Goal: Transaction & Acquisition: Purchase product/service

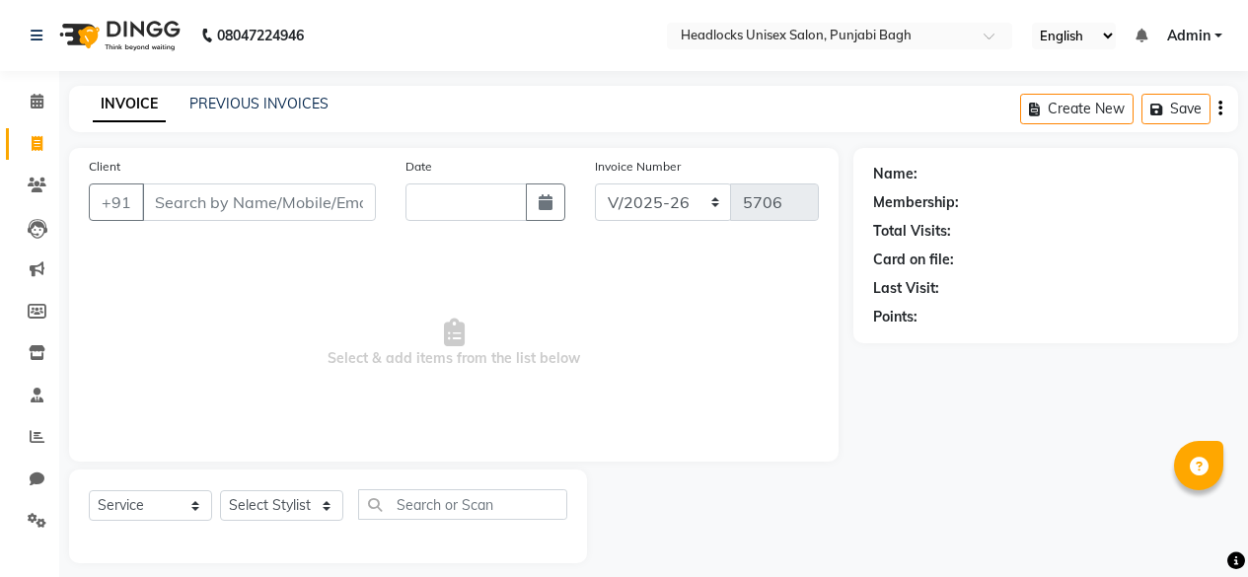
select select "7719"
select select "service"
click at [279, 211] on input "Client" at bounding box center [259, 203] width 234 height 38
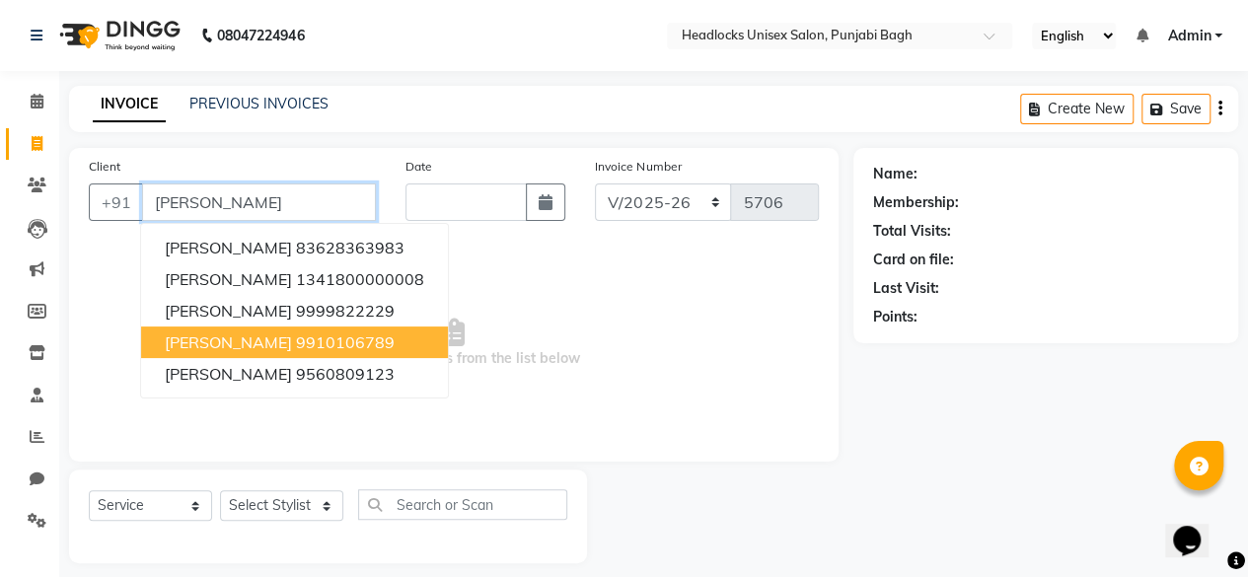
click at [296, 338] on ngb-highlight "9910106789" at bounding box center [345, 343] width 99 height 20
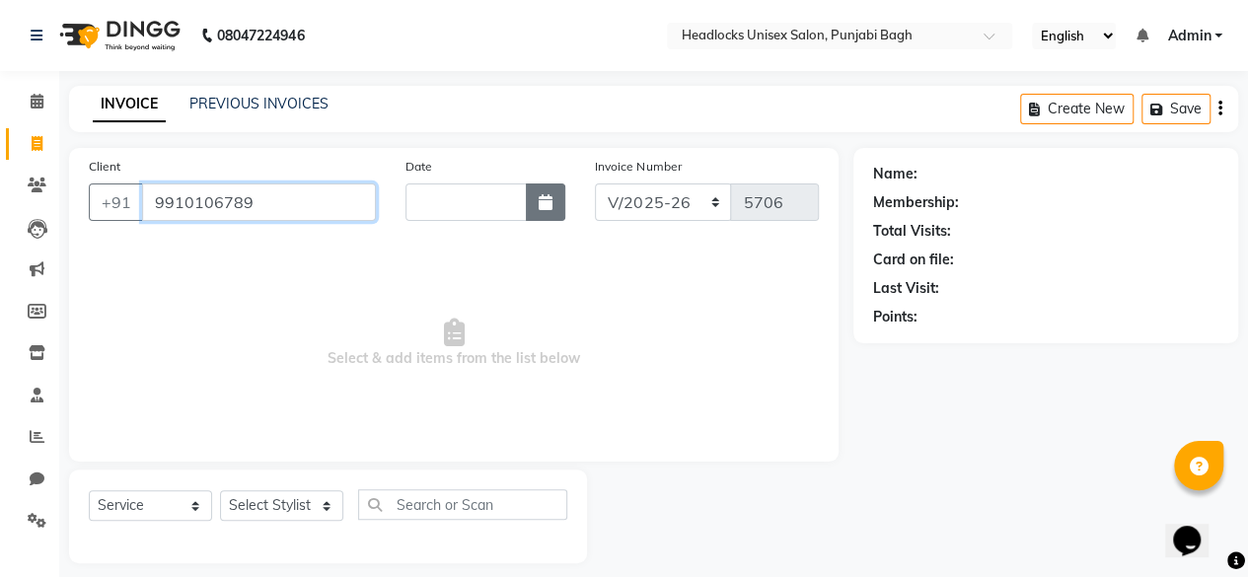
type input "9910106789"
click at [543, 202] on icon "button" at bounding box center [546, 202] width 14 height 16
select select "9"
select select "2025"
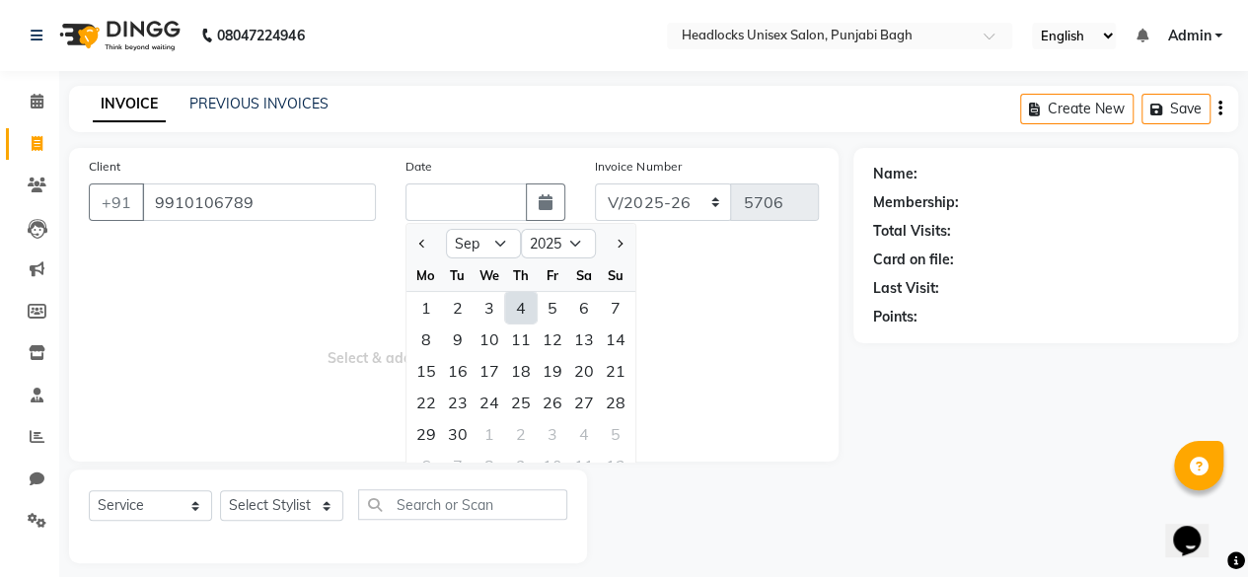
click at [526, 300] on div "4" at bounding box center [521, 308] width 32 height 32
type input "[DATE]"
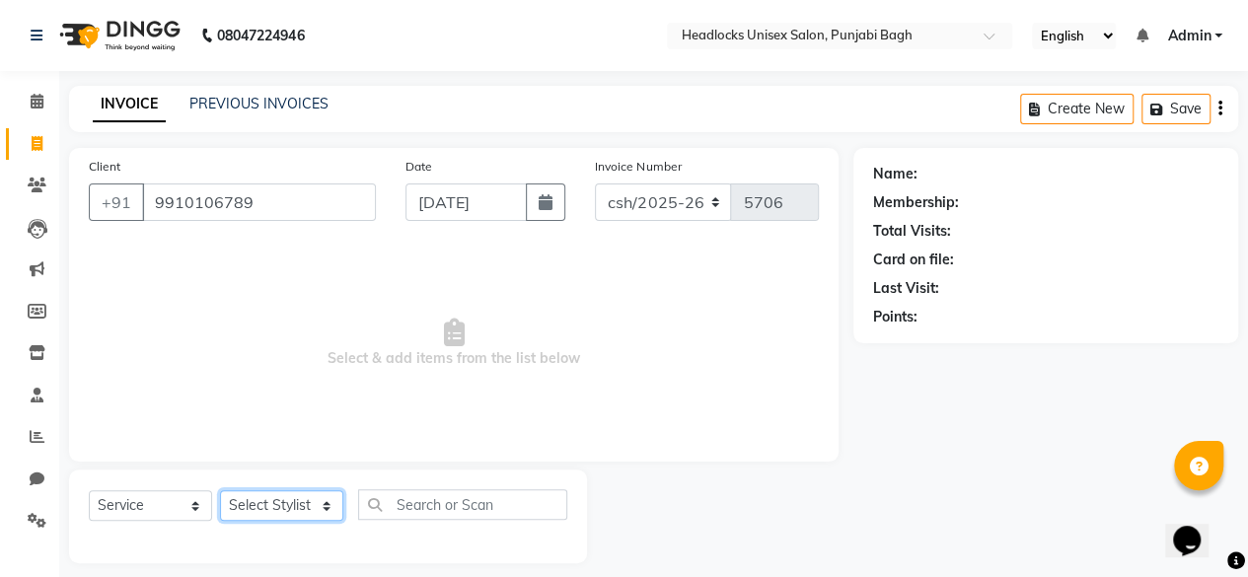
click at [313, 494] on select "Select Stylist ⁠Agnies ⁠[PERSON_NAME] [PERSON_NAME] [PERSON_NAME] mercy ⁠Minto …" at bounding box center [281, 505] width 123 height 31
select select "69080"
click at [220, 490] on select "Select Stylist ⁠Agnies ⁠[PERSON_NAME] [PERSON_NAME] [PERSON_NAME] mercy ⁠Minto …" at bounding box center [281, 505] width 123 height 31
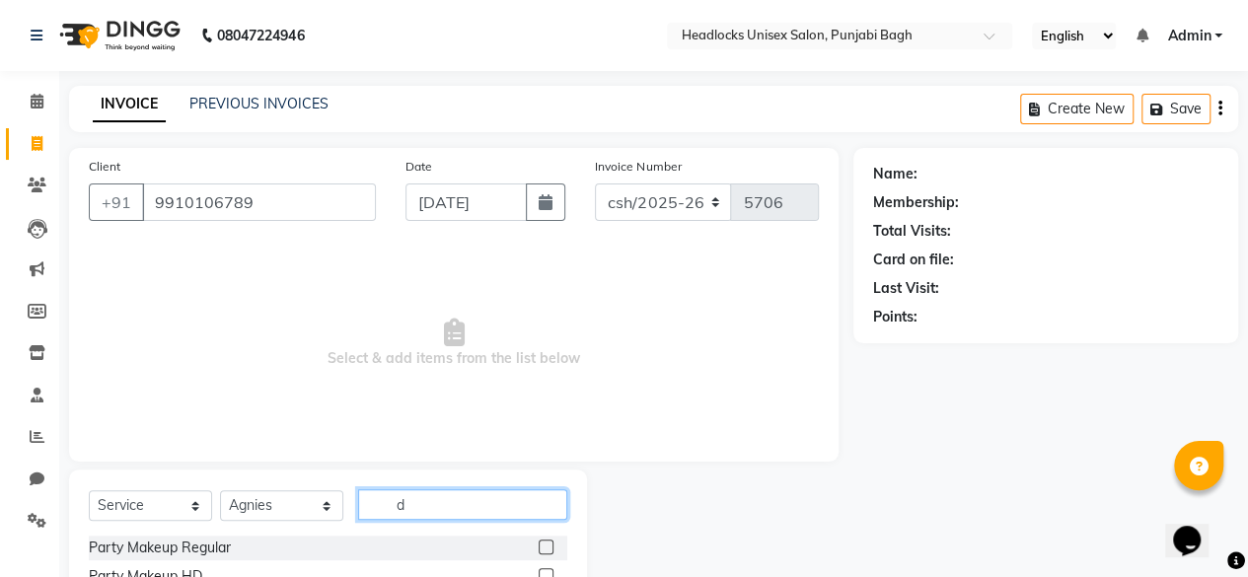
click at [445, 514] on input "d" at bounding box center [462, 504] width 209 height 31
type input "d"
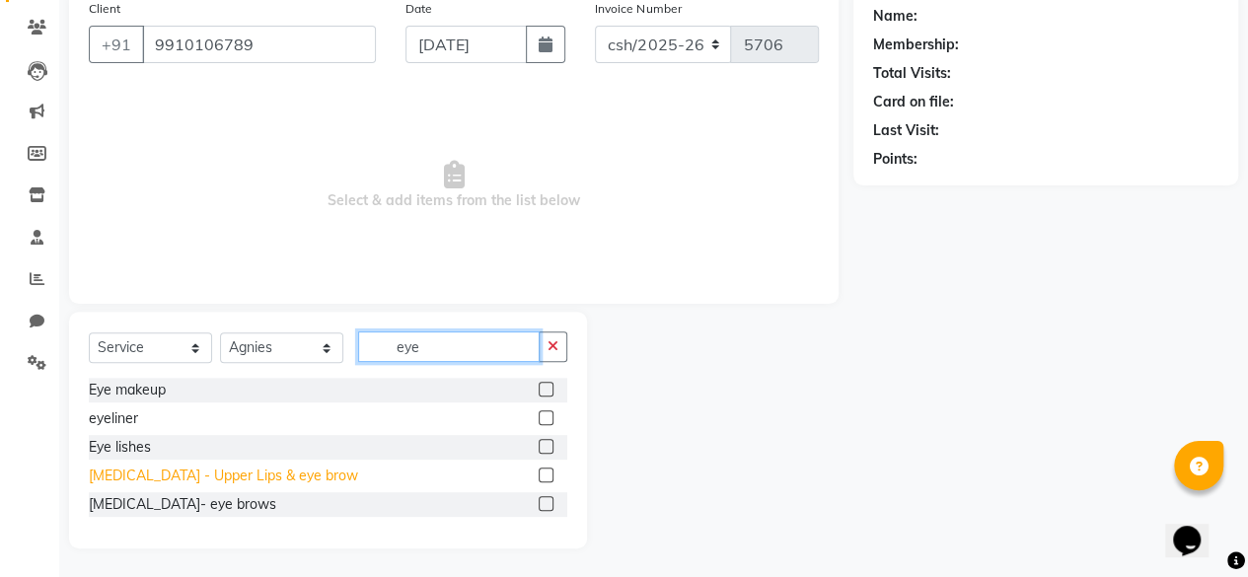
type input "eye"
click at [178, 473] on div "[MEDICAL_DATA] - Upper Lips & eye brow" at bounding box center [223, 476] width 269 height 21
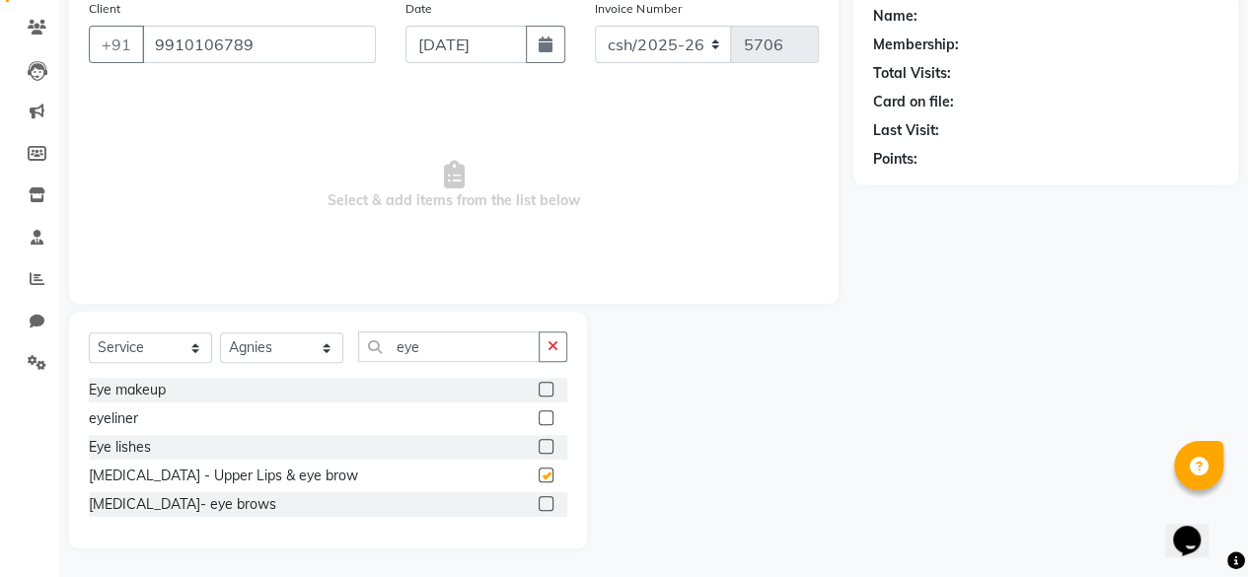
checkbox input "false"
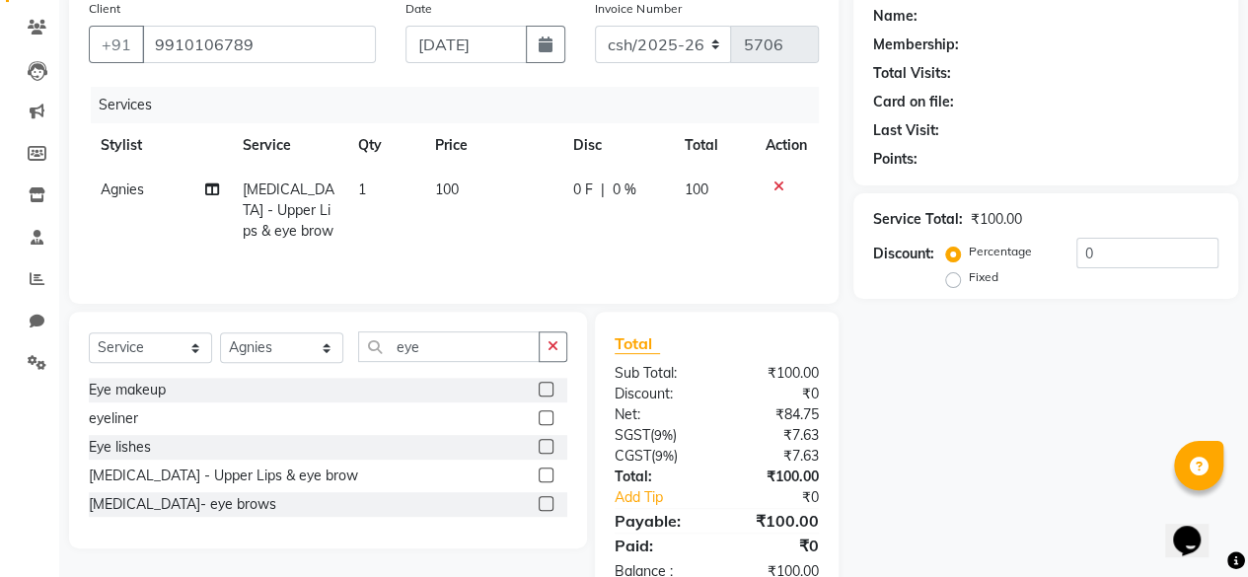
click at [444, 189] on span "100" at bounding box center [447, 190] width 24 height 18
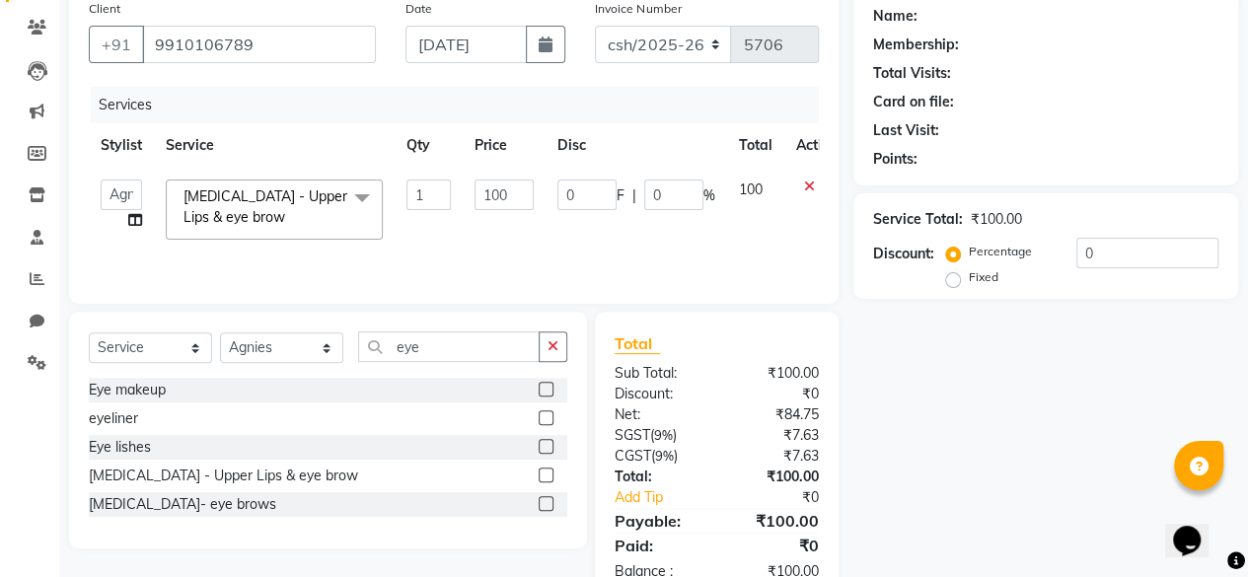
click at [478, 188] on tr "⁠Agnies ⁠Akash [PERSON_NAME] [PERSON_NAME] [PERSON_NAME] mercy ⁠Minto ⁠[PERSON_…" at bounding box center [469, 210] width 761 height 84
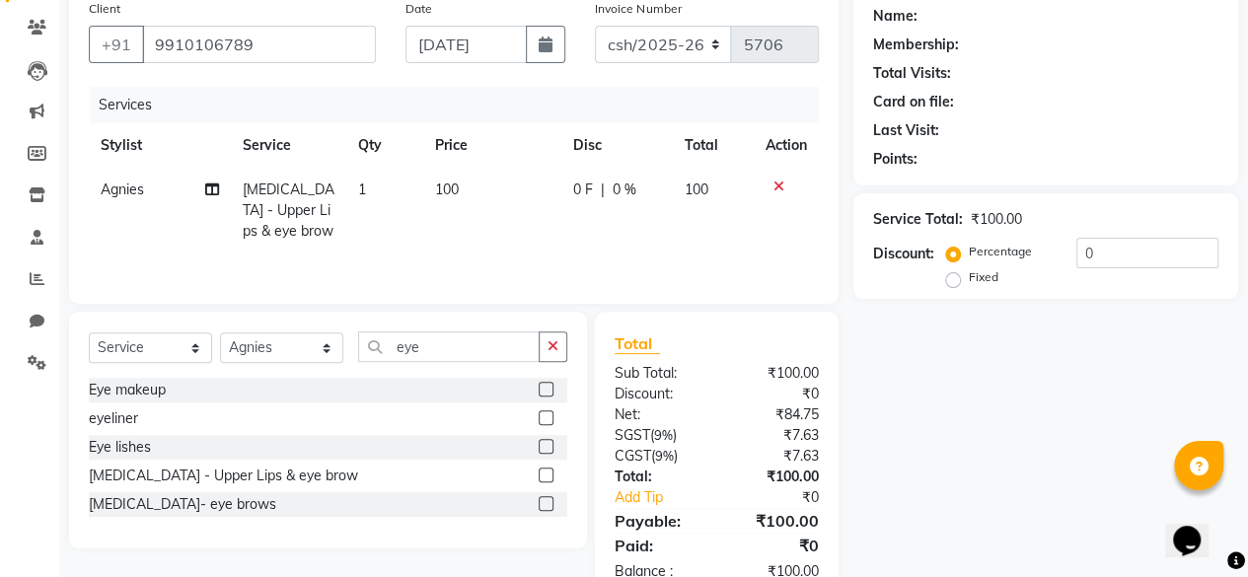
click at [478, 188] on td "100" at bounding box center [491, 211] width 137 height 86
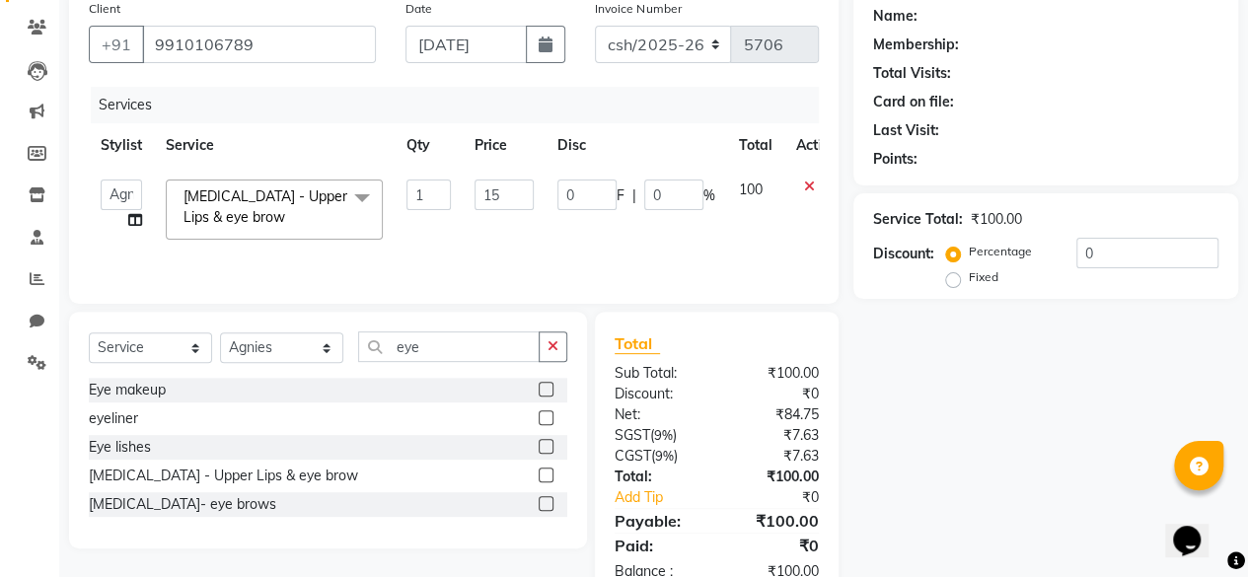
type input "150"
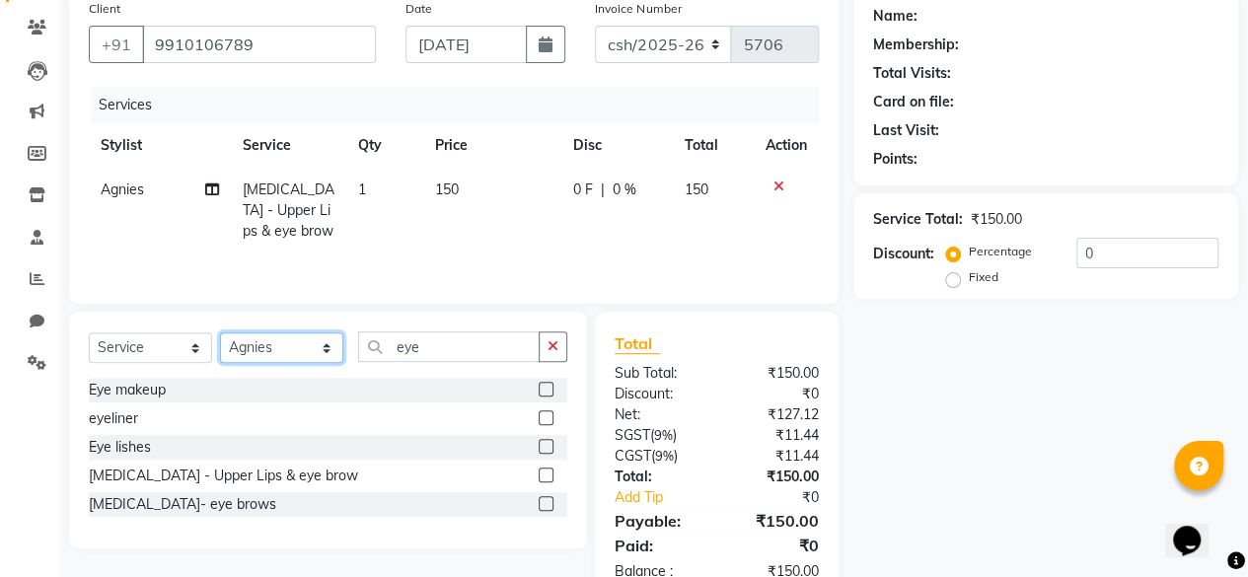
click at [262, 343] on select "Select Stylist ⁠Agnies ⁠[PERSON_NAME] [PERSON_NAME] [PERSON_NAME] mercy ⁠Minto …" at bounding box center [281, 348] width 123 height 31
select select "69048"
click at [220, 333] on select "Select Stylist ⁠Agnies ⁠[PERSON_NAME] [PERSON_NAME] [PERSON_NAME] mercy ⁠Minto …" at bounding box center [281, 348] width 123 height 31
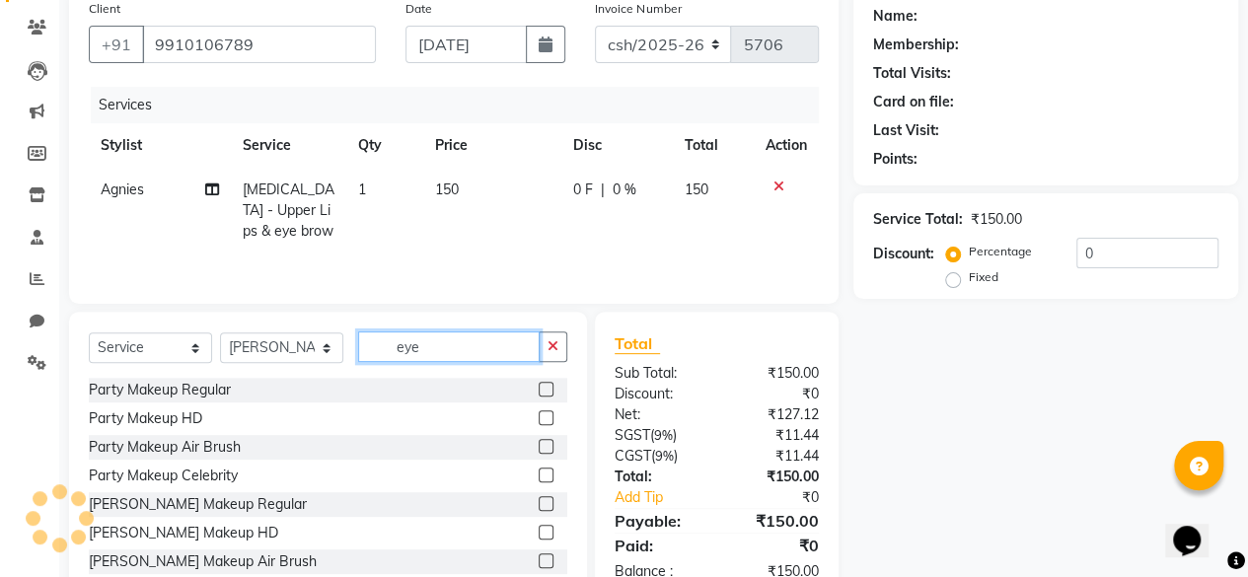
click at [461, 340] on input "eye" at bounding box center [449, 347] width 182 height 31
click at [461, 340] on input "eyem" at bounding box center [449, 347] width 182 height 31
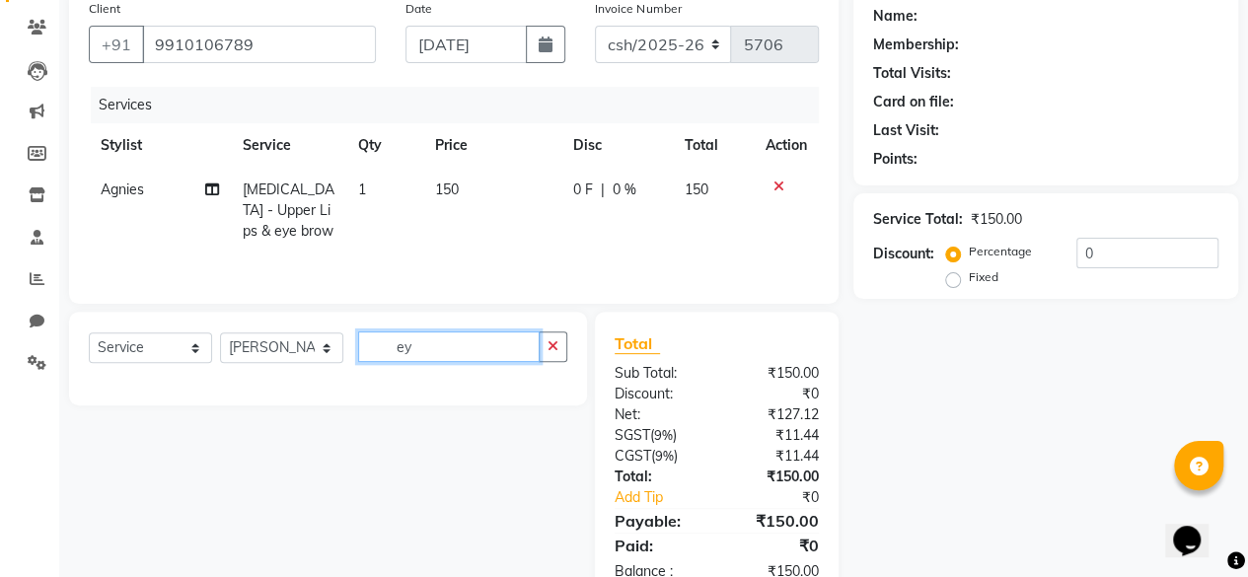
type input "e"
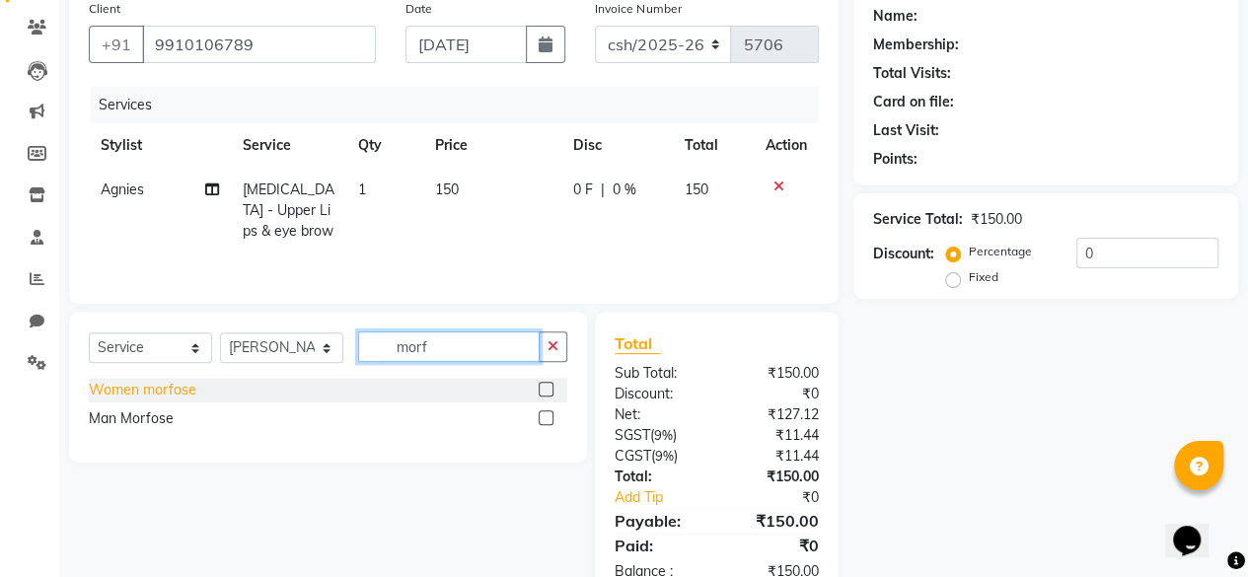
type input "morf"
click at [150, 397] on div "Women morfose" at bounding box center [143, 390] width 108 height 21
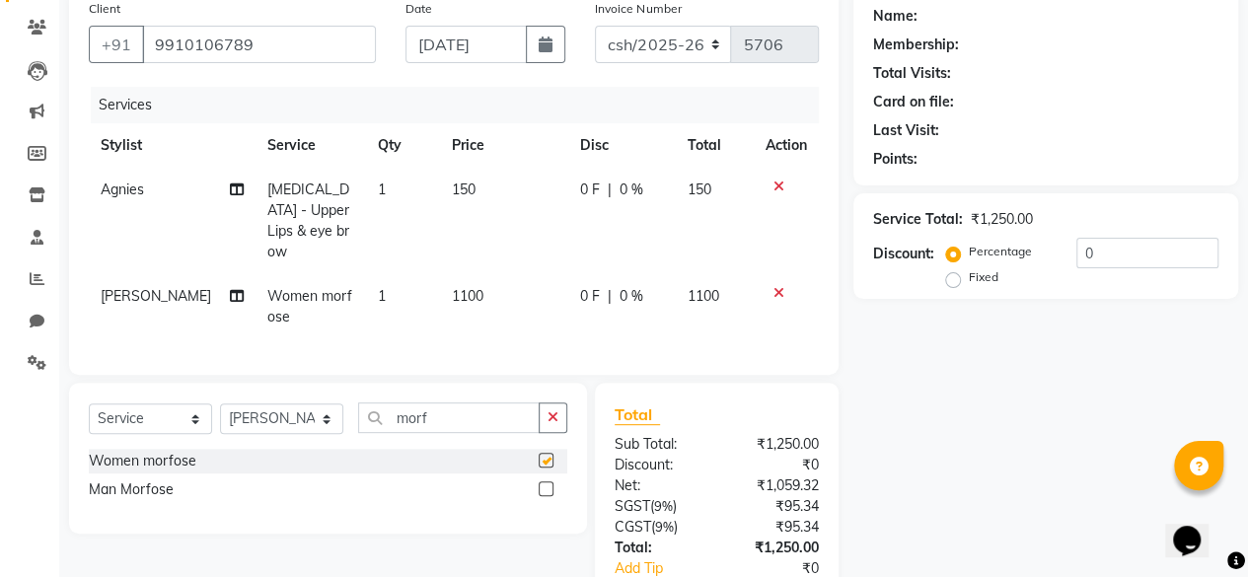
checkbox input "false"
click at [266, 418] on select "Select Stylist ⁠Agnies ⁠[PERSON_NAME] [PERSON_NAME] [PERSON_NAME] mercy ⁠Minto …" at bounding box center [281, 419] width 123 height 31
select select "69060"
click at [220, 404] on select "Select Stylist ⁠Agnies ⁠[PERSON_NAME] [PERSON_NAME] [PERSON_NAME] mercy ⁠Minto …" at bounding box center [281, 419] width 123 height 31
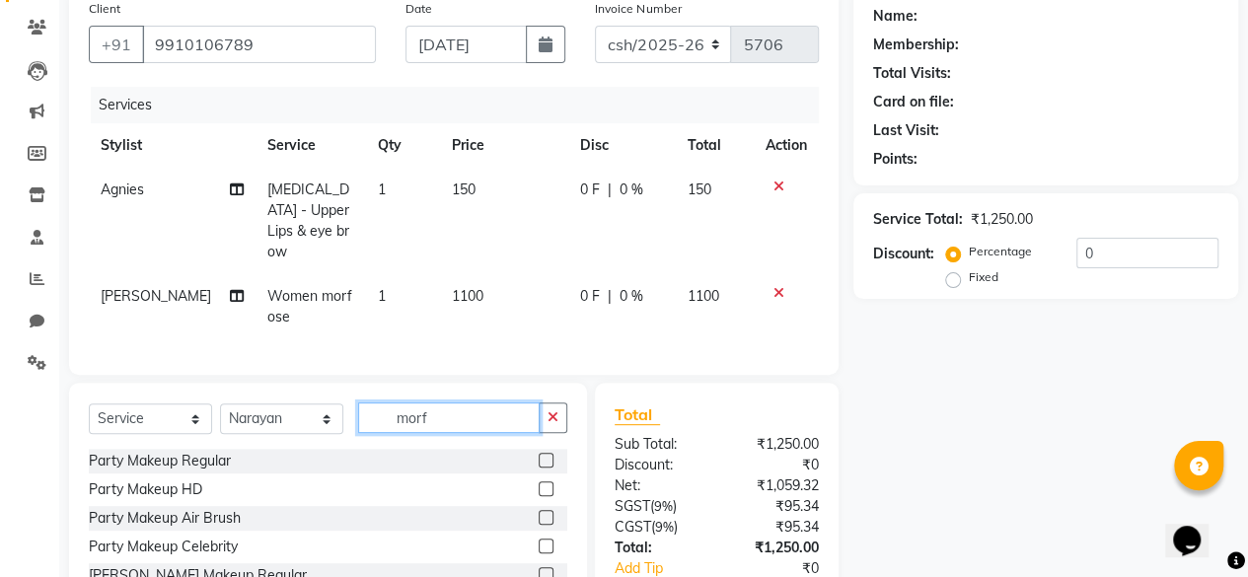
click at [361, 417] on input "morf" at bounding box center [449, 418] width 182 height 31
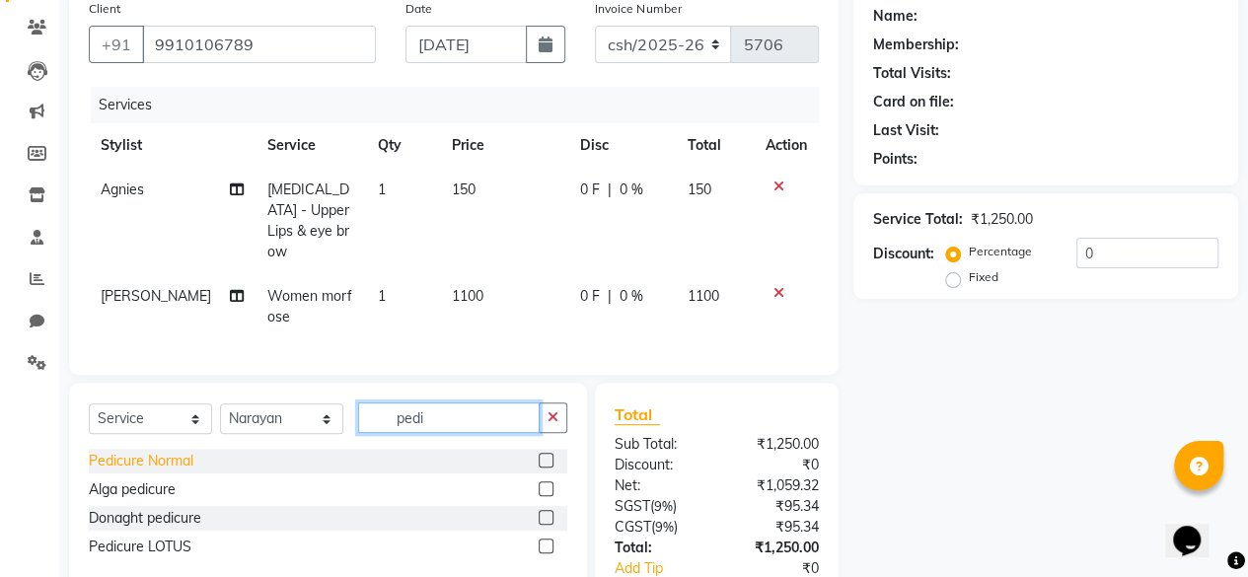
type input "pedi"
click at [165, 457] on div "Pedicure Normal" at bounding box center [141, 461] width 105 height 21
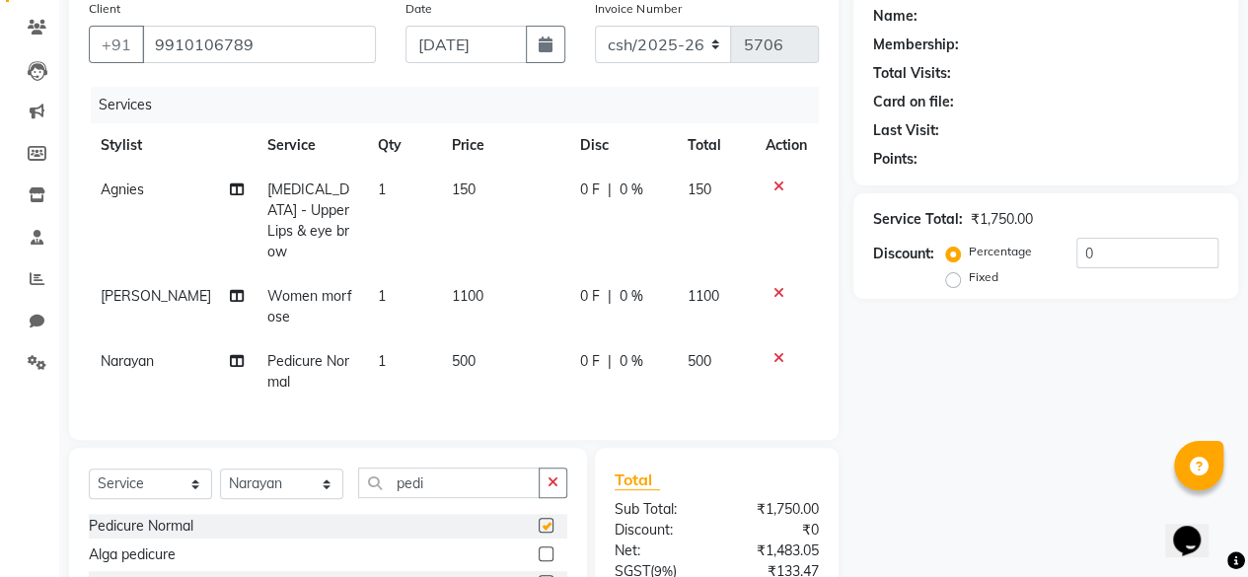
checkbox input "false"
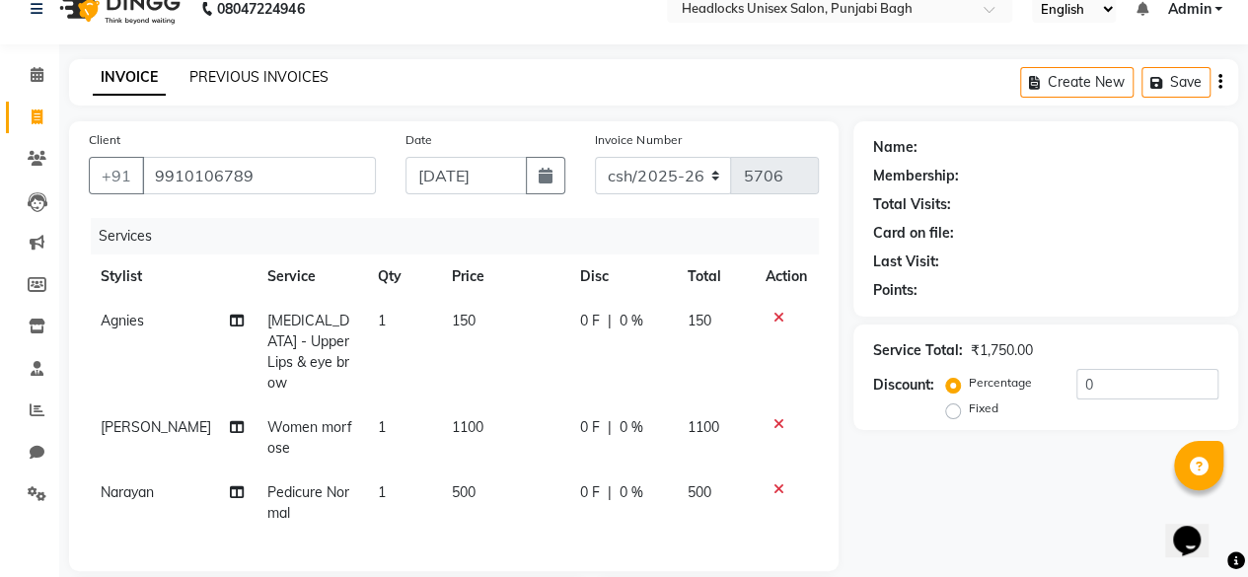
scroll to position [0, 0]
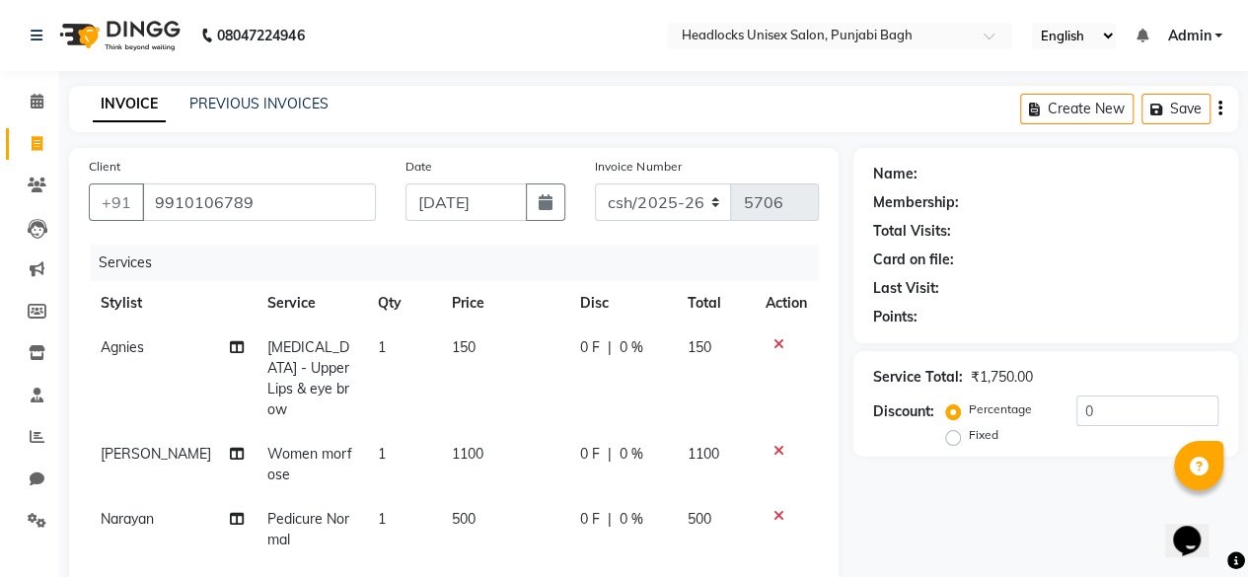
click at [143, 107] on link "INVOICE" at bounding box center [129, 105] width 73 height 36
click at [35, 139] on icon at bounding box center [37, 143] width 11 height 15
select select "service"
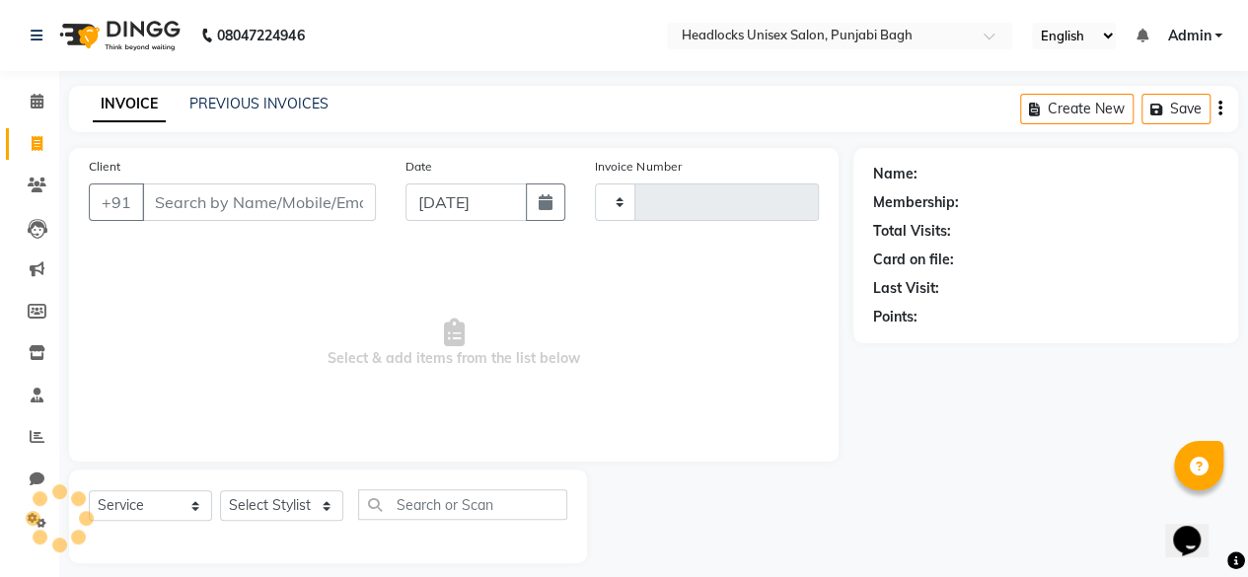
scroll to position [15, 0]
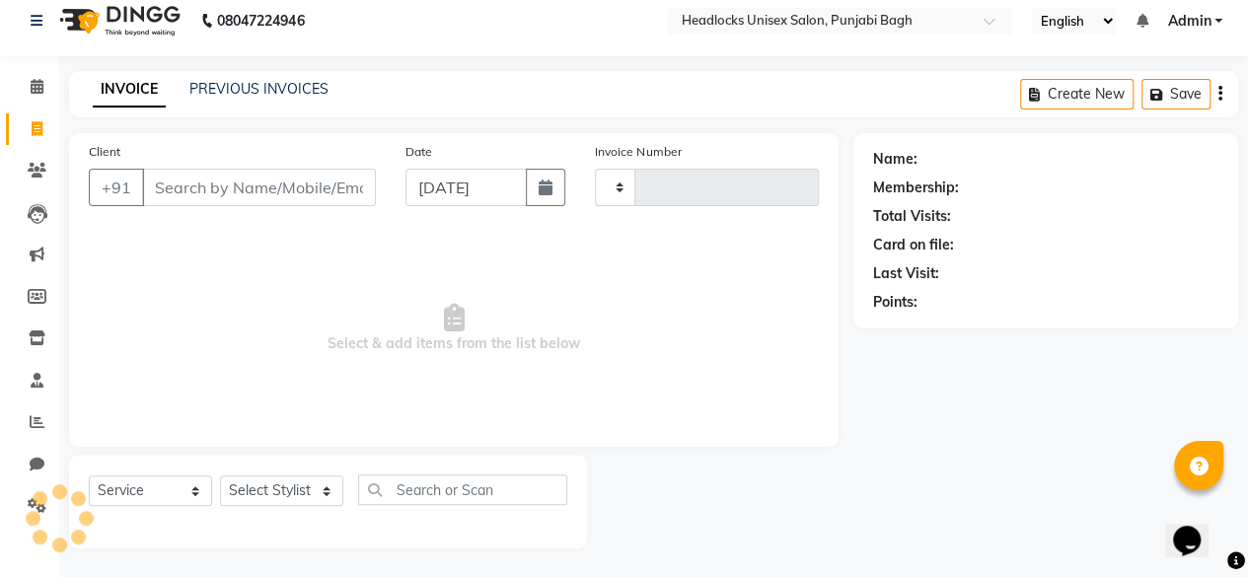
type input "5706"
select select "7719"
click at [268, 189] on input "Client" at bounding box center [259, 188] width 234 height 38
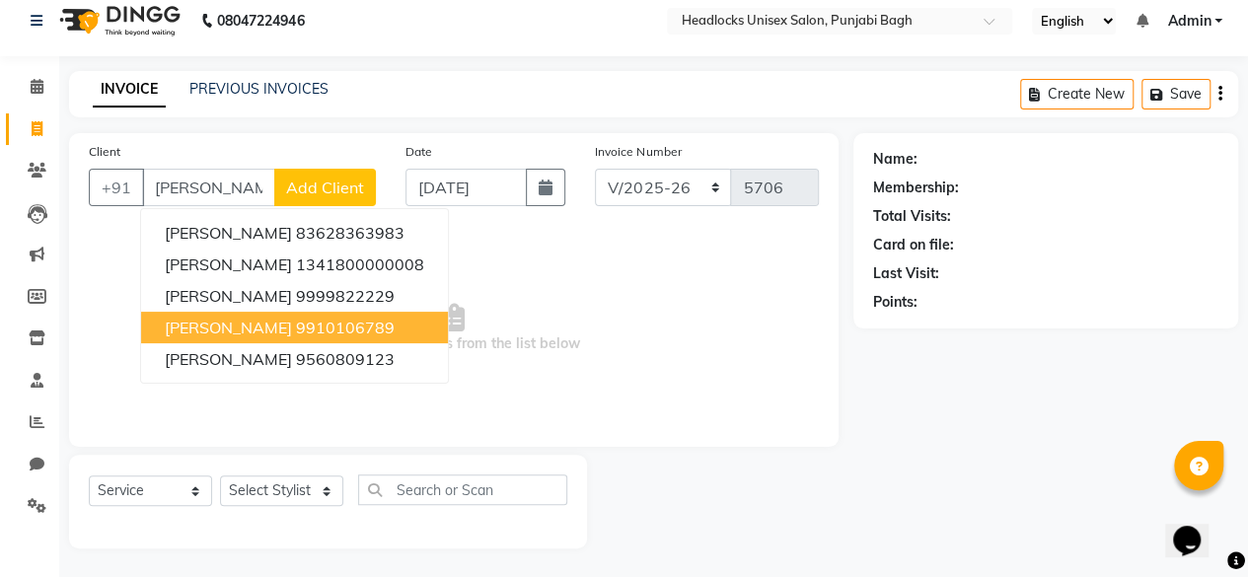
click at [255, 318] on span "[PERSON_NAME]" at bounding box center [228, 328] width 127 height 20
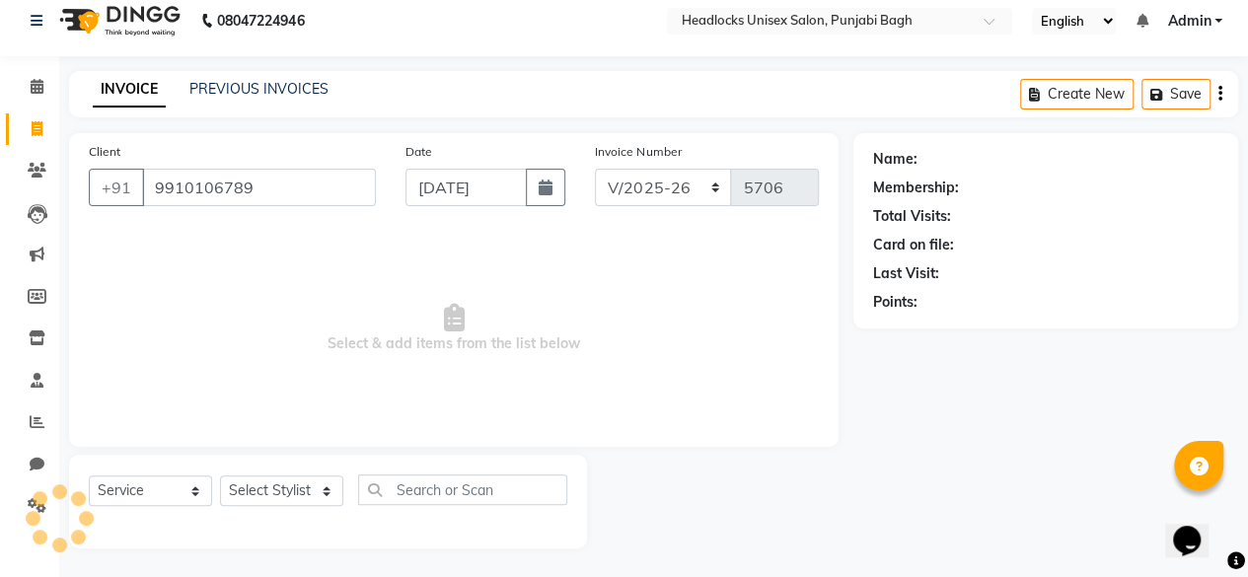
type input "9910106789"
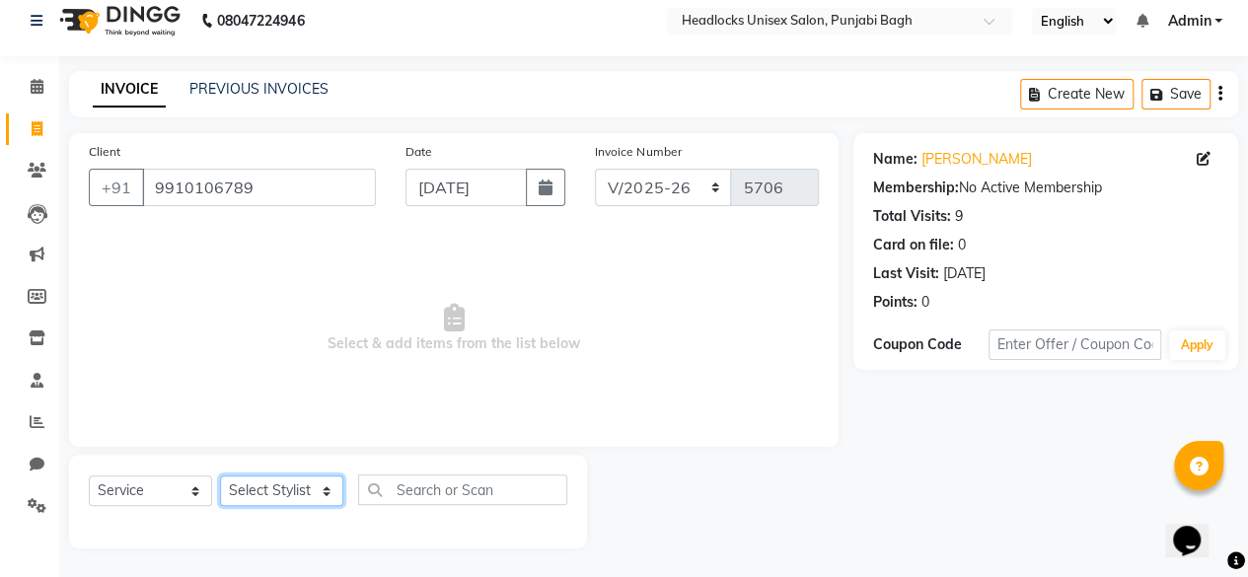
click at [262, 483] on select "Select Stylist ⁠Agnies ⁠[PERSON_NAME] [PERSON_NAME] [PERSON_NAME] mercy ⁠Minto …" at bounding box center [281, 491] width 123 height 31
select select "69048"
click at [220, 476] on select "Select Stylist ⁠Agnies ⁠[PERSON_NAME] [PERSON_NAME] [PERSON_NAME] mercy ⁠Minto …" at bounding box center [281, 491] width 123 height 31
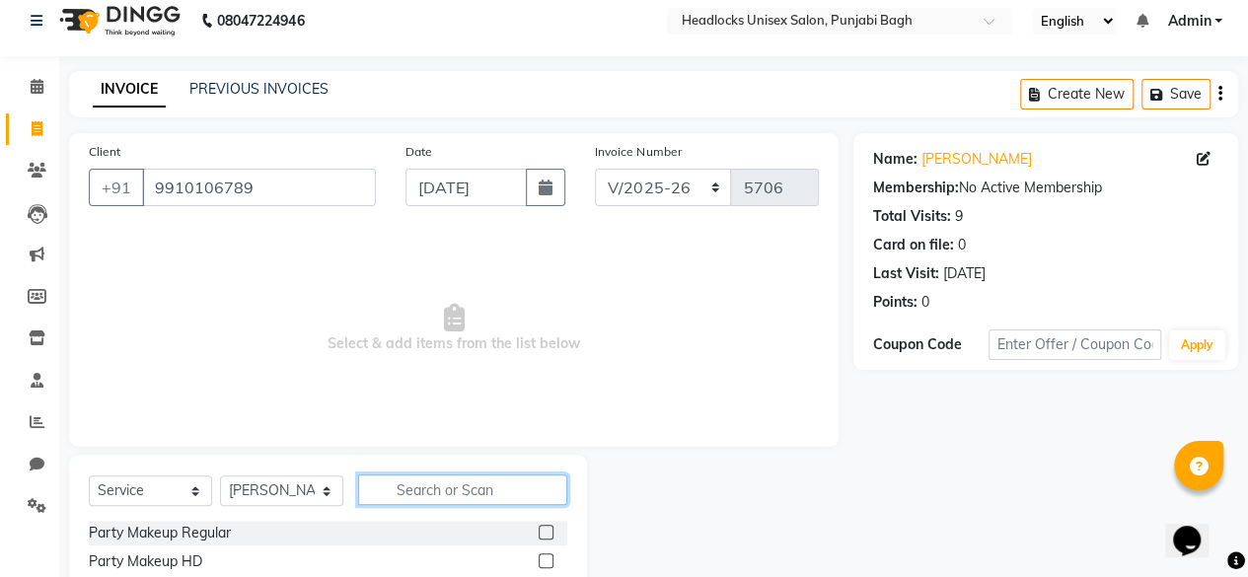
click at [487, 498] on input "text" at bounding box center [462, 490] width 209 height 31
click at [487, 498] on input "m" at bounding box center [449, 490] width 182 height 31
type input "morf"
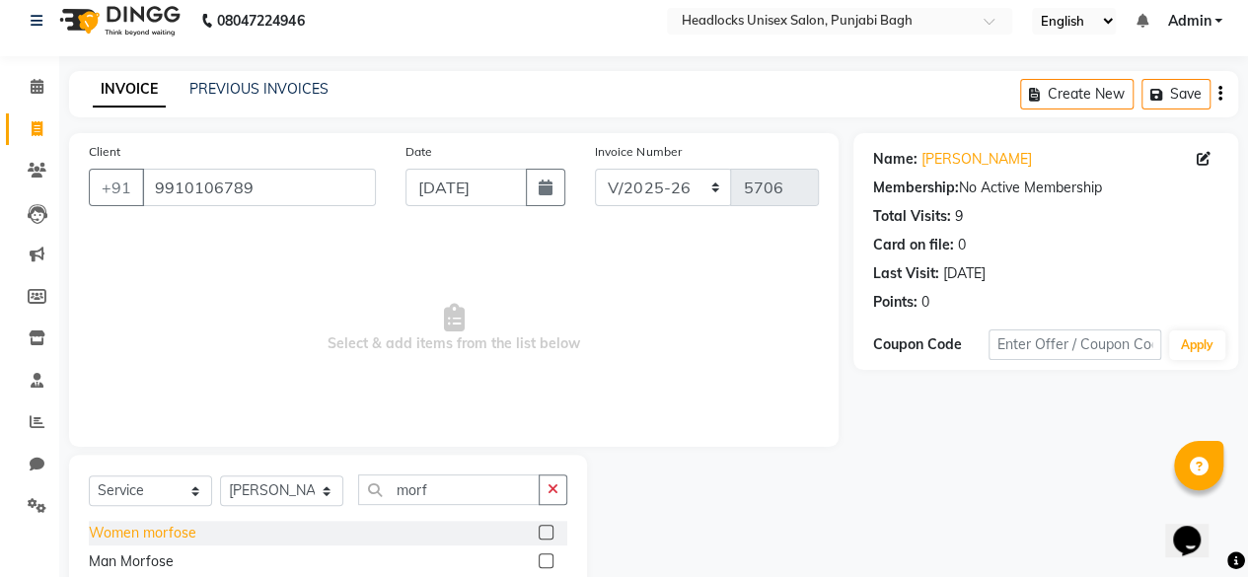
click at [184, 534] on div "Women morfose" at bounding box center [143, 533] width 108 height 21
checkbox input "false"
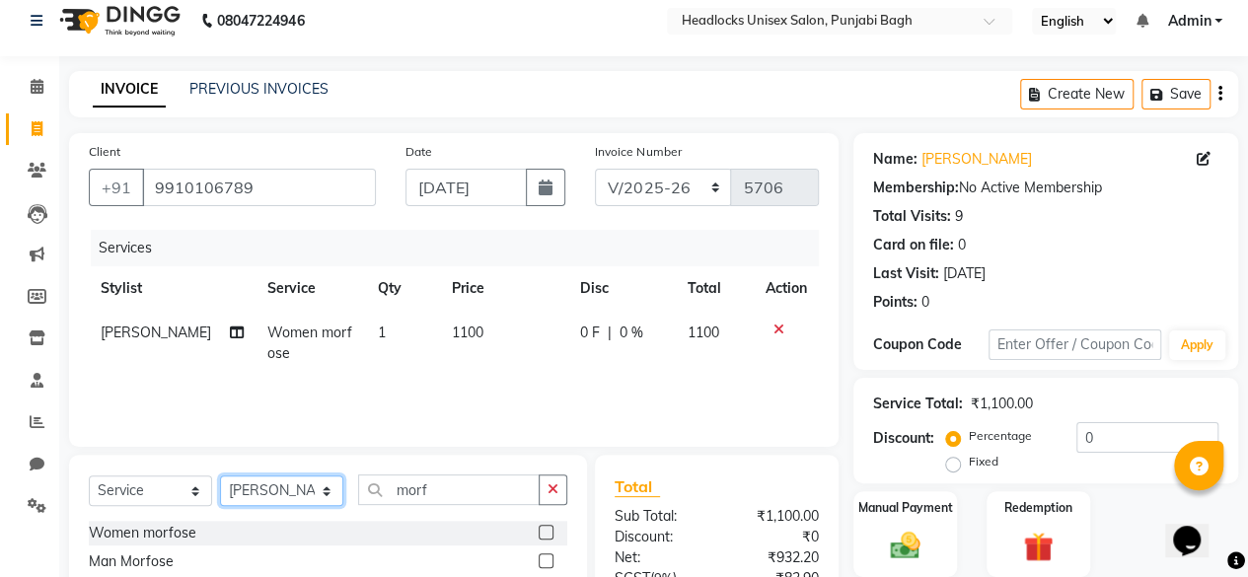
click at [291, 495] on select "Select Stylist ⁠Agnies ⁠[PERSON_NAME] [PERSON_NAME] [PERSON_NAME] mercy ⁠Minto …" at bounding box center [281, 491] width 123 height 31
select select "69060"
click at [220, 476] on select "Select Stylist ⁠Agnies ⁠[PERSON_NAME] [PERSON_NAME] [PERSON_NAME] mercy ⁠Minto …" at bounding box center [281, 491] width 123 height 31
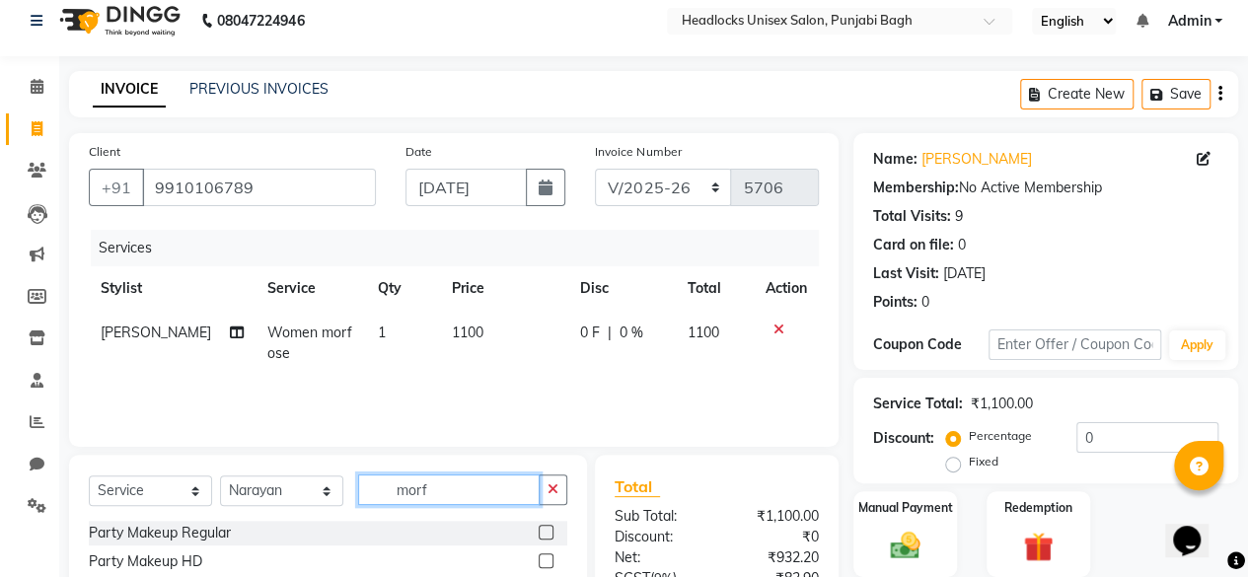
click at [410, 479] on input "morf" at bounding box center [449, 490] width 182 height 31
type input "pedi"
click at [140, 536] on div "Pedicure Normal" at bounding box center [141, 533] width 105 height 21
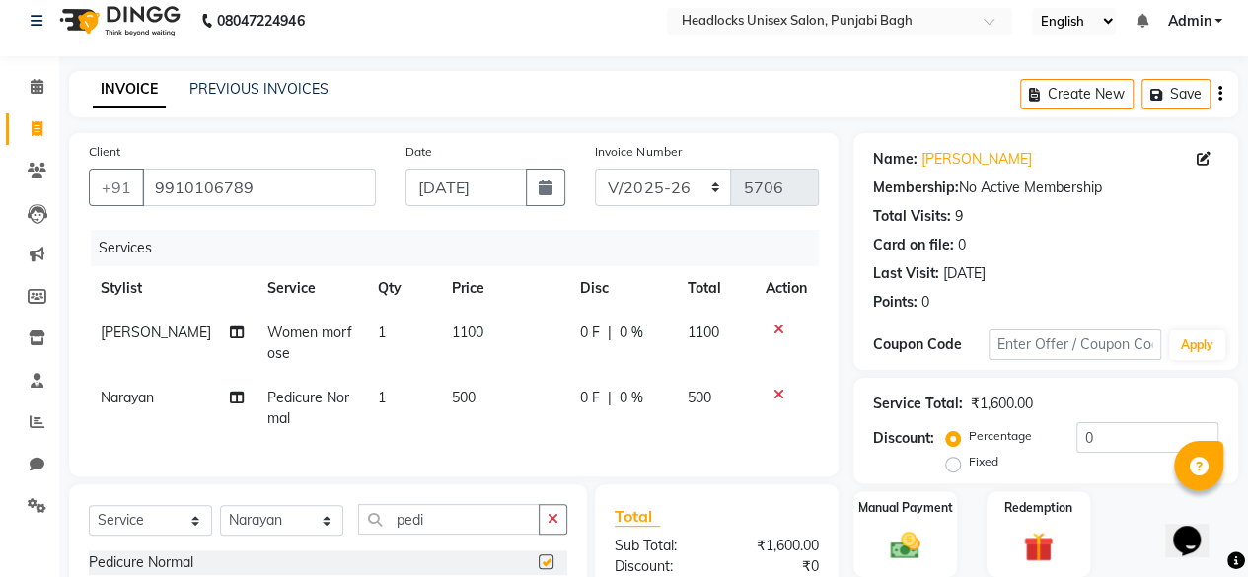
checkbox input "false"
click at [285, 536] on select "Select Stylist ⁠Agnies ⁠[PERSON_NAME] [PERSON_NAME] [PERSON_NAME] mercy ⁠Minto …" at bounding box center [281, 520] width 123 height 31
select select "69080"
click at [220, 520] on select "Select Stylist ⁠Agnies ⁠[PERSON_NAME] [PERSON_NAME] [PERSON_NAME] mercy ⁠Minto …" at bounding box center [281, 520] width 123 height 31
click at [459, 522] on input "pedi" at bounding box center [449, 519] width 182 height 31
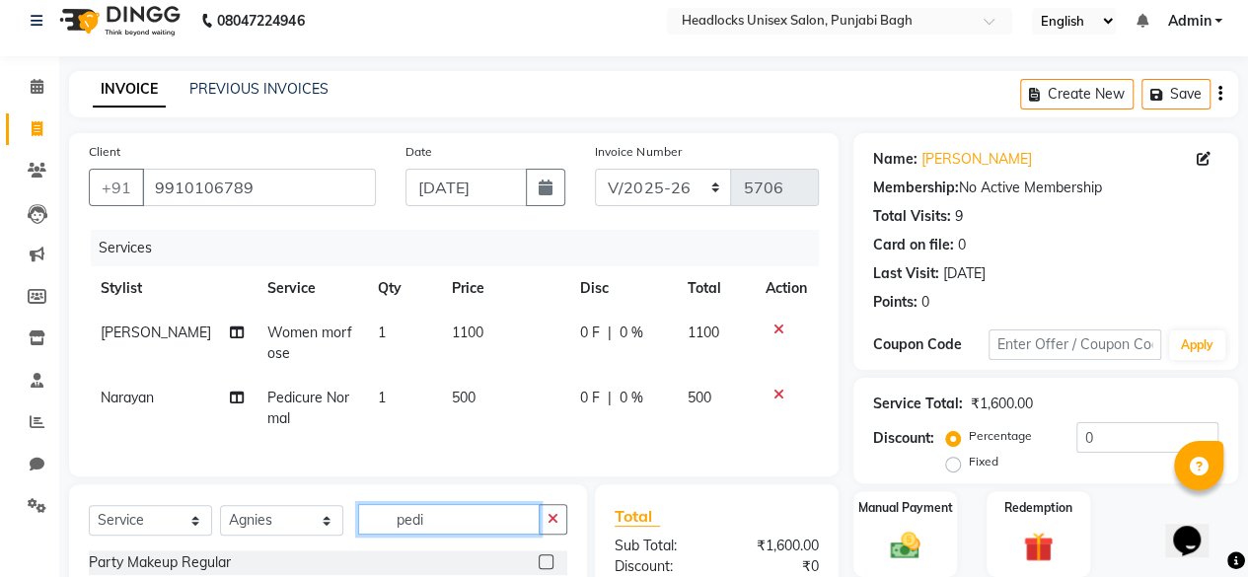
click at [459, 522] on input "pedi" at bounding box center [449, 519] width 182 height 31
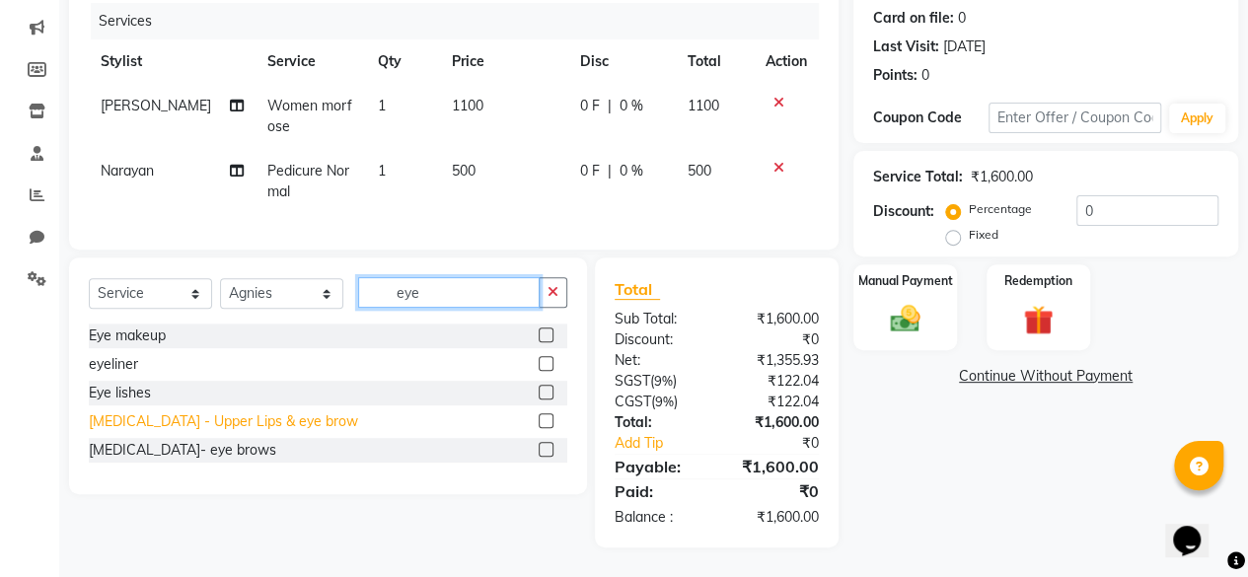
type input "eye"
click at [166, 426] on div "[MEDICAL_DATA] - Upper Lips & eye brow" at bounding box center [223, 422] width 269 height 21
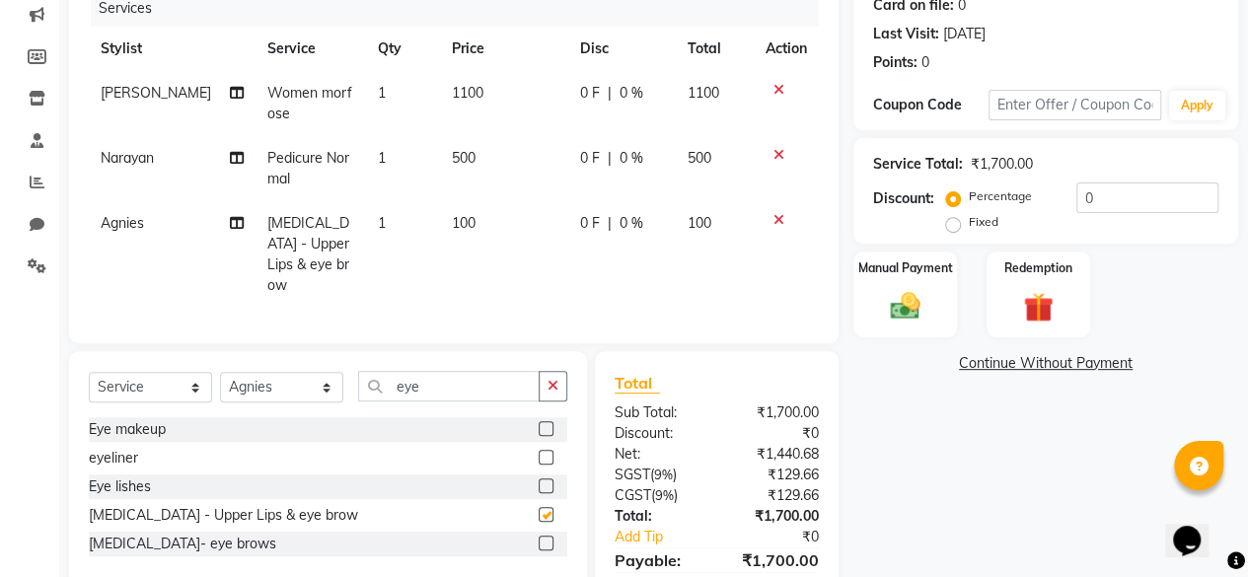
checkbox input "false"
click at [458, 222] on span "100" at bounding box center [464, 223] width 24 height 18
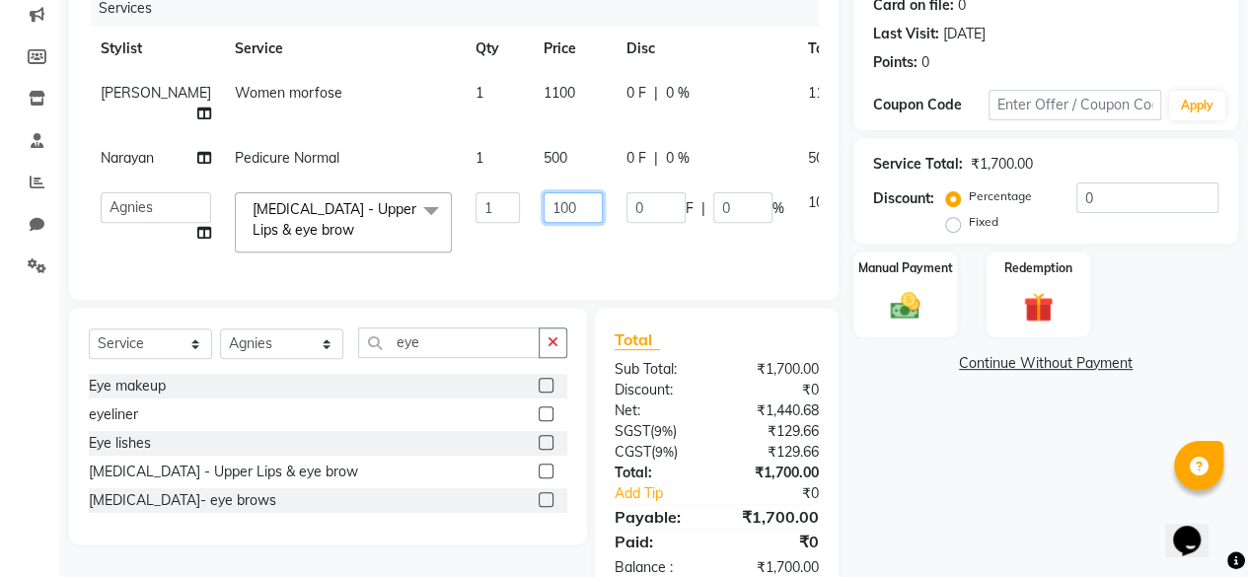
click at [544, 223] on input "100" at bounding box center [573, 207] width 59 height 31
type input "150"
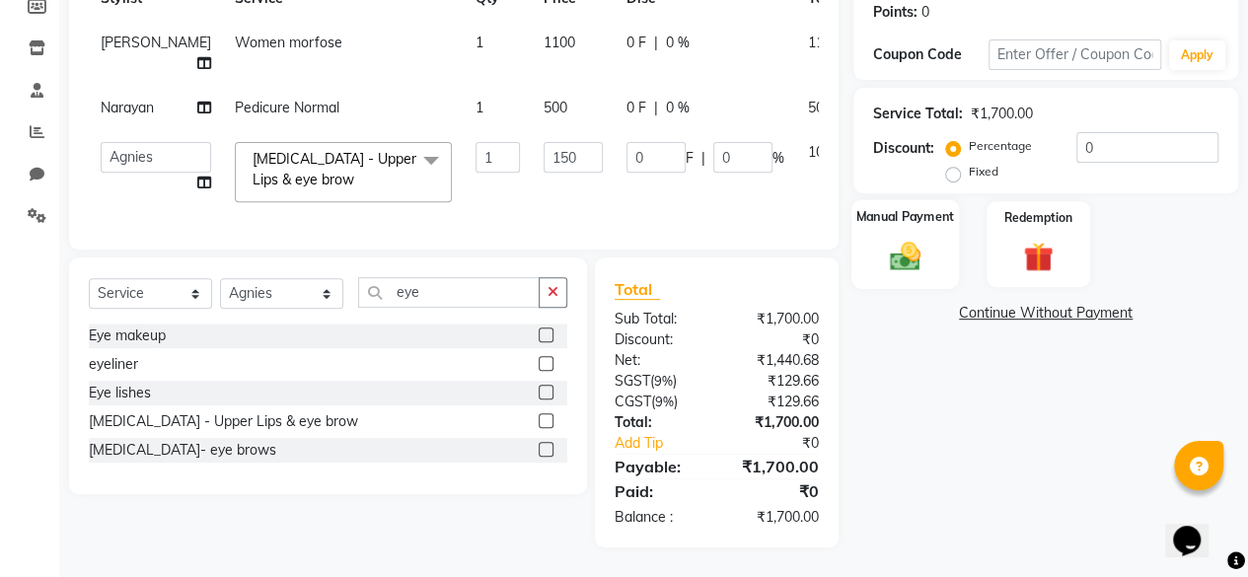
click at [940, 214] on div "Manual Payment" at bounding box center [906, 244] width 108 height 90
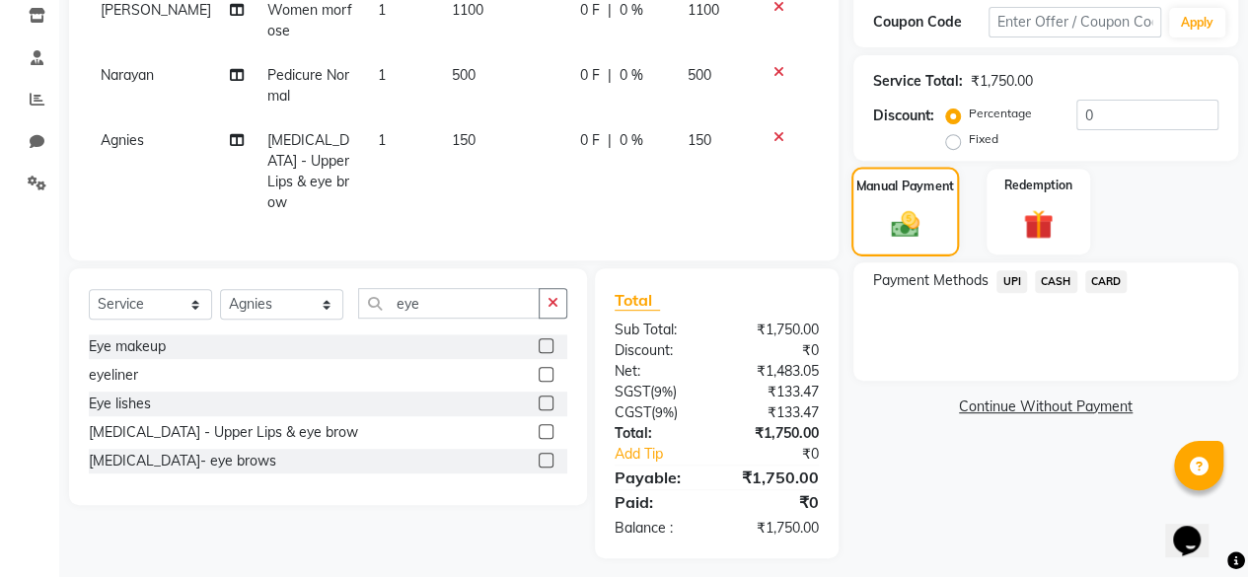
scroll to position [341, 0]
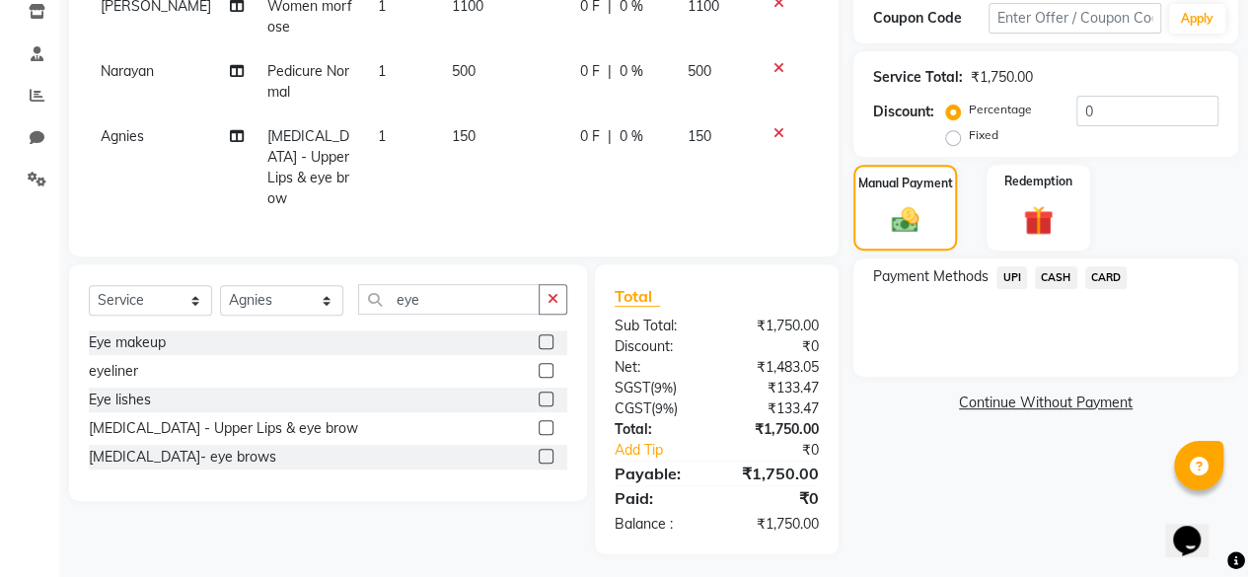
click at [1011, 271] on span "UPI" at bounding box center [1012, 277] width 31 height 23
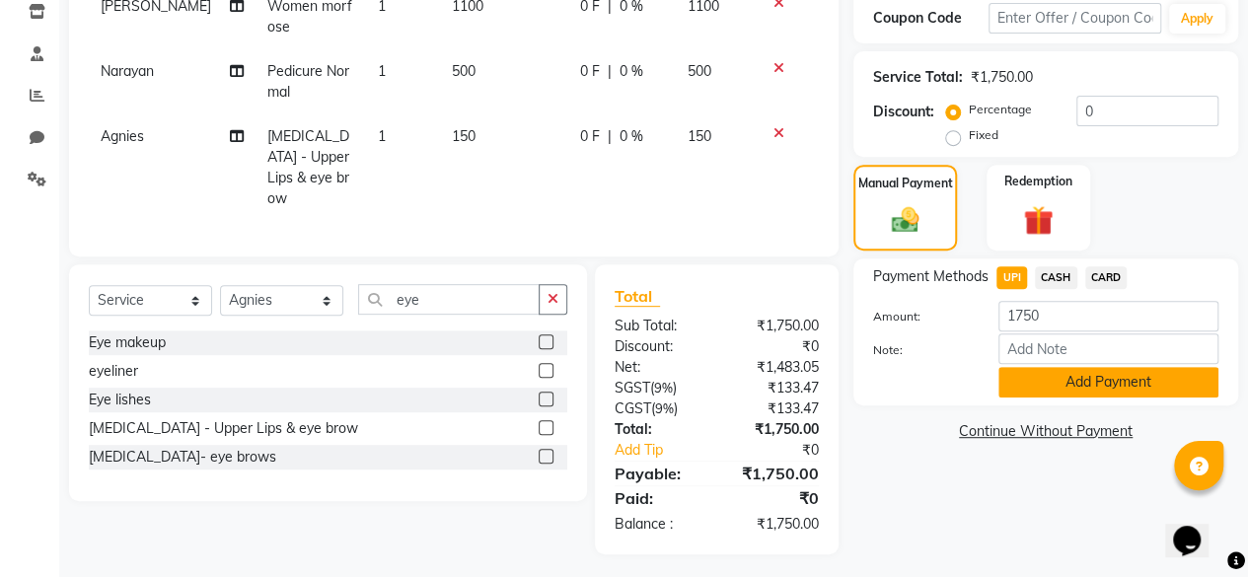
click at [1015, 379] on button "Add Payment" at bounding box center [1109, 382] width 220 height 31
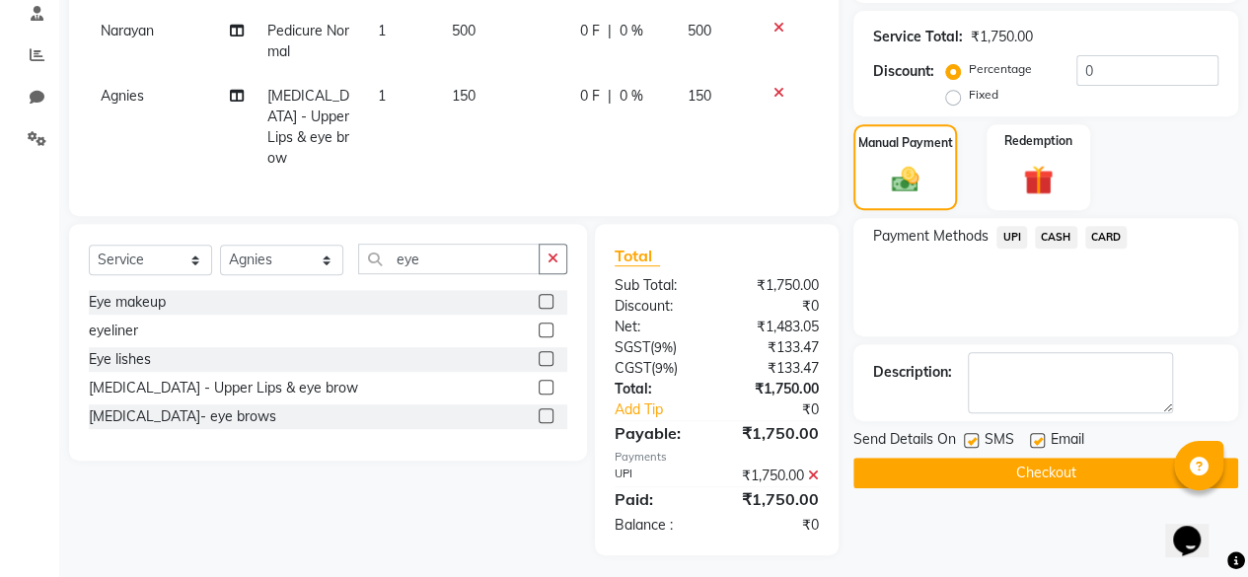
click at [967, 437] on label at bounding box center [971, 440] width 15 height 15
click at [967, 437] on input "checkbox" at bounding box center [970, 441] width 13 height 13
checkbox input "false"
click at [950, 474] on button "Checkout" at bounding box center [1046, 473] width 385 height 31
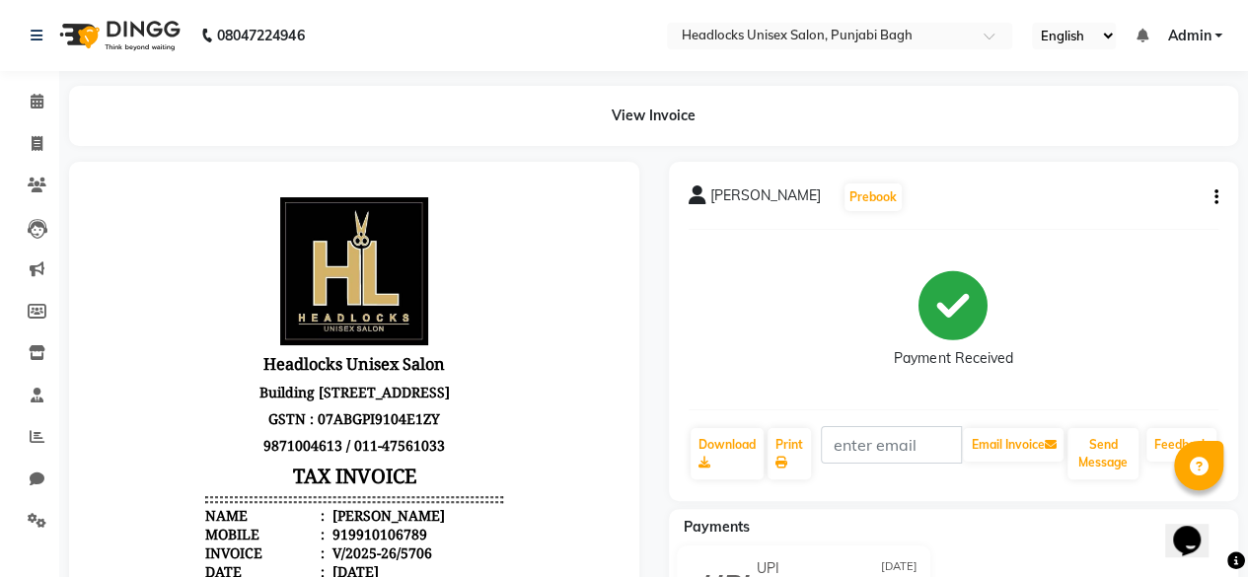
click at [950, 474] on div "Email Invoice" at bounding box center [944, 453] width 246 height 55
click at [34, 153] on span at bounding box center [37, 144] width 35 height 23
select select "service"
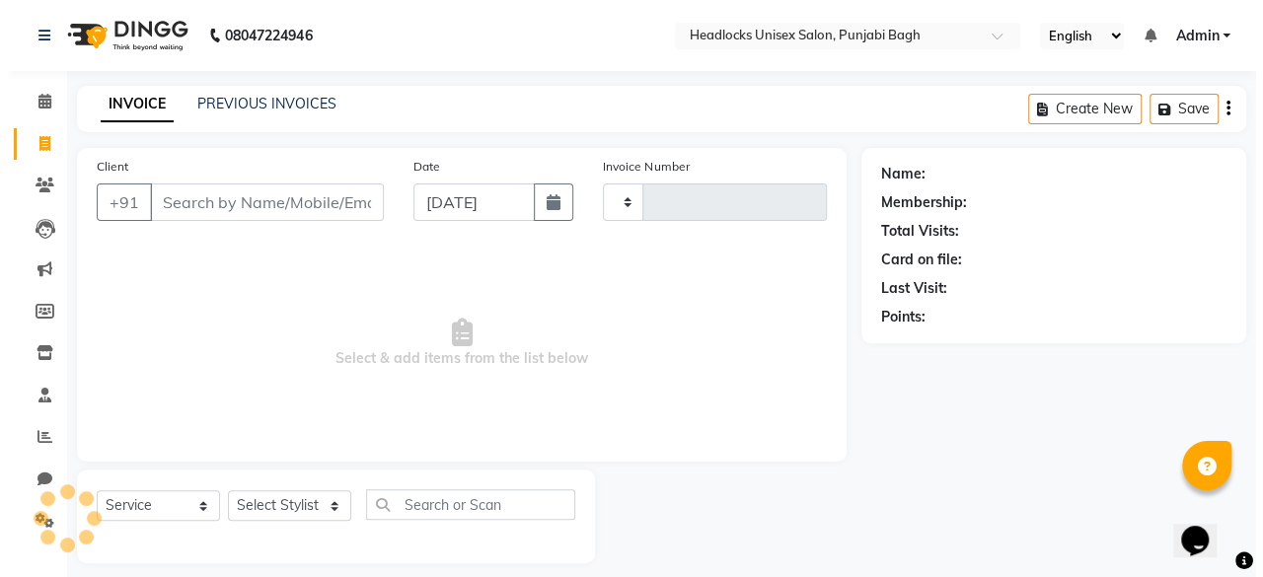
scroll to position [15, 0]
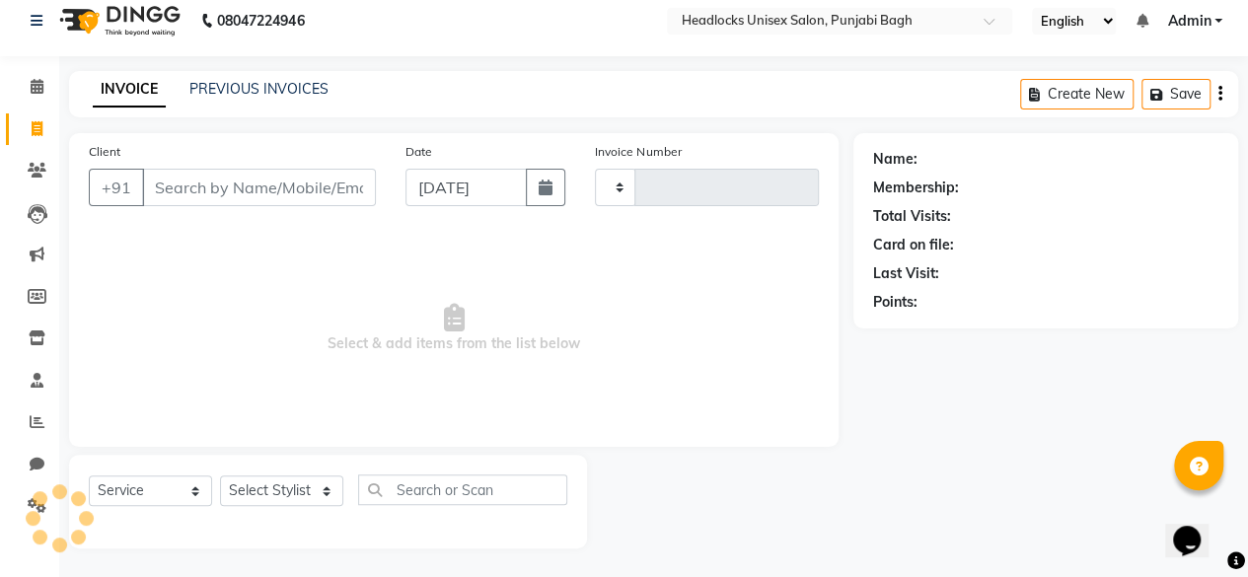
type input "5707"
select select "7719"
click at [168, 193] on input "Client" at bounding box center [259, 188] width 234 height 38
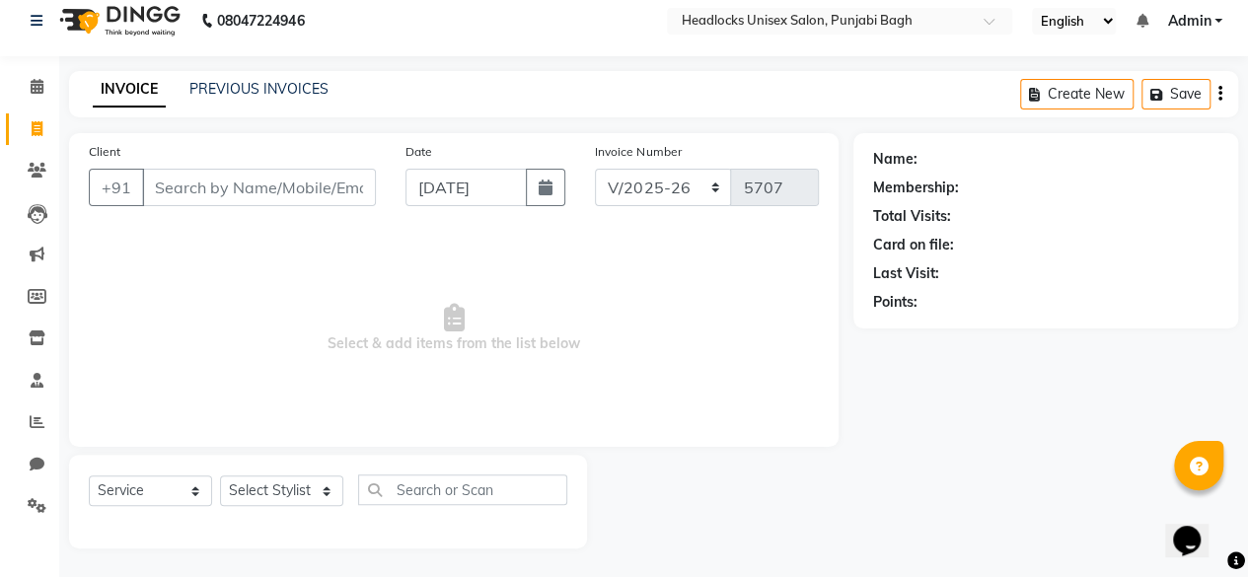
click at [168, 193] on input "Client" at bounding box center [259, 188] width 234 height 38
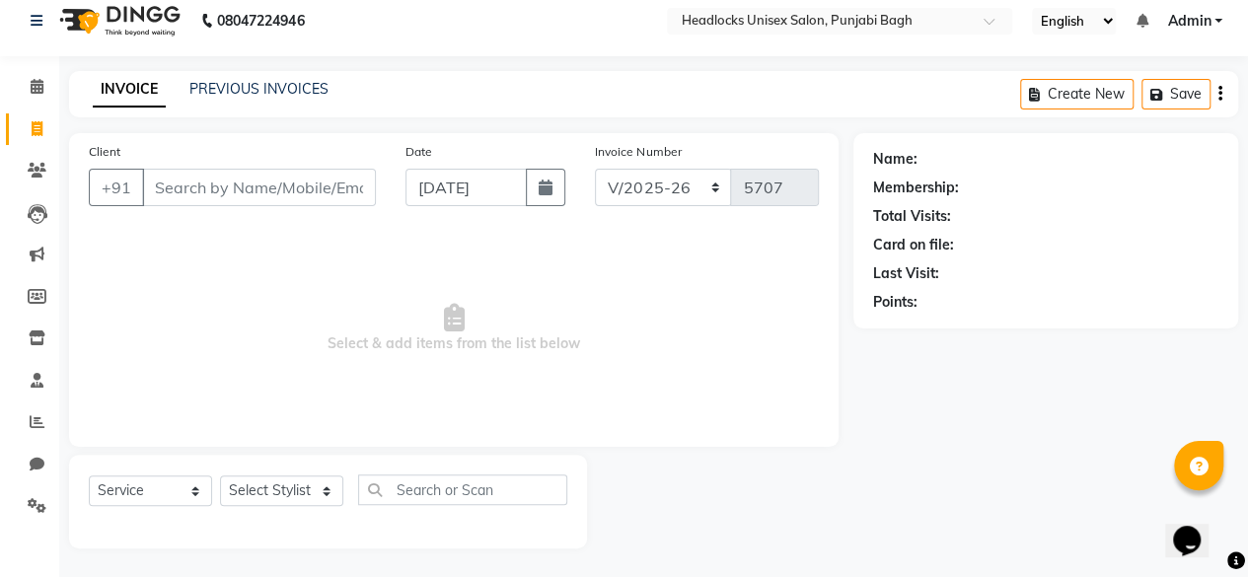
click at [168, 193] on input "Client" at bounding box center [259, 188] width 234 height 38
click at [184, 190] on input "Client" at bounding box center [259, 188] width 234 height 38
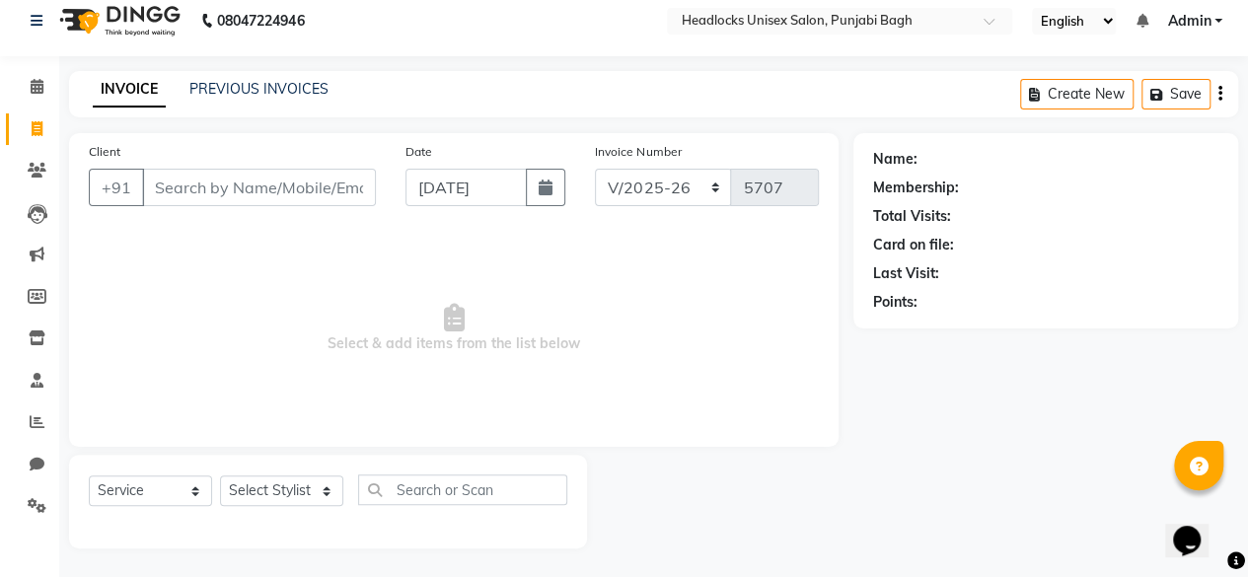
click at [184, 190] on input "Client" at bounding box center [259, 188] width 234 height 38
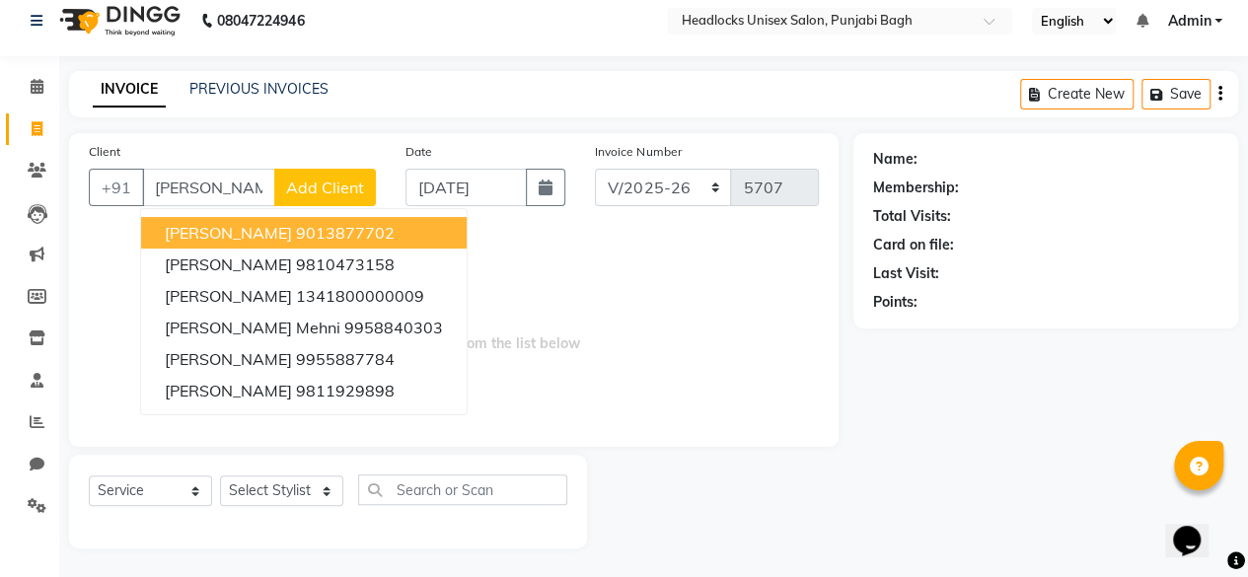
type input "[PERSON_NAME]"
click at [324, 180] on span "Add Client" at bounding box center [325, 188] width 78 height 20
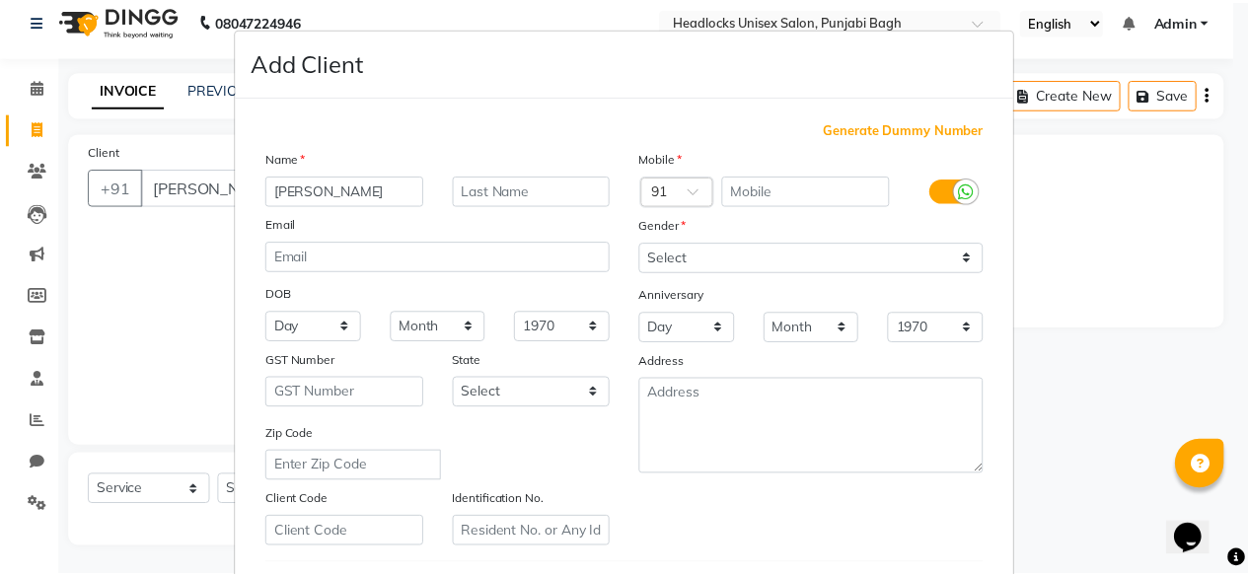
scroll to position [330, 0]
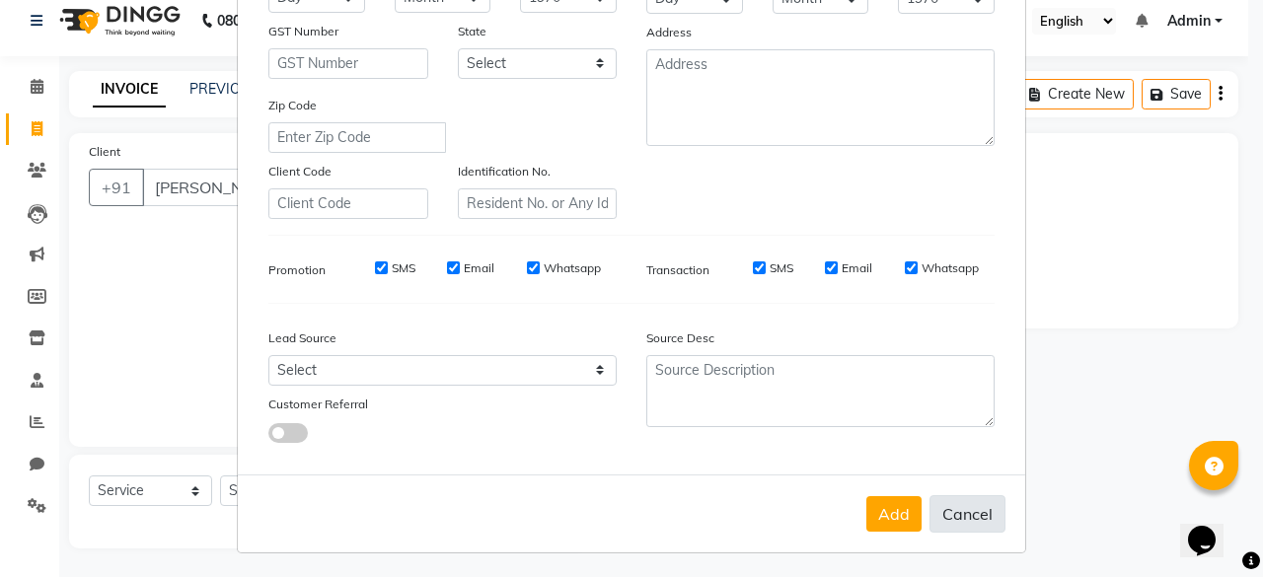
click at [951, 498] on button "Cancel" at bounding box center [968, 514] width 76 height 38
select select
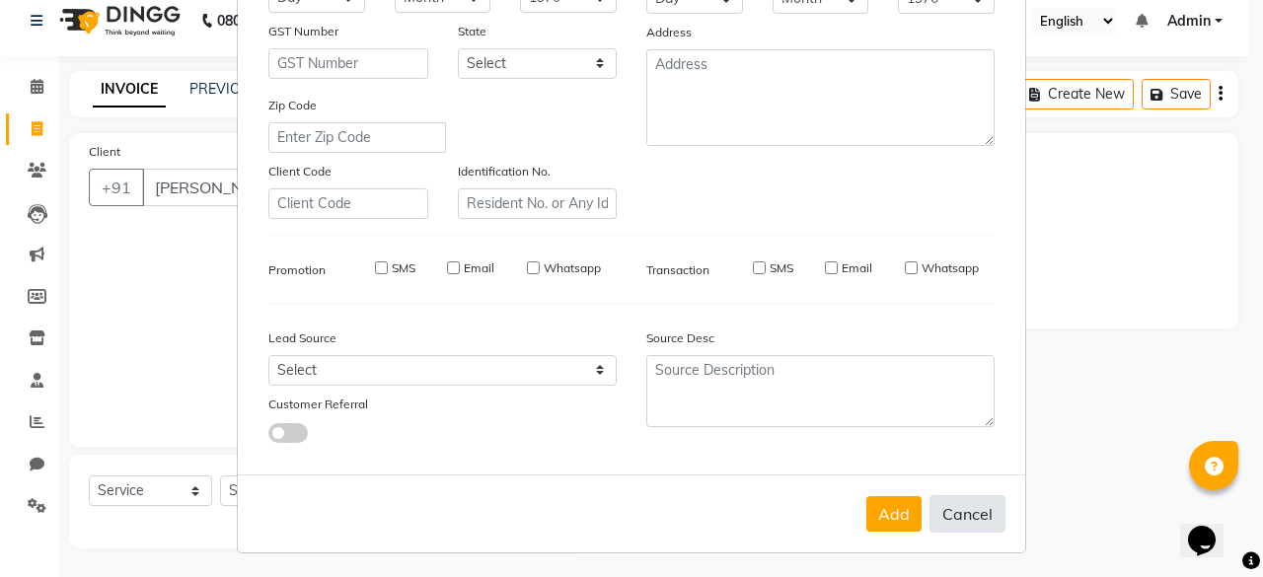
select select
checkbox input "false"
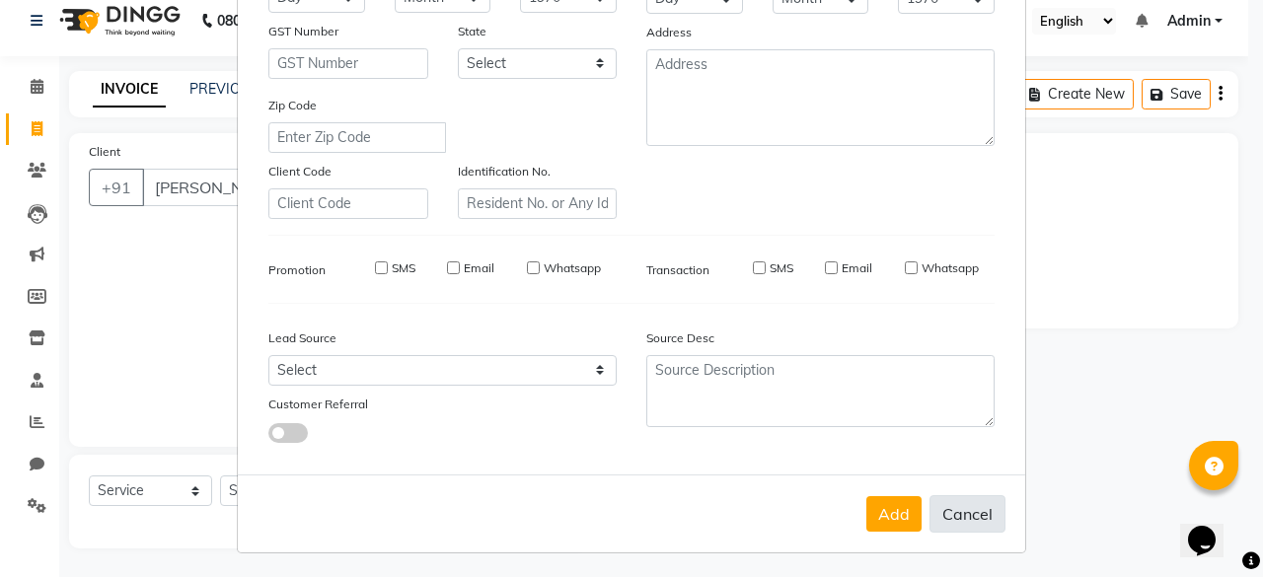
checkbox input "false"
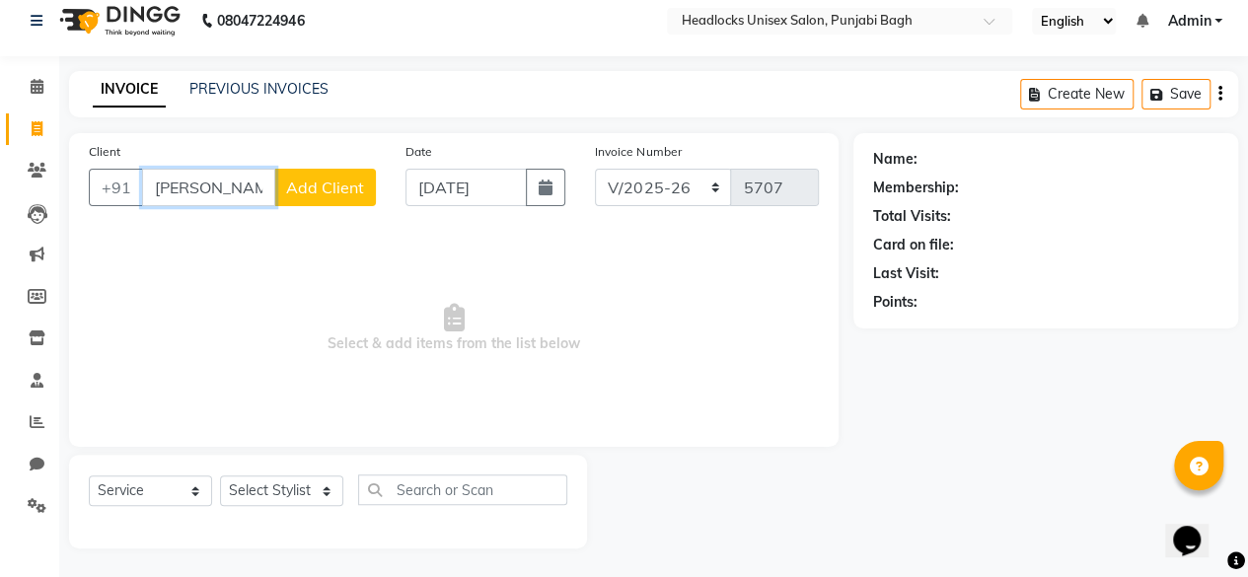
click at [238, 192] on input "[PERSON_NAME]" at bounding box center [208, 188] width 133 height 38
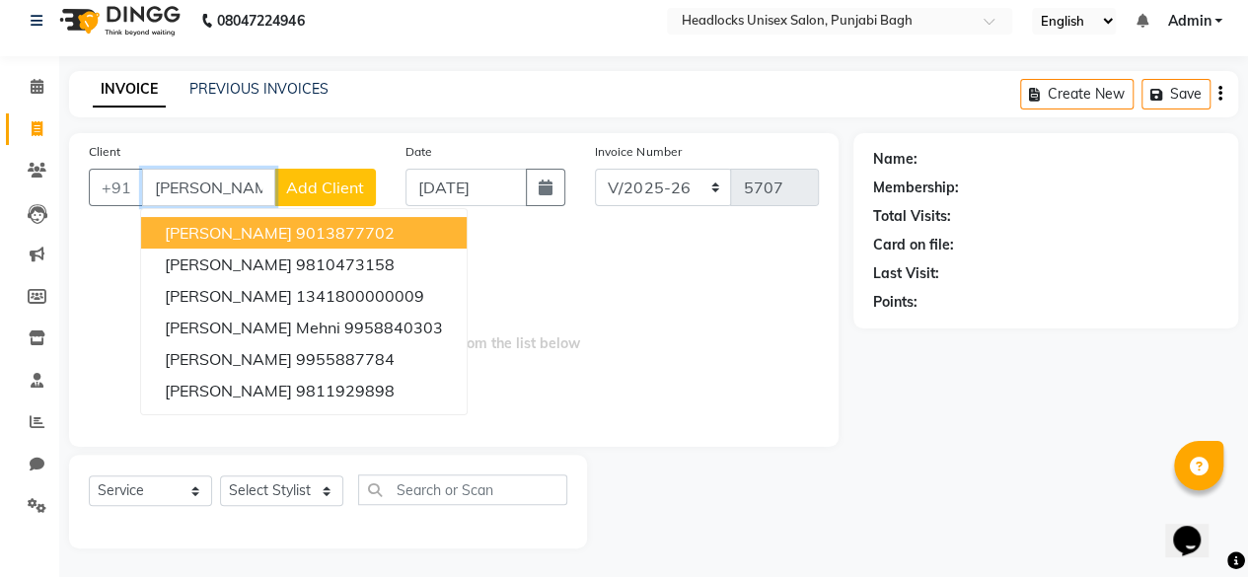
click at [235, 232] on span "[PERSON_NAME]" at bounding box center [228, 233] width 127 height 20
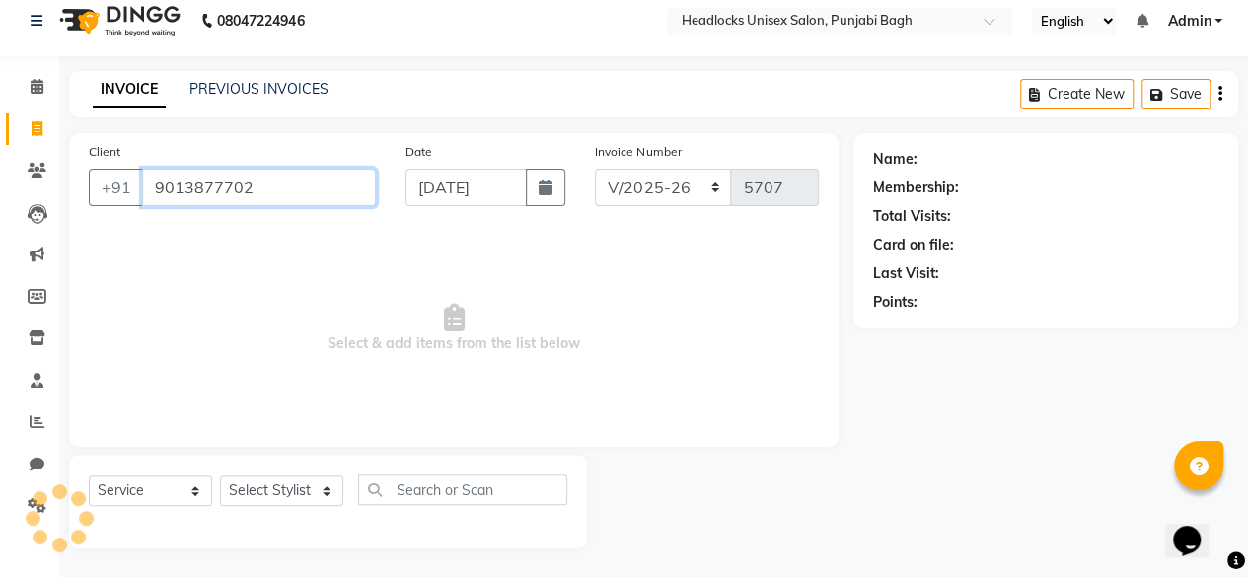
type input "9013877702"
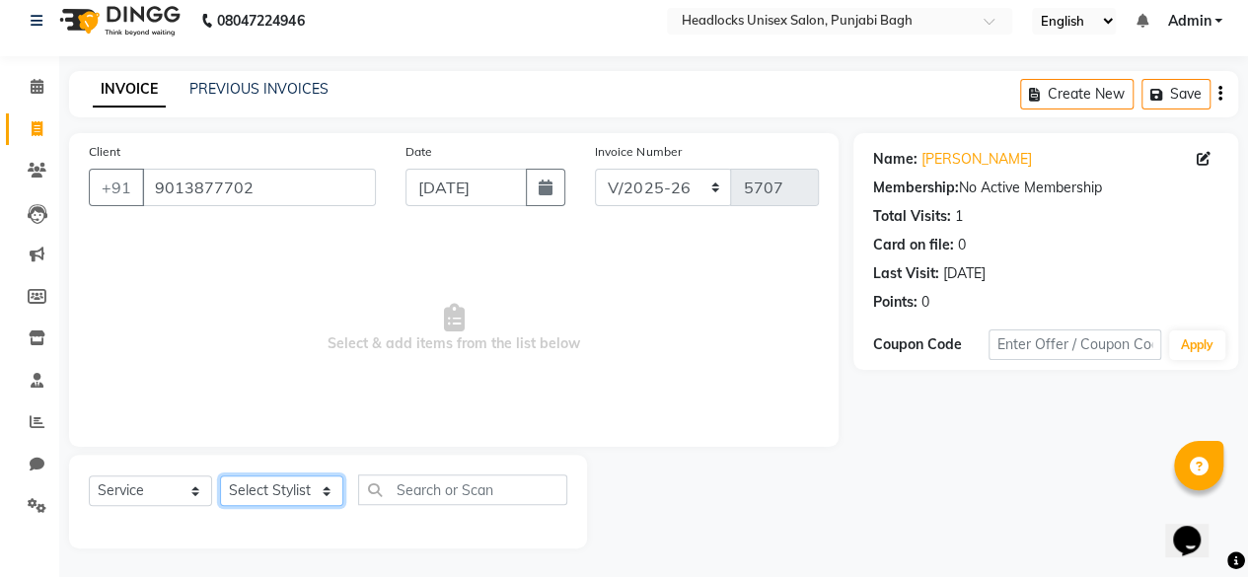
click at [308, 487] on select "Select Stylist ⁠Agnies ⁠[PERSON_NAME] [PERSON_NAME] [PERSON_NAME] mercy ⁠Minto …" at bounding box center [281, 491] width 123 height 31
click at [220, 476] on select "Select Stylist ⁠Agnies ⁠[PERSON_NAME] [PERSON_NAME] [PERSON_NAME] mercy ⁠Minto …" at bounding box center [281, 491] width 123 height 31
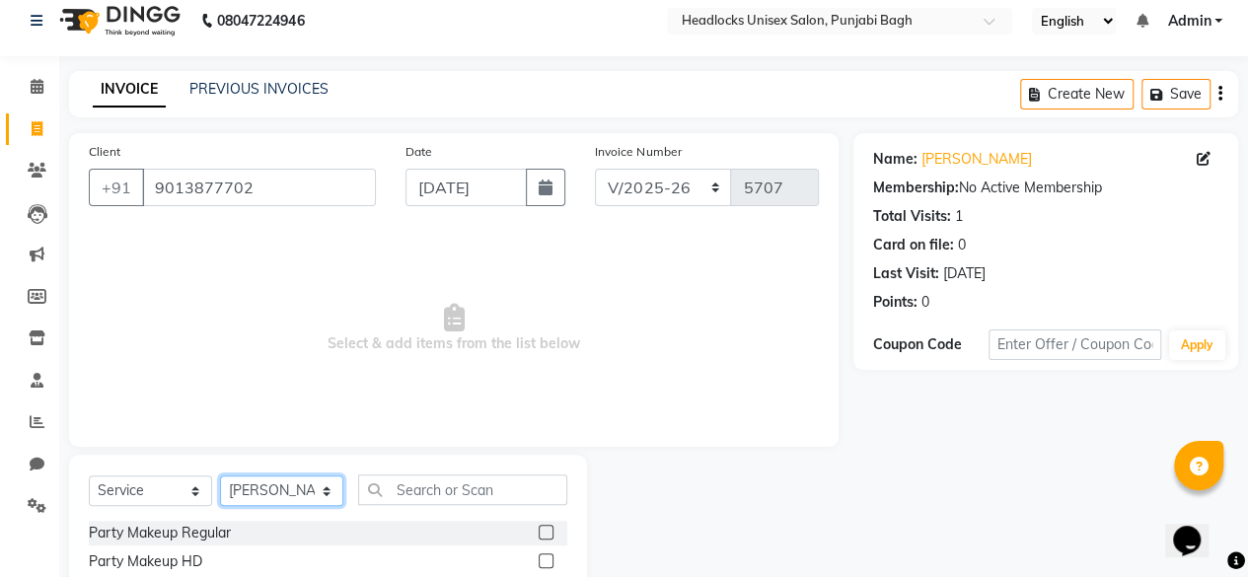
select select "69048"
click at [439, 487] on input "text" at bounding box center [462, 490] width 209 height 31
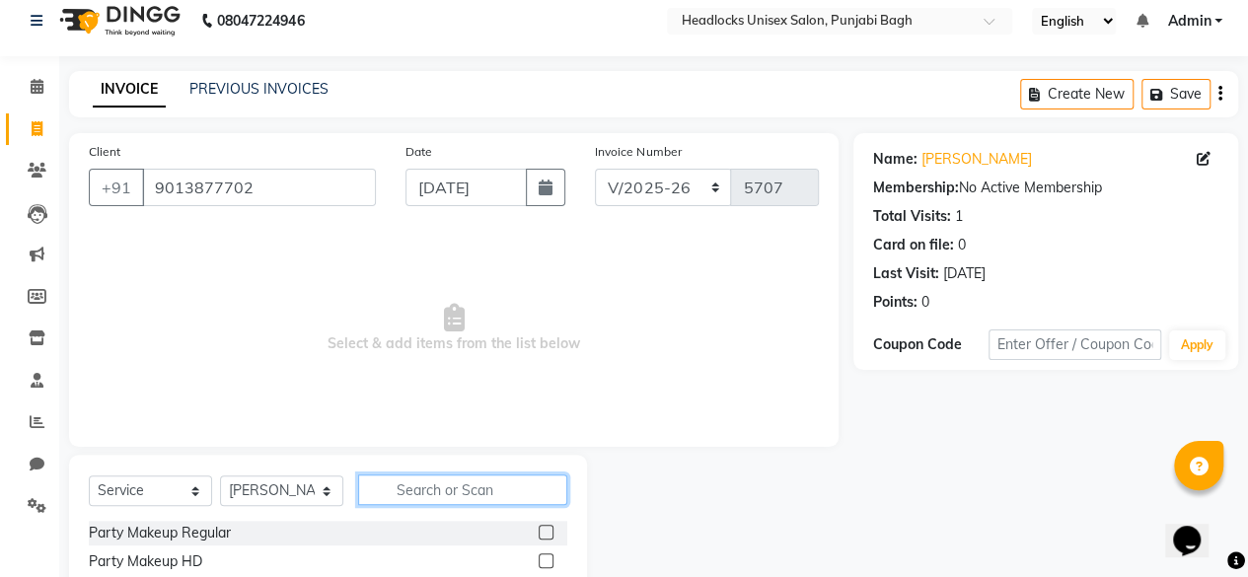
click at [439, 487] on input "text" at bounding box center [462, 490] width 209 height 31
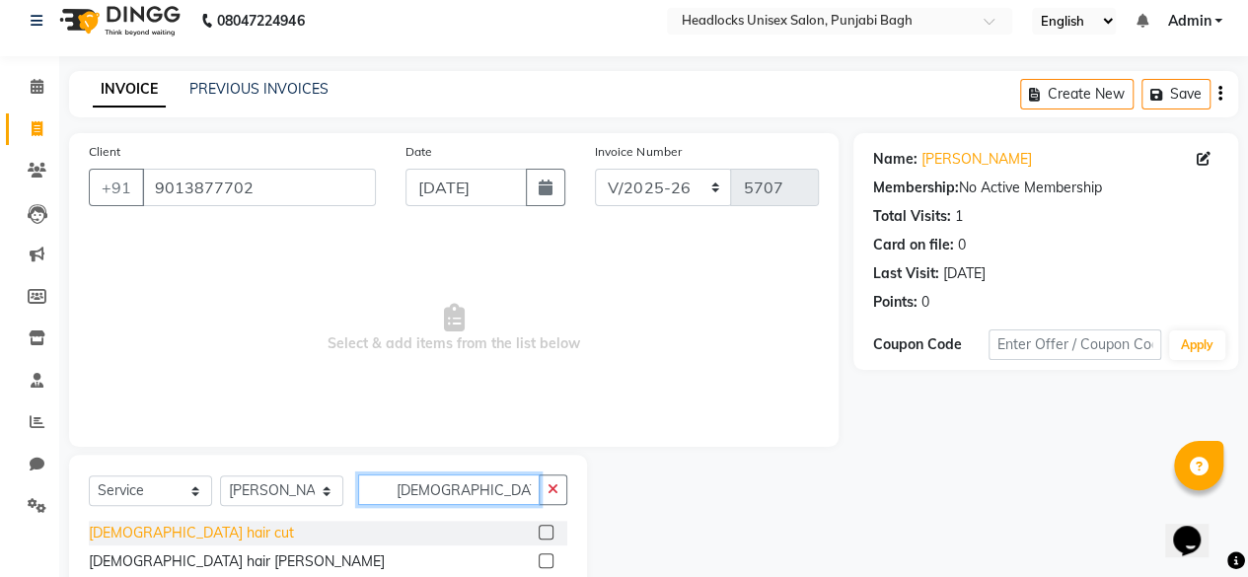
type input "[DEMOGRAPHIC_DATA]"
click at [167, 532] on div "[DEMOGRAPHIC_DATA] hair cut" at bounding box center [191, 533] width 205 height 21
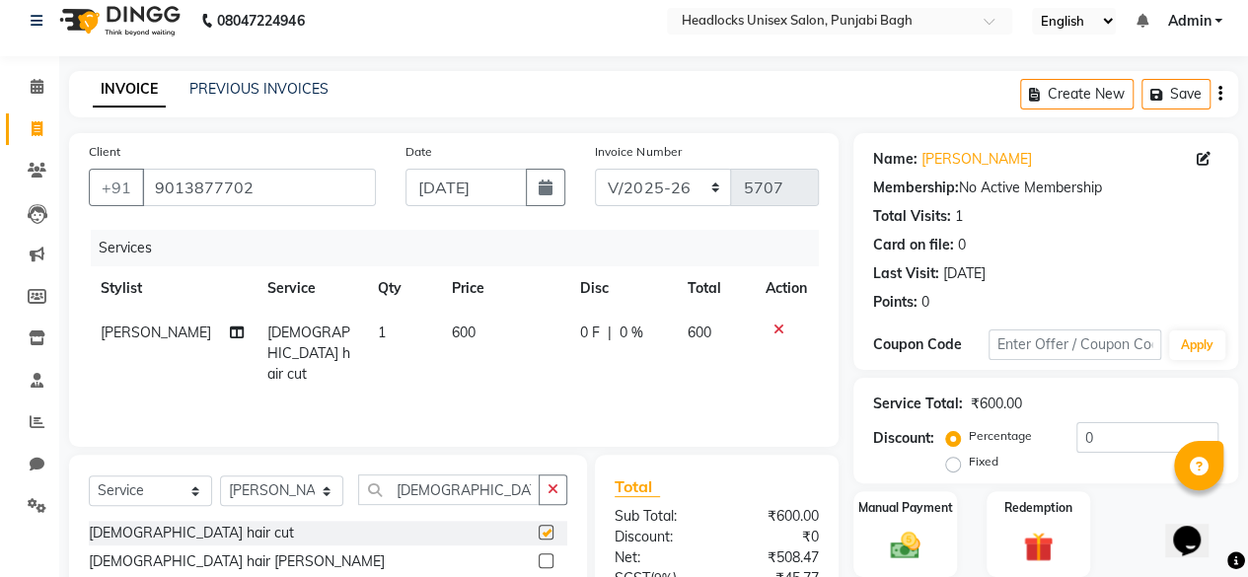
checkbox input "false"
click at [479, 499] on input "[DEMOGRAPHIC_DATA]" at bounding box center [449, 490] width 182 height 31
click at [300, 498] on select "Select Stylist ⁠Agnies ⁠[PERSON_NAME] [PERSON_NAME] [PERSON_NAME] mercy ⁠Minto …" at bounding box center [281, 491] width 123 height 31
select select "69084"
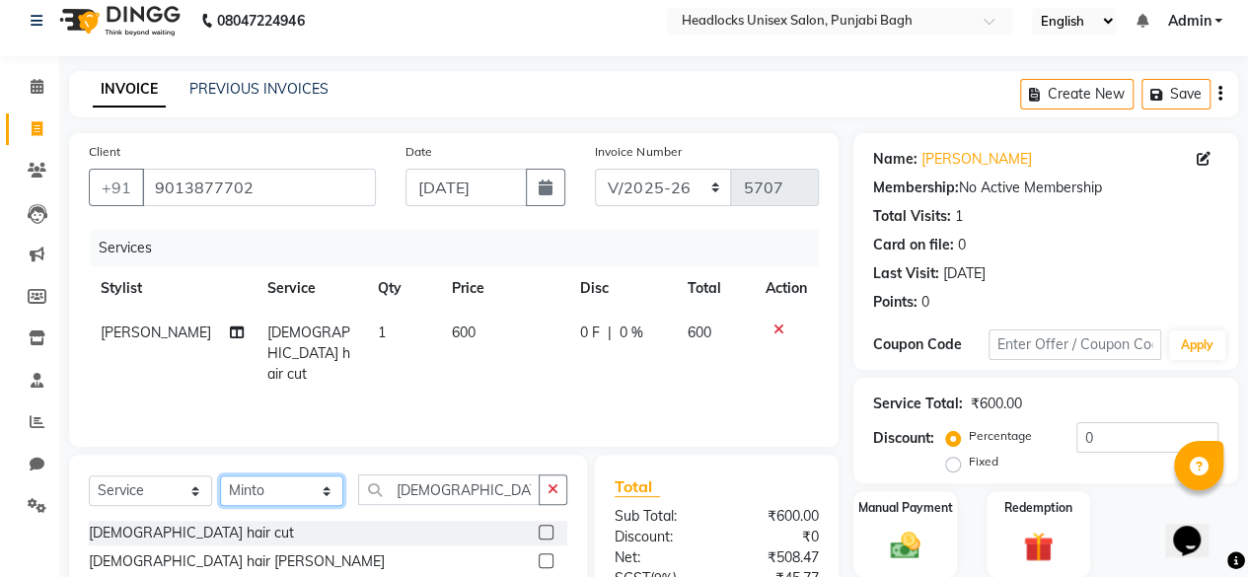
click at [220, 476] on select "Select Stylist ⁠Agnies ⁠[PERSON_NAME] [PERSON_NAME] [PERSON_NAME] mercy ⁠Minto …" at bounding box center [281, 491] width 123 height 31
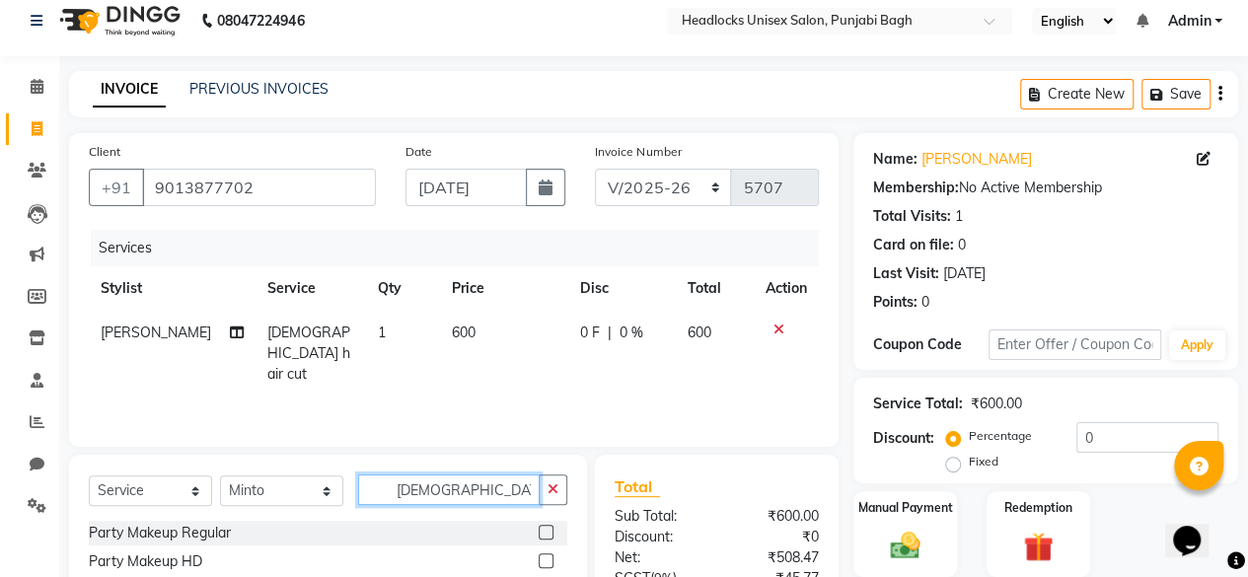
click at [457, 493] on input "[DEMOGRAPHIC_DATA]" at bounding box center [449, 490] width 182 height 31
click at [457, 493] on input "s" at bounding box center [449, 490] width 182 height 31
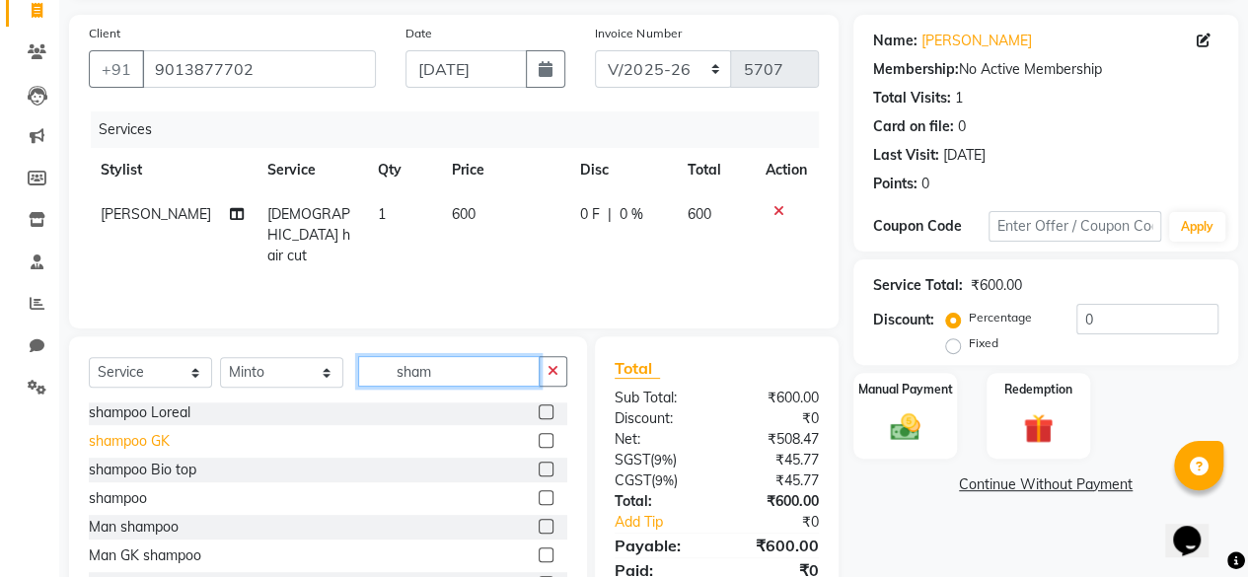
scroll to position [136, 0]
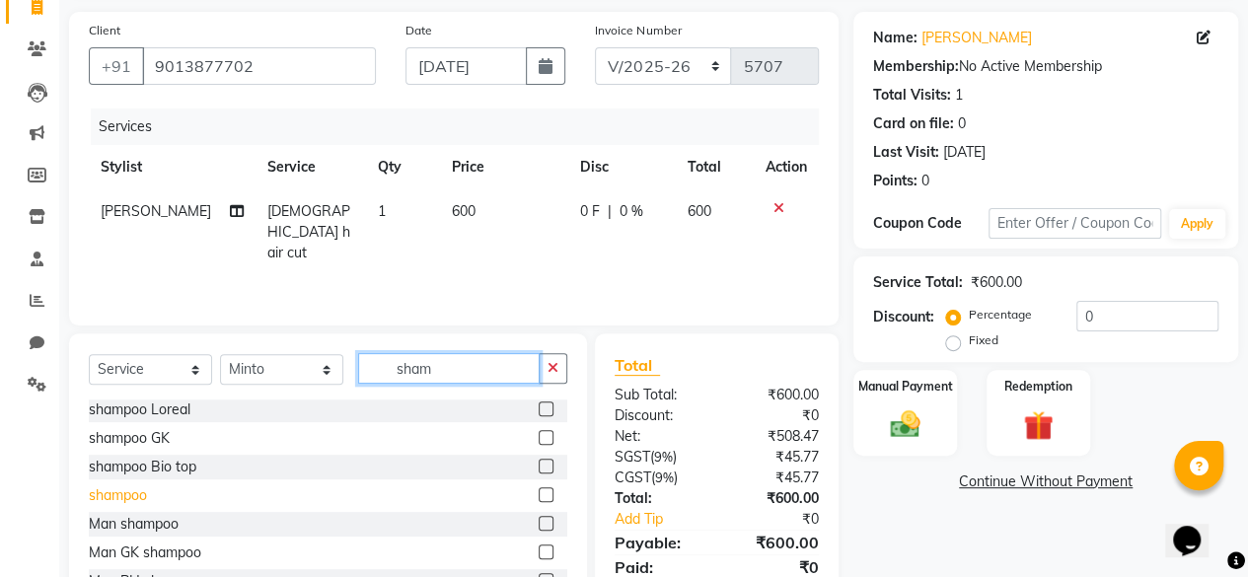
type input "sham"
click at [133, 500] on div "shampoo" at bounding box center [118, 496] width 58 height 21
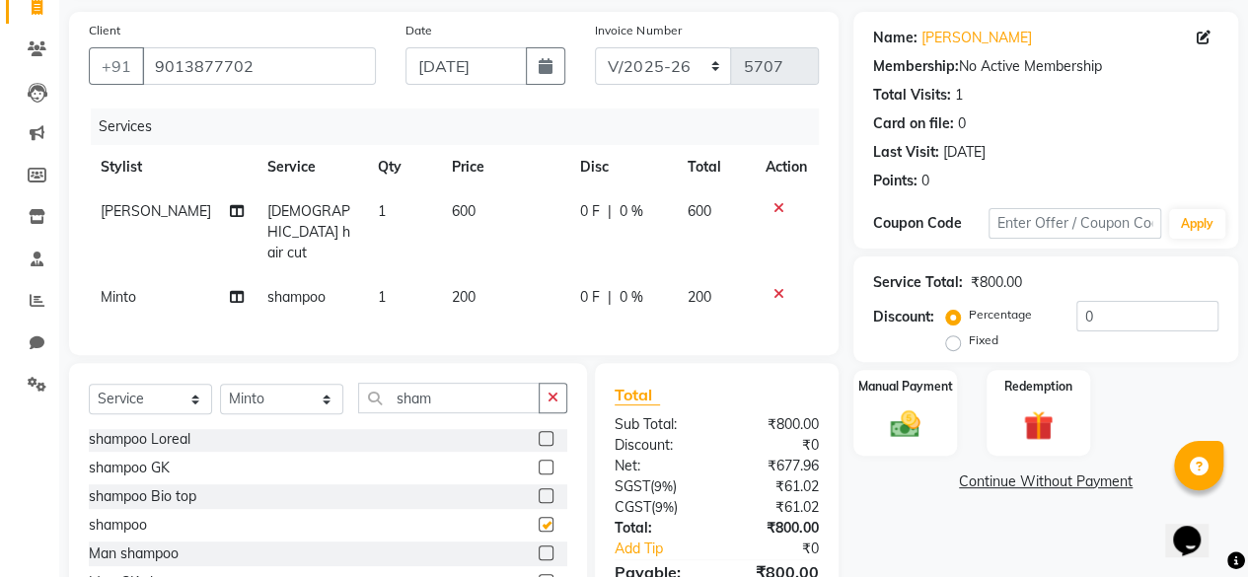
checkbox input "false"
click at [913, 434] on img at bounding box center [905, 425] width 50 height 36
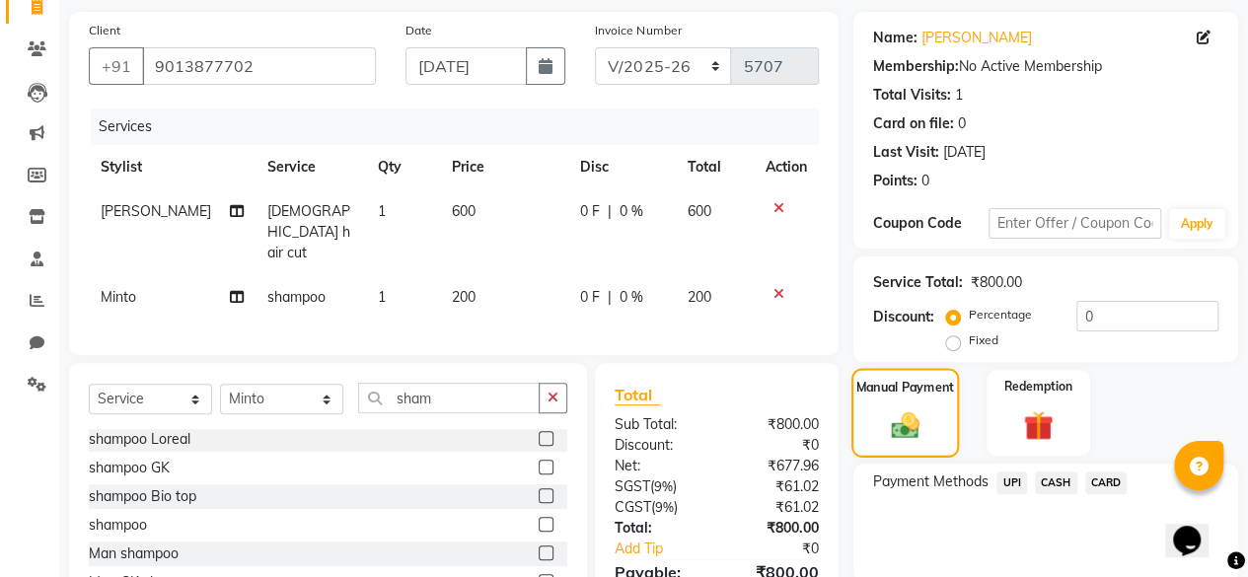
scroll to position [236, 0]
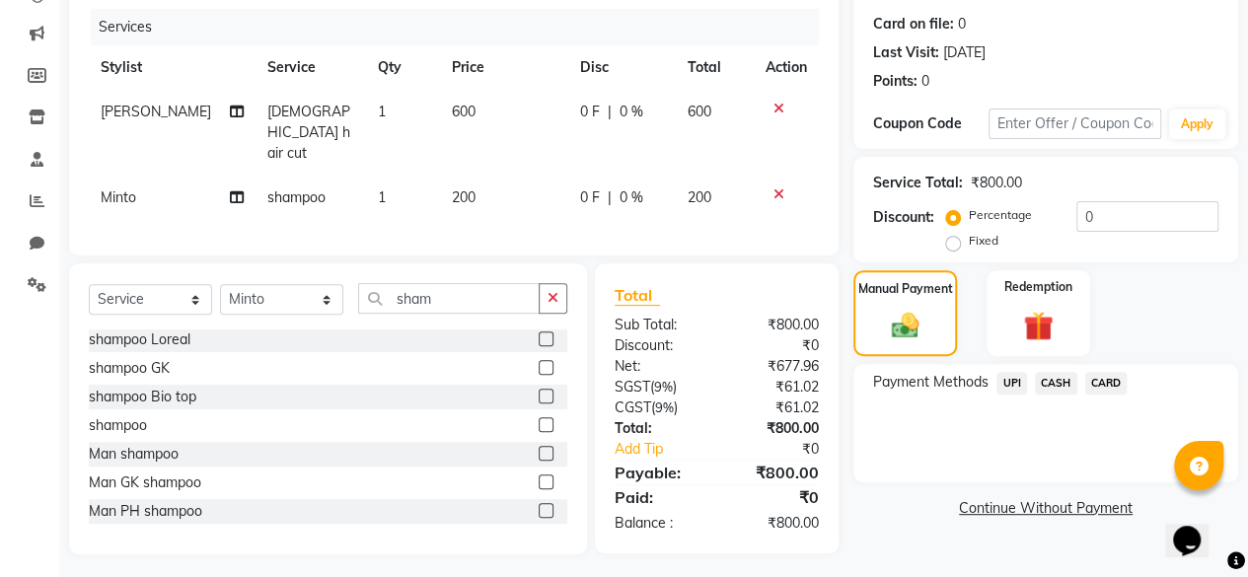
click at [1009, 377] on span "UPI" at bounding box center [1012, 383] width 31 height 23
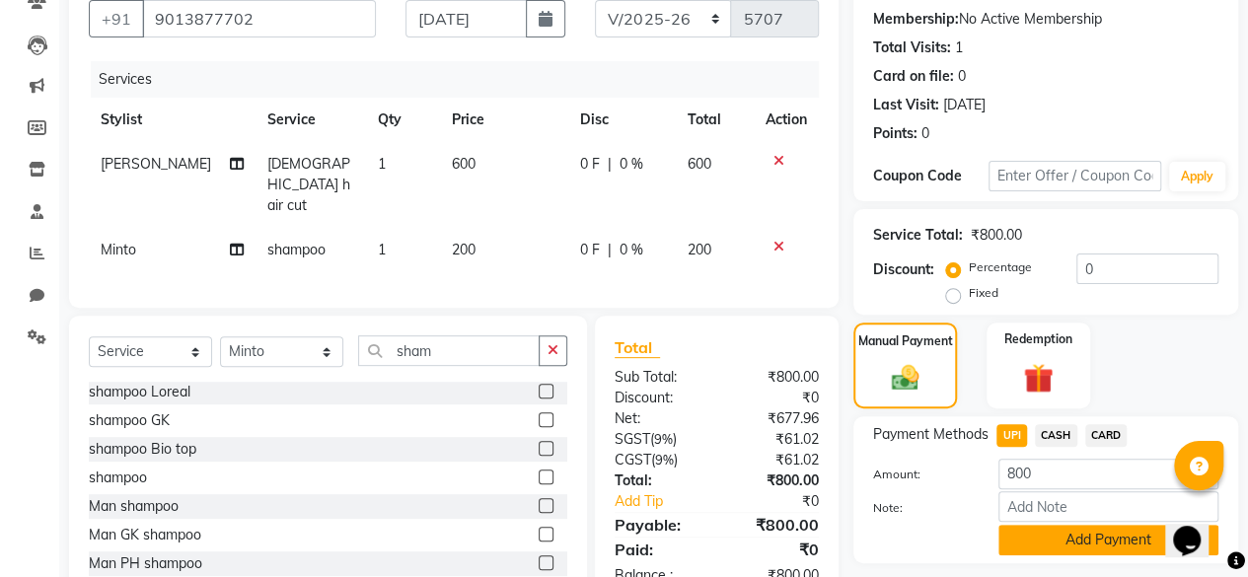
click at [1025, 526] on button "Add Payment" at bounding box center [1109, 540] width 220 height 31
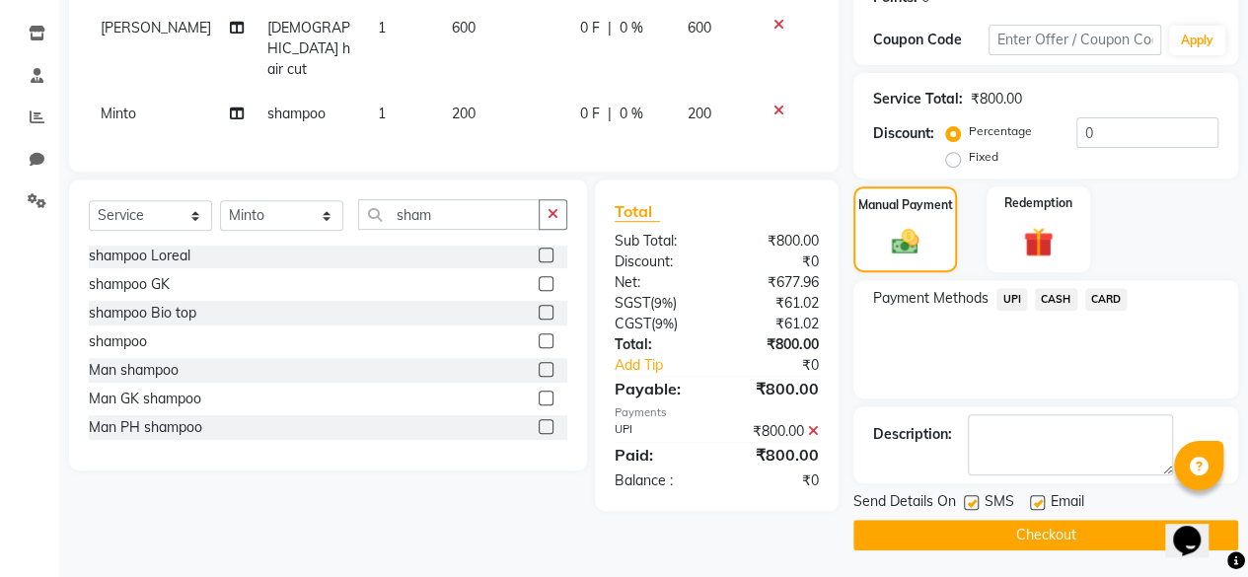
click at [1003, 301] on span "UPI" at bounding box center [1012, 299] width 31 height 23
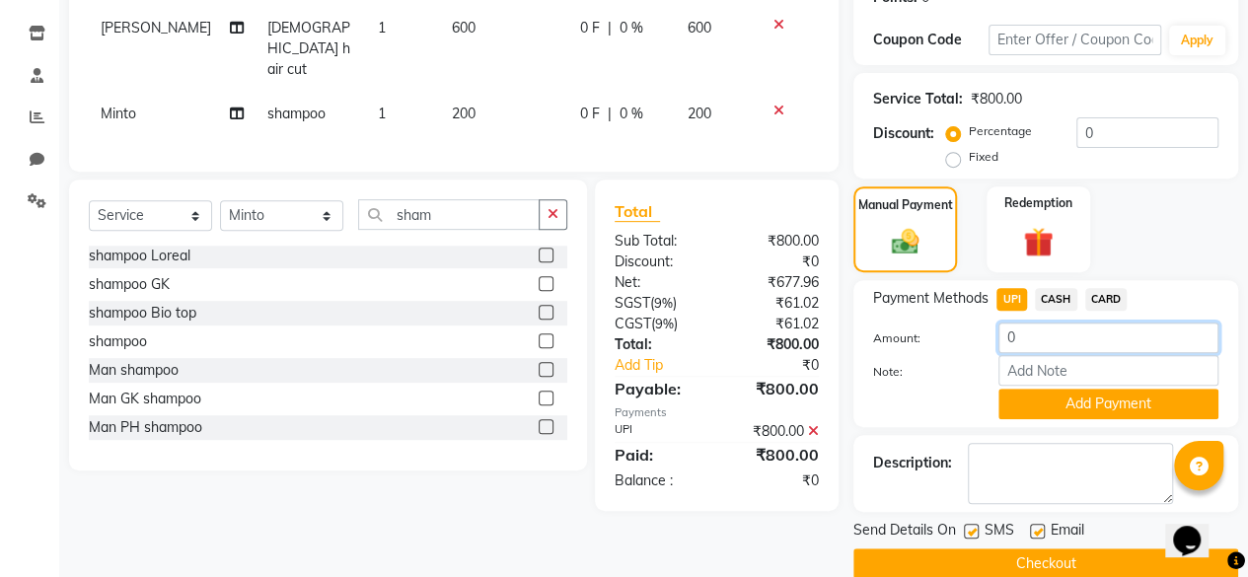
click at [1028, 345] on input "0" at bounding box center [1109, 338] width 220 height 31
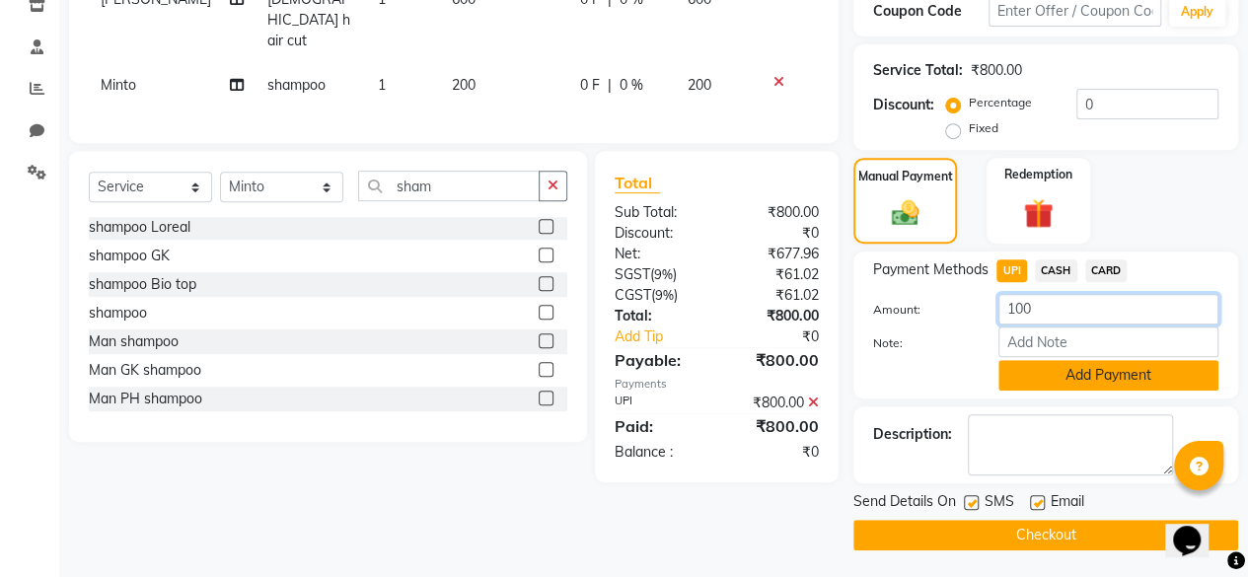
type input "100"
click at [1022, 378] on button "Add Payment" at bounding box center [1109, 375] width 220 height 31
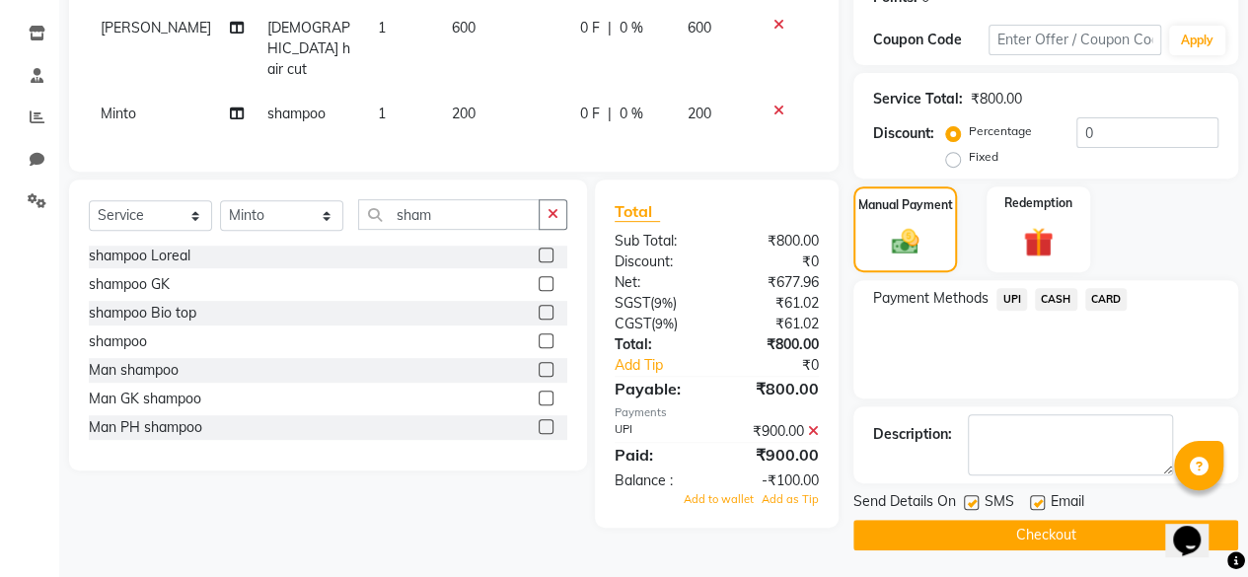
click at [975, 502] on label at bounding box center [971, 502] width 15 height 15
click at [975, 502] on input "checkbox" at bounding box center [970, 503] width 13 height 13
checkbox input "false"
click at [817, 493] on span "Add as Tip" at bounding box center [790, 499] width 57 height 14
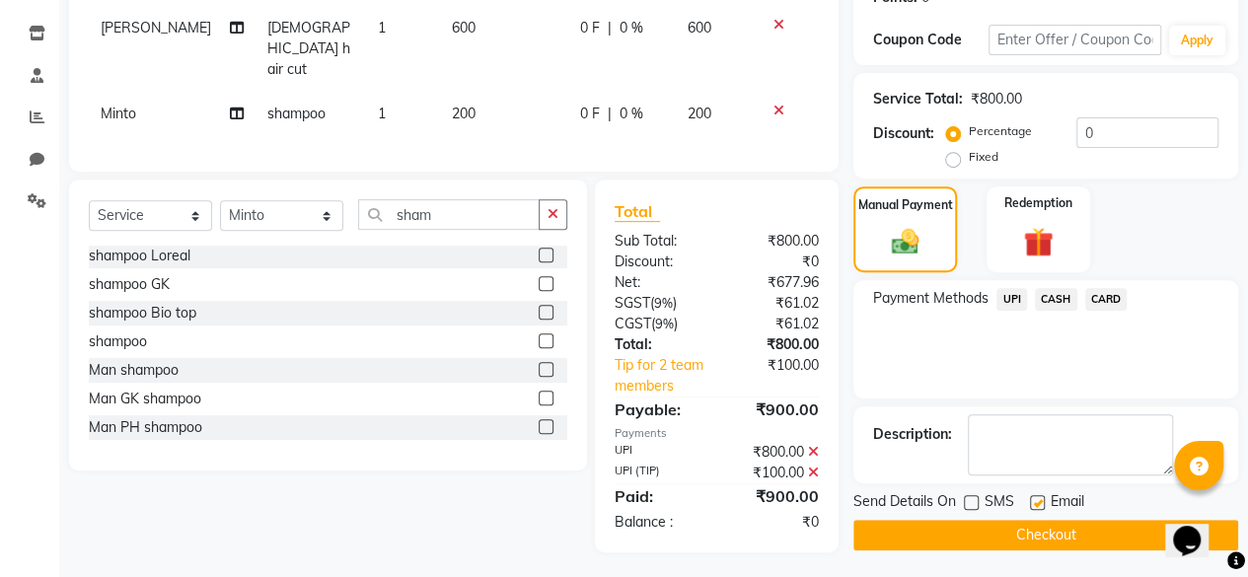
click at [900, 532] on button "Checkout" at bounding box center [1046, 535] width 385 height 31
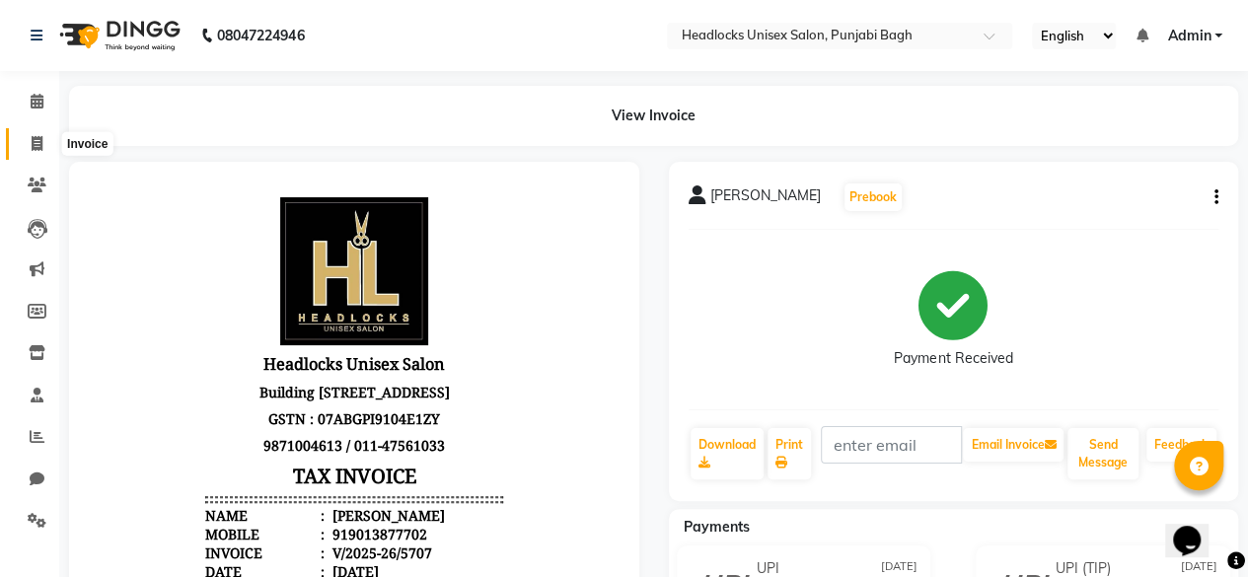
click at [34, 139] on icon at bounding box center [37, 143] width 11 height 15
select select "service"
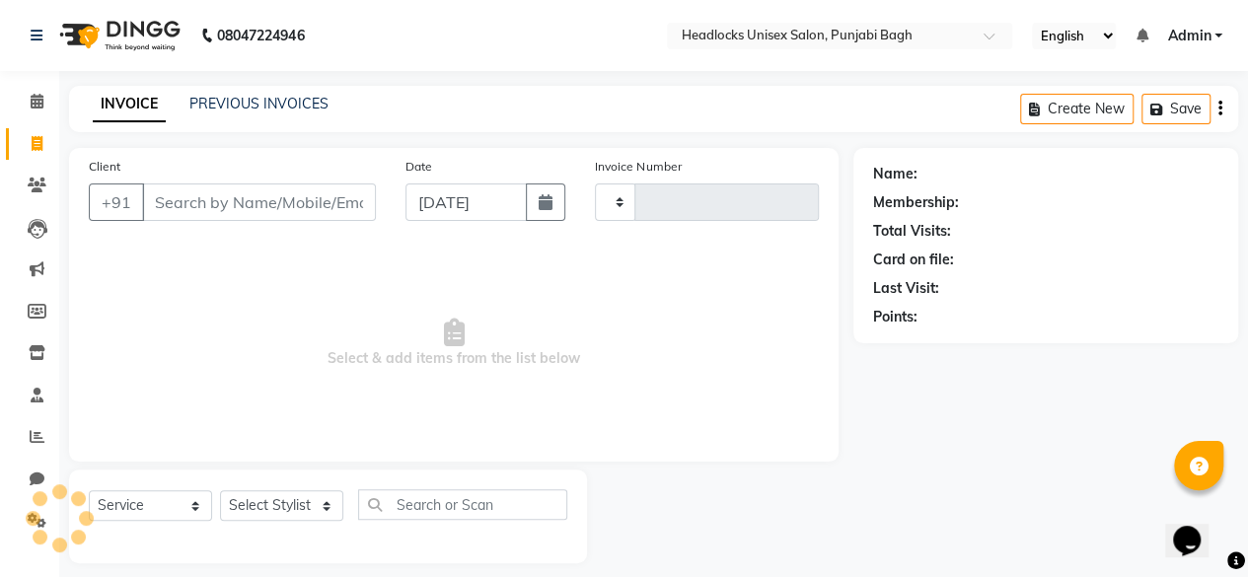
scroll to position [15, 0]
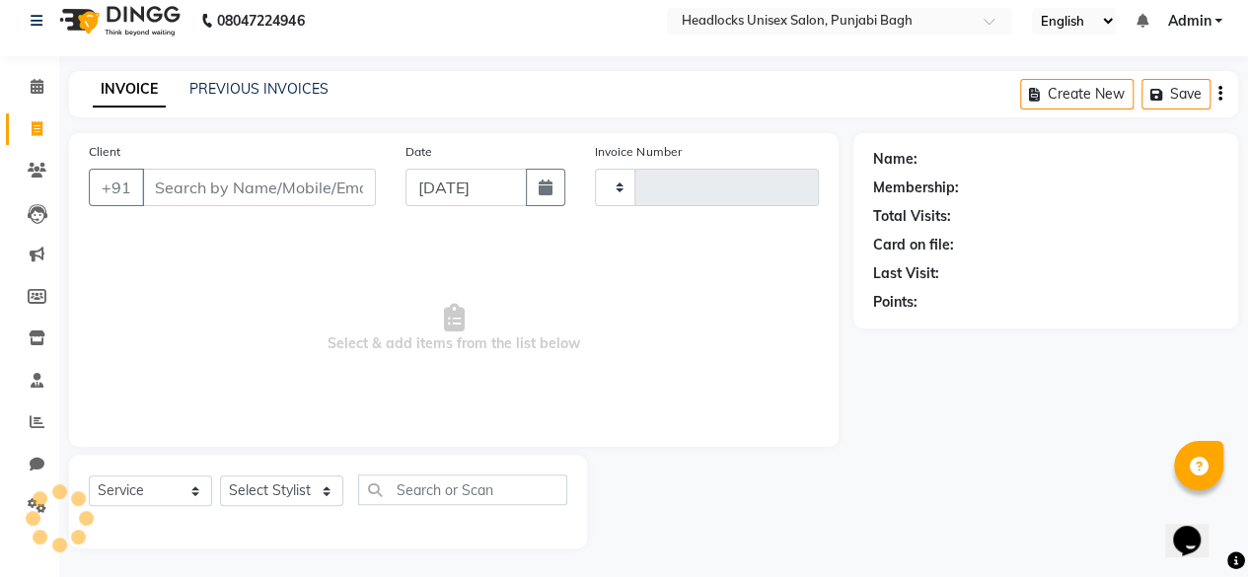
type input "5708"
select select "7719"
click at [536, 277] on span "Select & add items from the list below" at bounding box center [454, 328] width 730 height 197
click at [330, 206] on div "Client +91" at bounding box center [232, 181] width 317 height 81
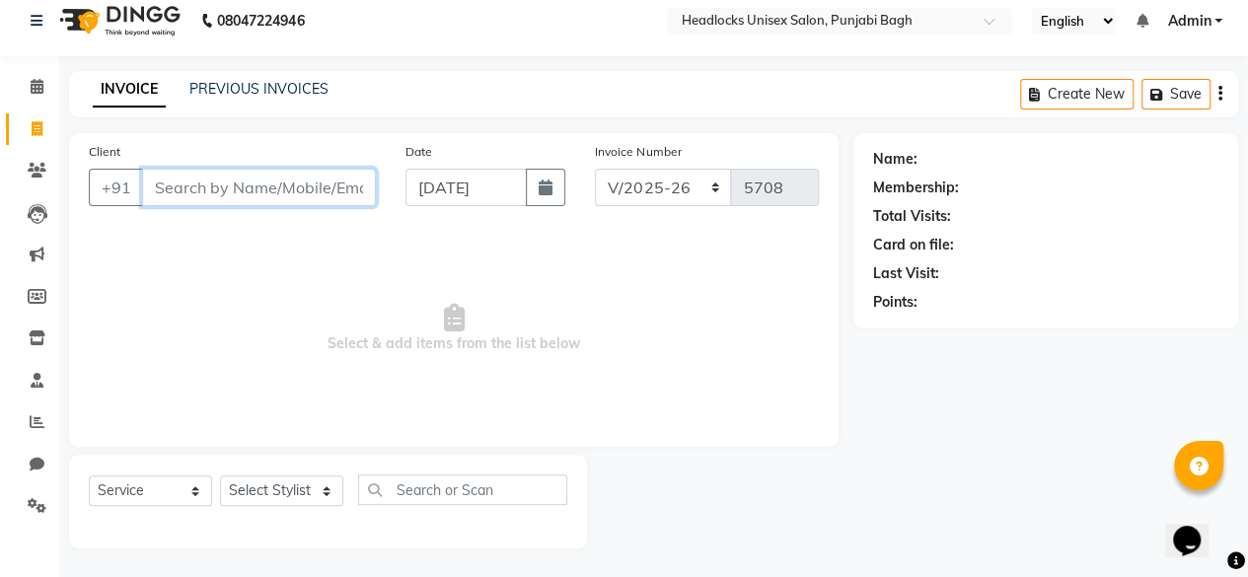
click at [336, 202] on input "Client" at bounding box center [259, 188] width 234 height 38
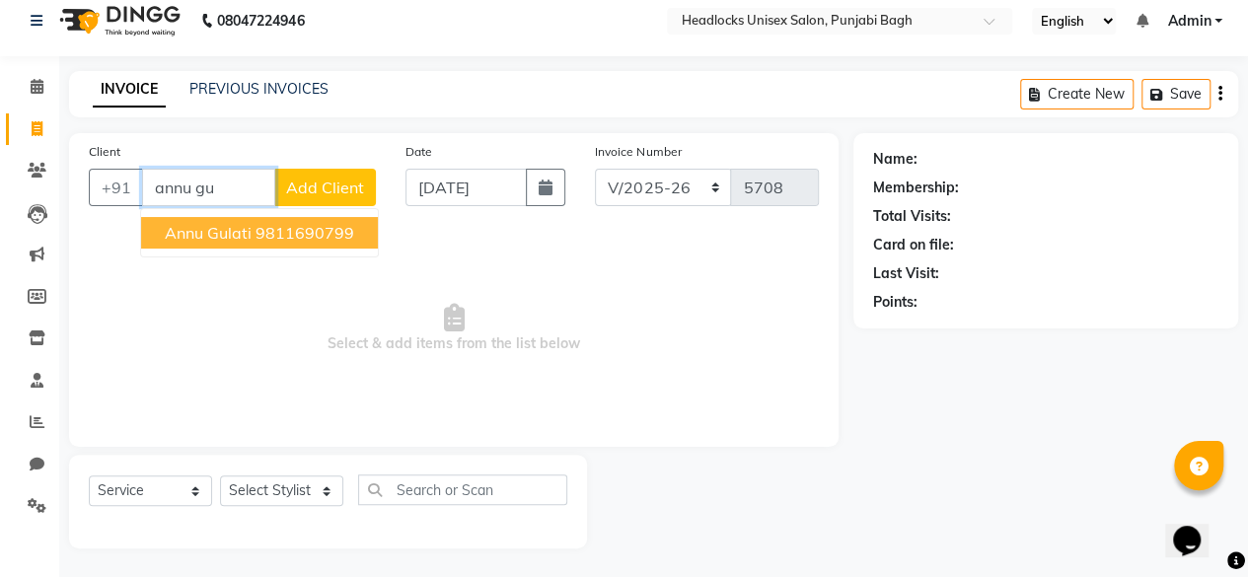
click at [280, 230] on ngb-highlight "9811690799" at bounding box center [305, 233] width 99 height 20
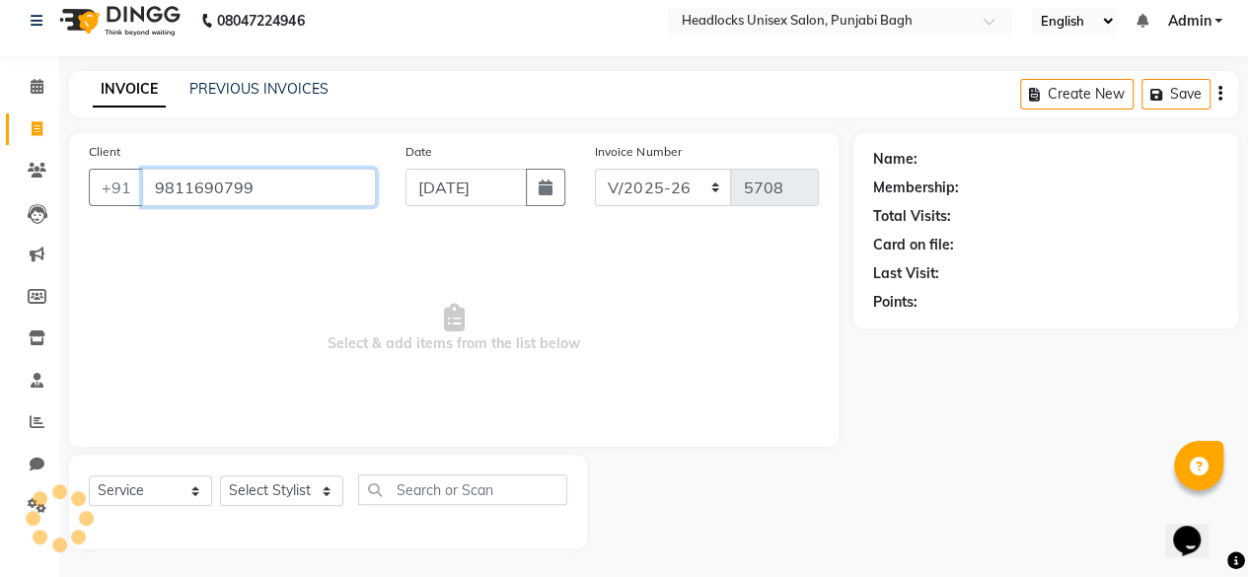
type input "9811690799"
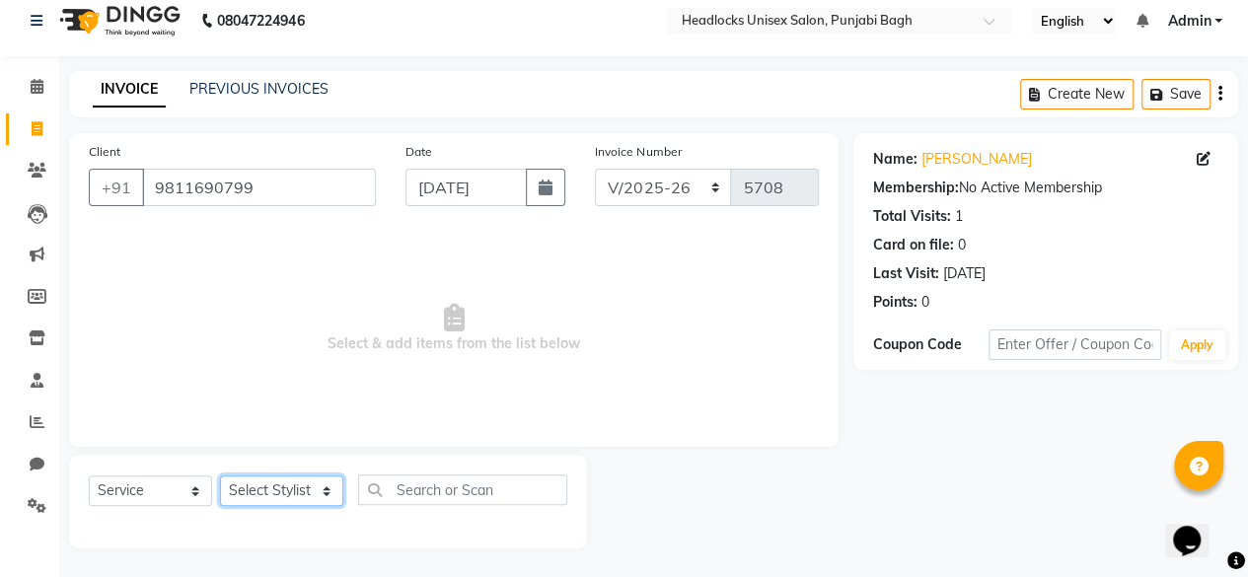
click at [293, 487] on select "Select Stylist ⁠Agnies ⁠[PERSON_NAME] [PERSON_NAME] [PERSON_NAME] mercy ⁠Minto …" at bounding box center [281, 491] width 123 height 31
select select "69054"
click at [220, 476] on select "Select Stylist ⁠Agnies ⁠[PERSON_NAME] [PERSON_NAME] [PERSON_NAME] mercy ⁠Minto …" at bounding box center [281, 491] width 123 height 31
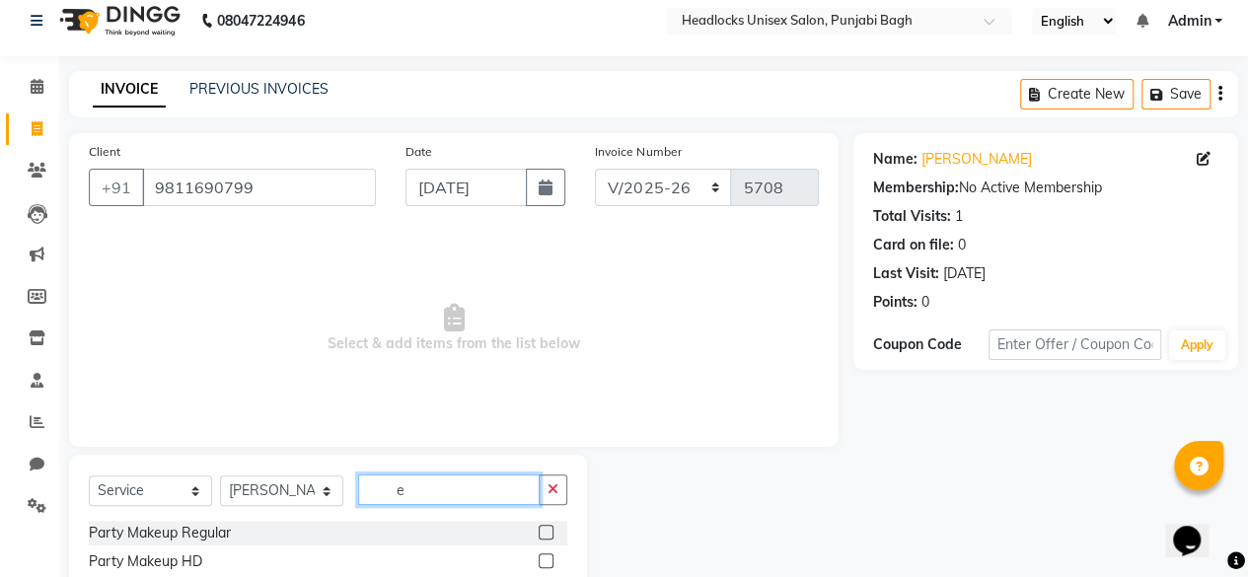
click at [420, 489] on input "e" at bounding box center [449, 490] width 182 height 31
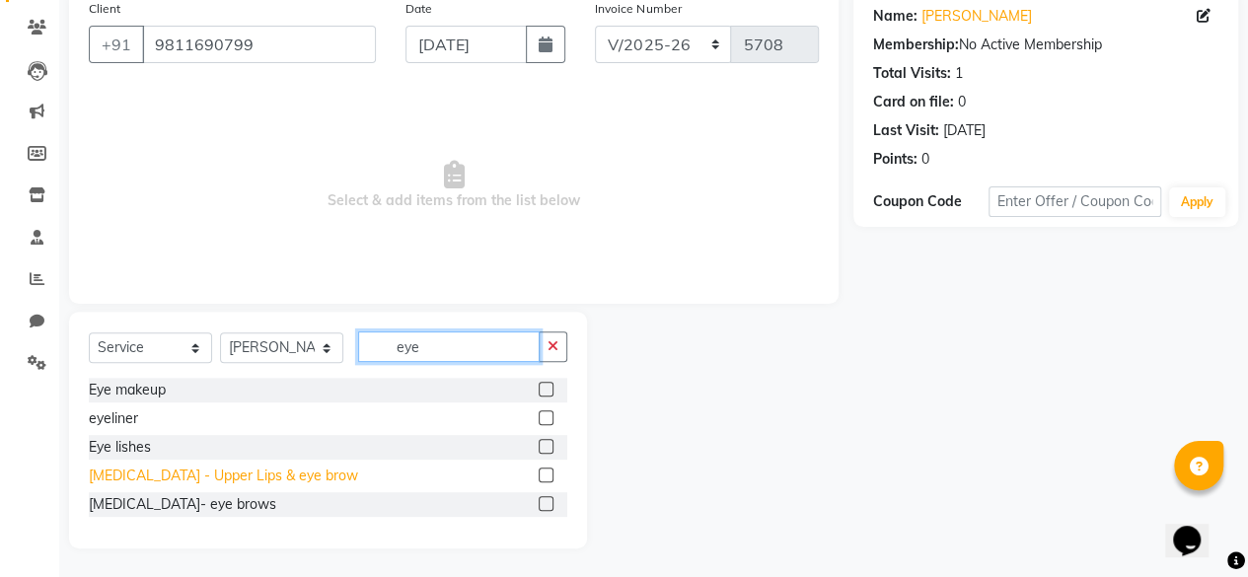
type input "eye"
click at [154, 479] on div "[MEDICAL_DATA] - Upper Lips & eye brow" at bounding box center [223, 476] width 269 height 21
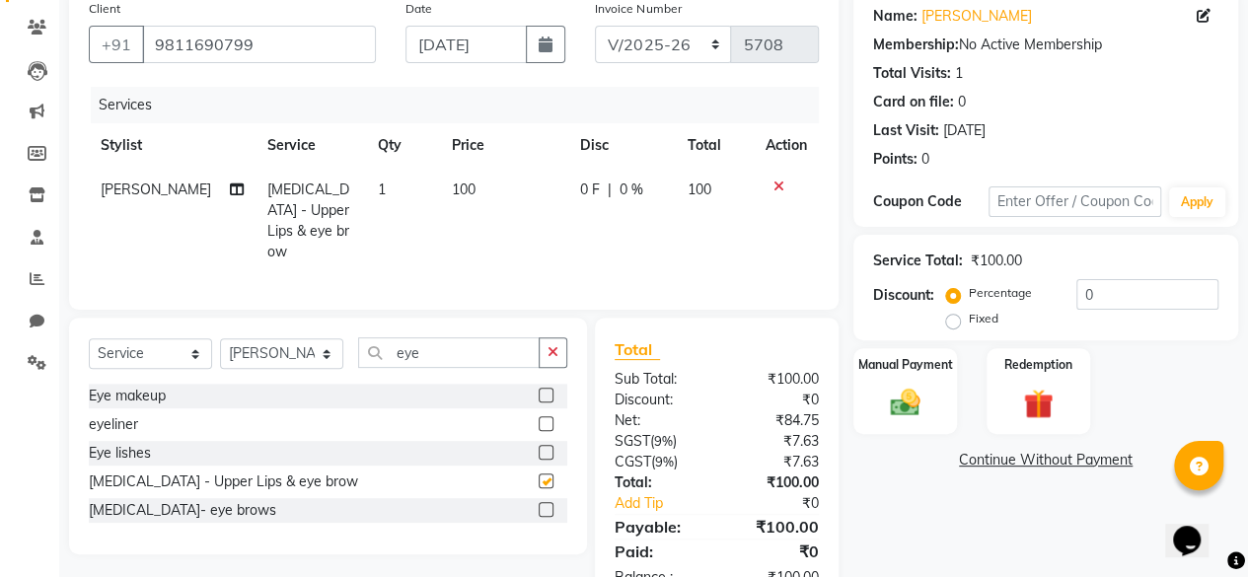
checkbox input "false"
click at [892, 399] on img at bounding box center [905, 403] width 50 height 36
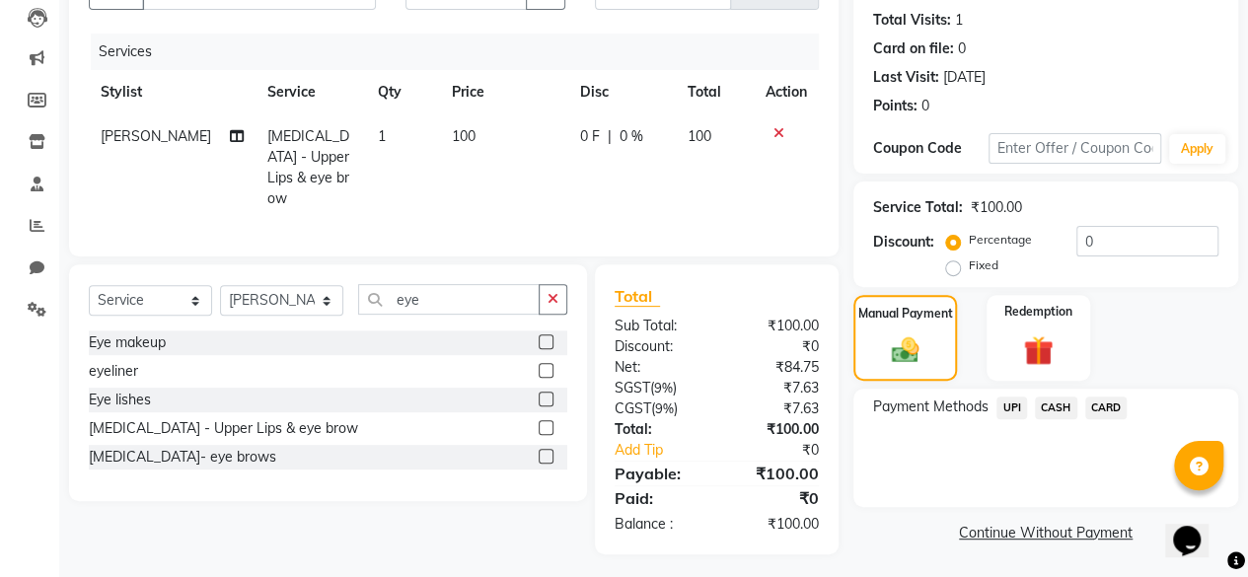
click at [1059, 408] on span "CASH" at bounding box center [1056, 408] width 42 height 23
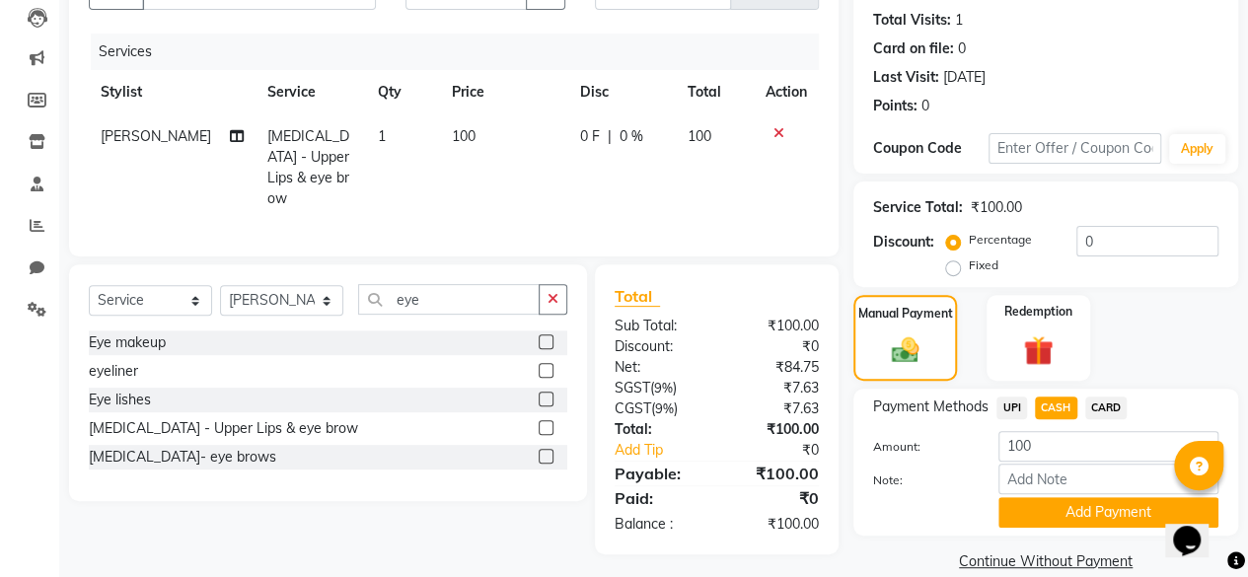
scroll to position [239, 0]
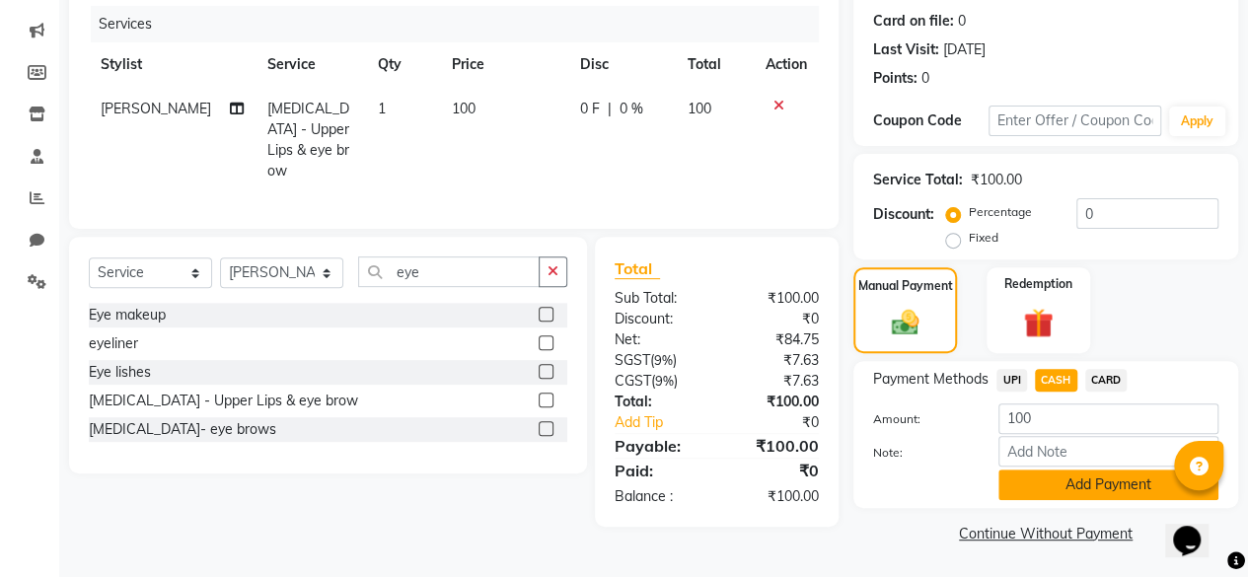
click at [1044, 471] on button "Add Payment" at bounding box center [1109, 485] width 220 height 31
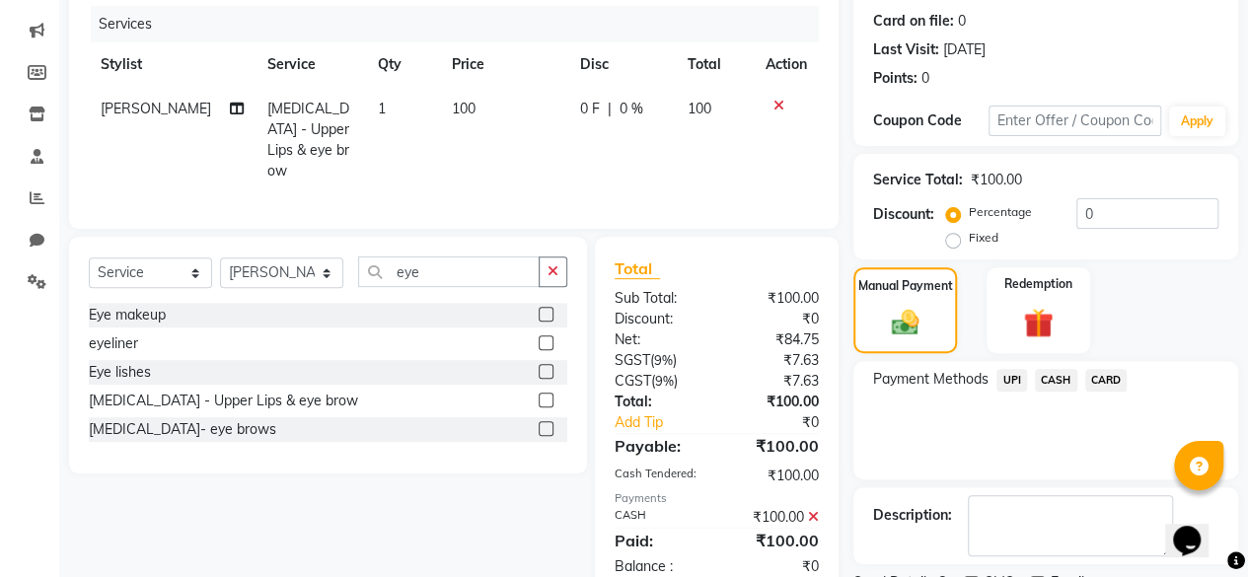
scroll to position [320, 0]
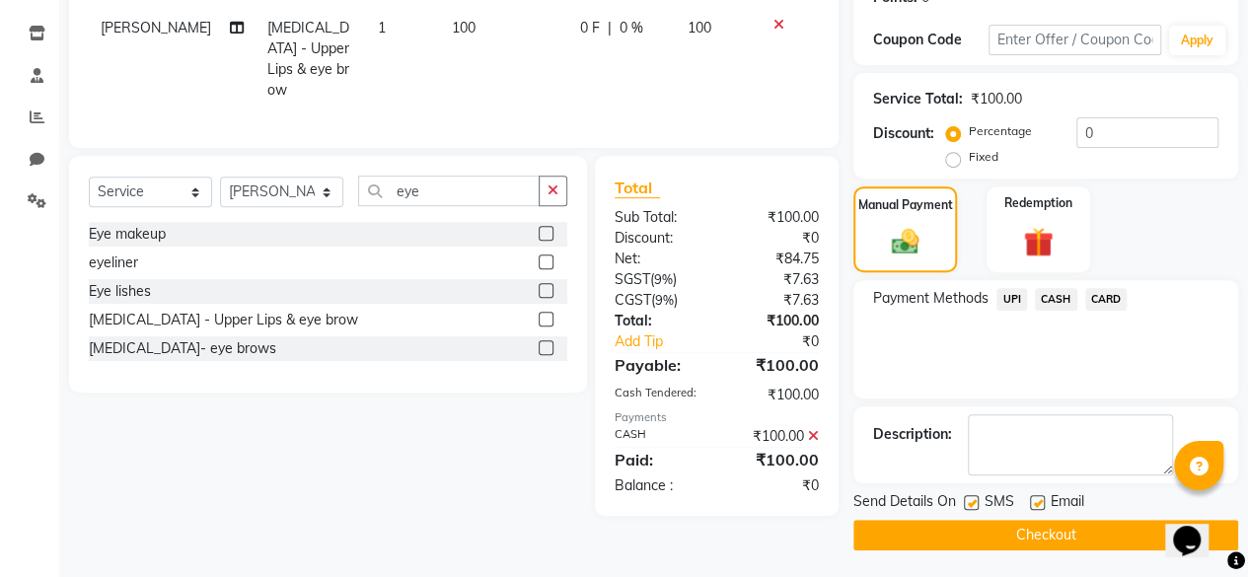
click at [970, 492] on div "SMS" at bounding box center [997, 503] width 66 height 25
click at [971, 508] on label at bounding box center [971, 502] width 15 height 15
click at [971, 508] on input "checkbox" at bounding box center [970, 503] width 13 height 13
click at [971, 508] on label at bounding box center [971, 502] width 15 height 15
click at [971, 508] on input "checkbox" at bounding box center [970, 503] width 13 height 13
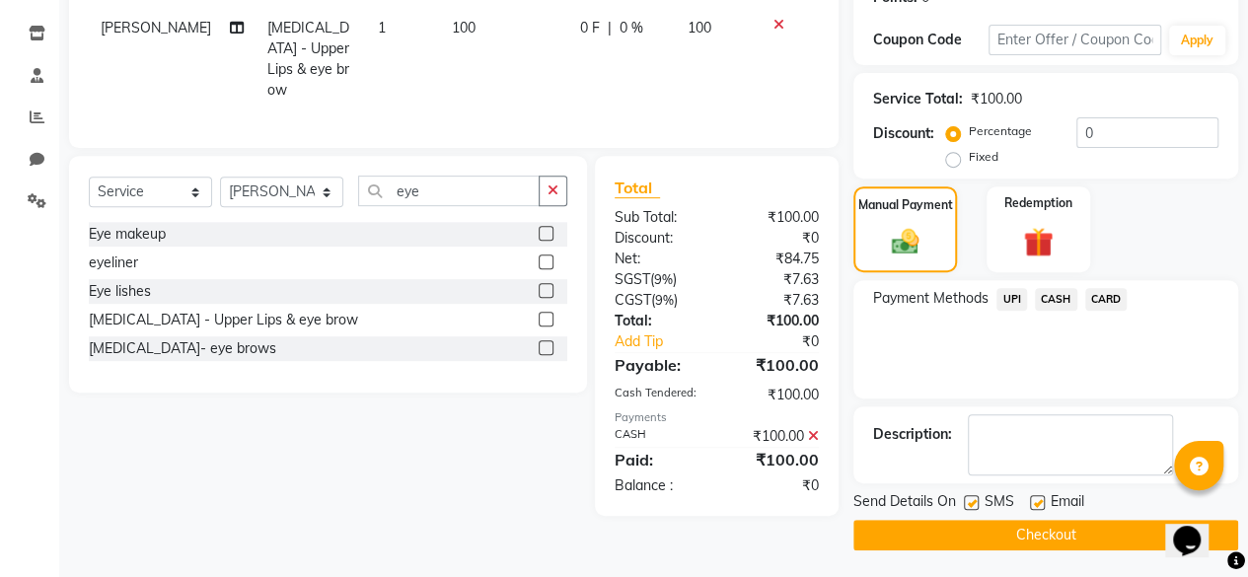
click at [971, 508] on label at bounding box center [971, 502] width 15 height 15
click at [971, 508] on input "checkbox" at bounding box center [970, 503] width 13 height 13
checkbox input "false"
click at [969, 523] on button "Checkout" at bounding box center [1046, 535] width 385 height 31
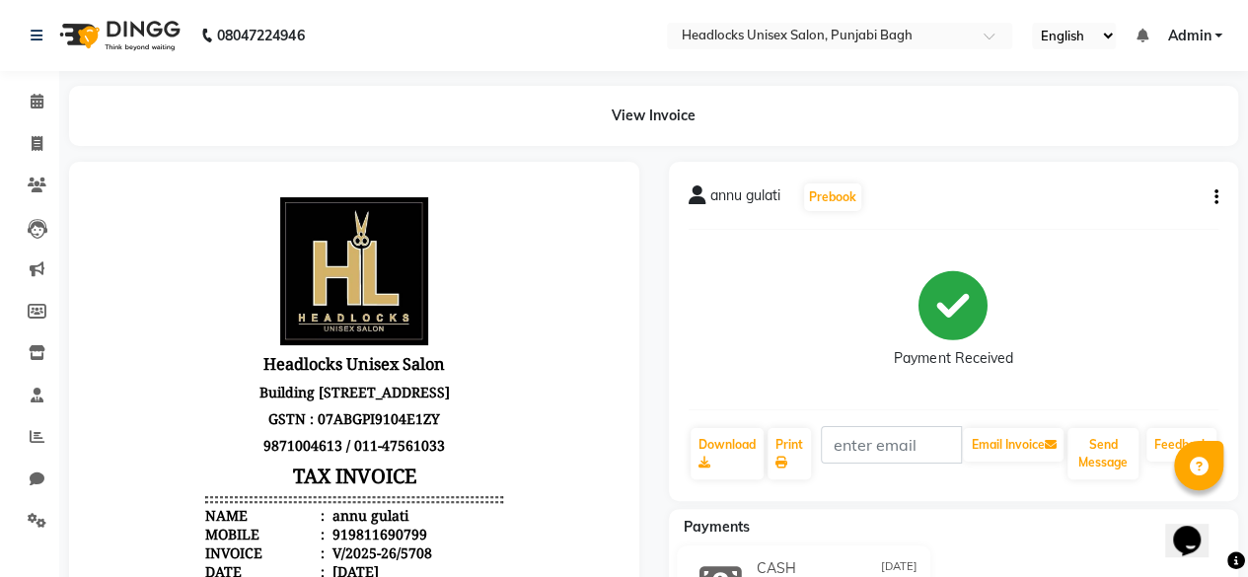
click at [122, 300] on body "Headlocks Unisex Salon [STREET_ADDRESS] GSTN : 07ABGPI9104E1ZY 9871004613 / 011…" at bounding box center [354, 555] width 515 height 733
click at [36, 147] on icon at bounding box center [37, 143] width 11 height 15
select select "service"
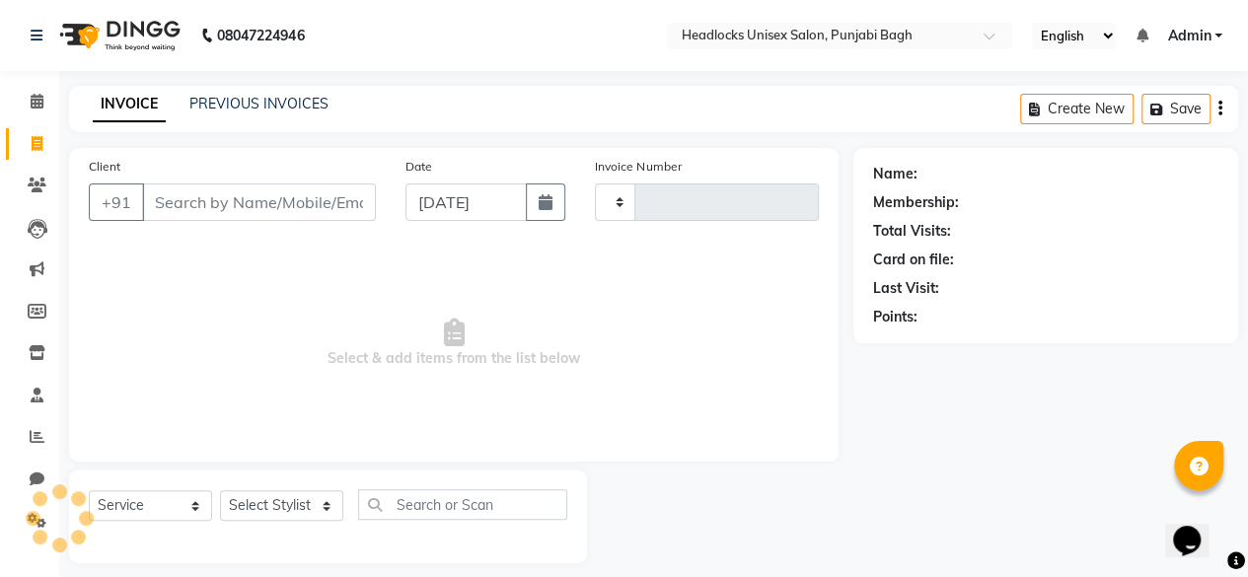
scroll to position [15, 0]
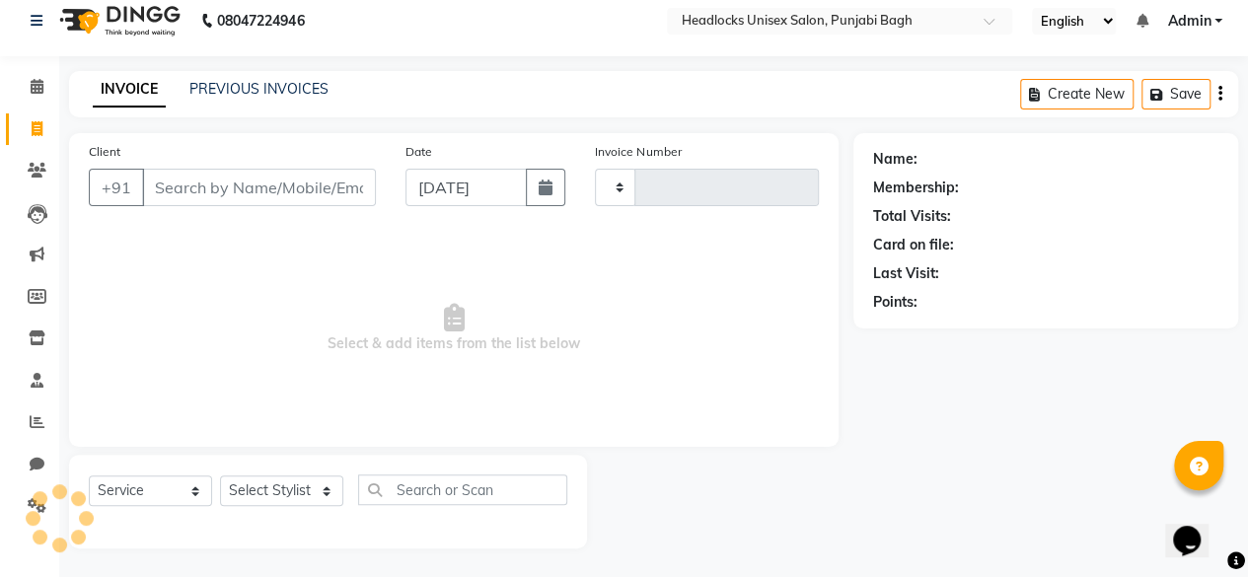
type input "5709"
select select "7719"
click at [189, 189] on input "Client" at bounding box center [259, 188] width 234 height 38
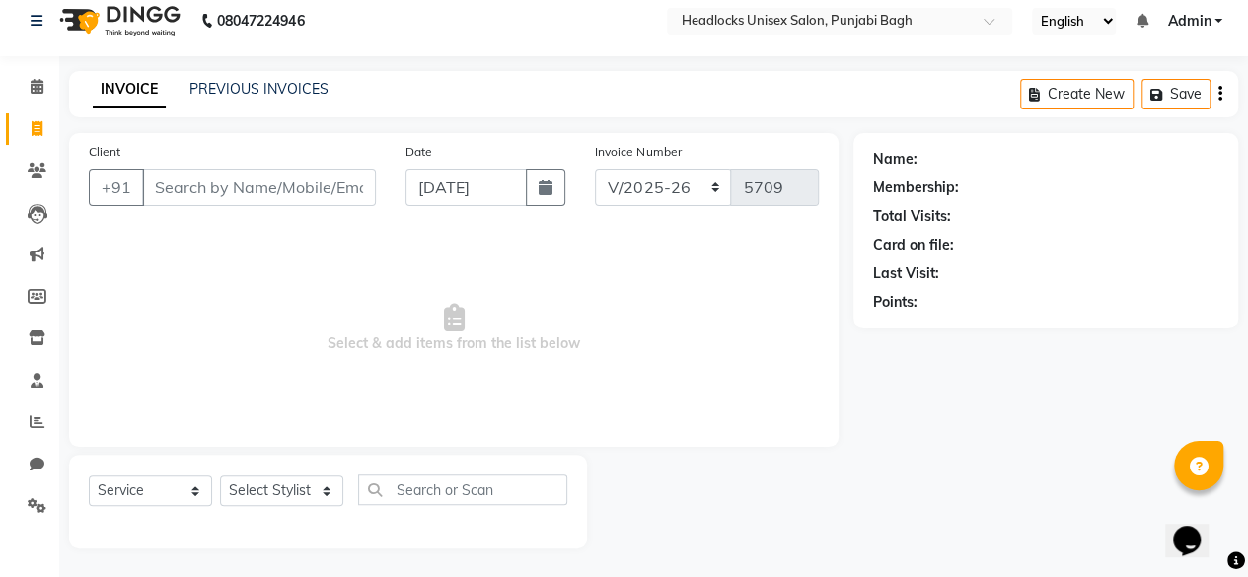
click at [189, 189] on input "Client" at bounding box center [259, 188] width 234 height 38
click at [288, 182] on input "Client" at bounding box center [259, 188] width 234 height 38
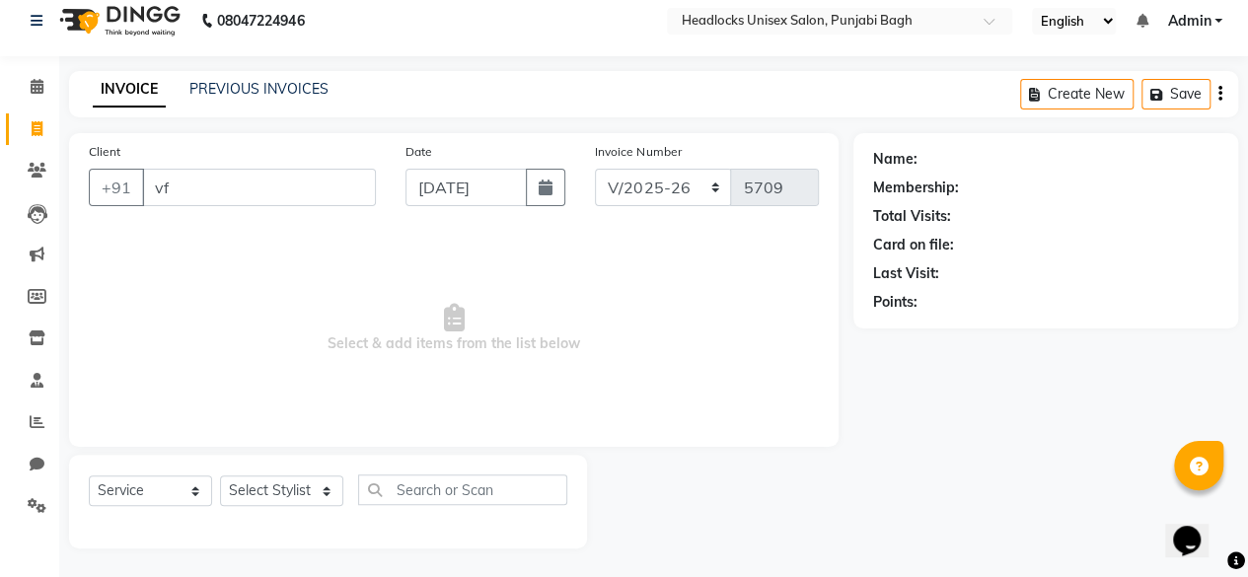
type input "v"
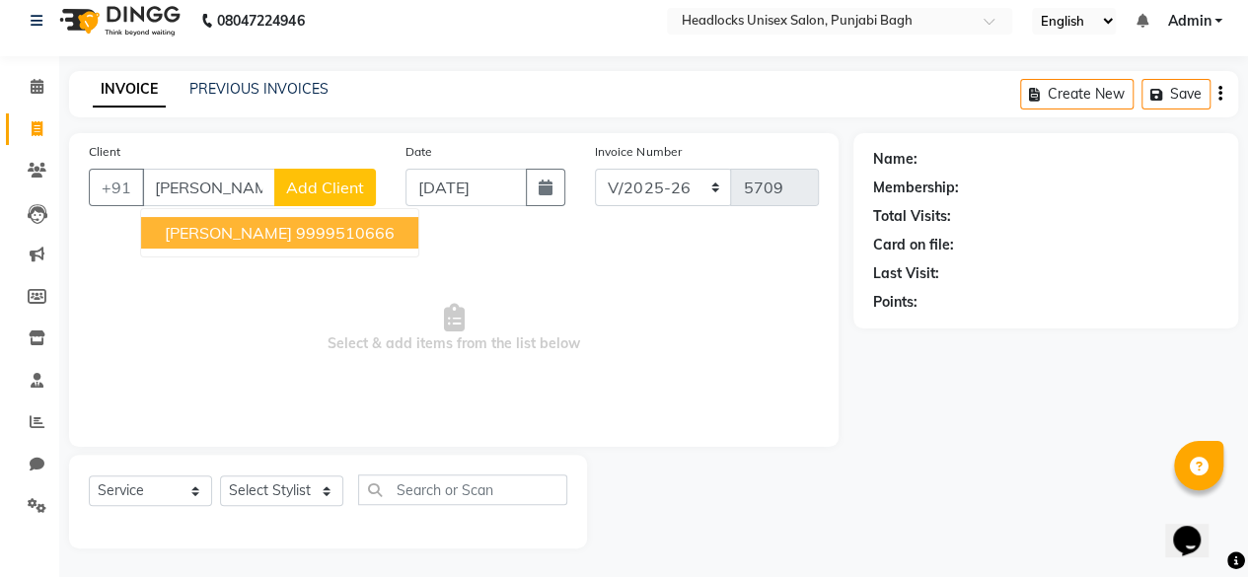
click at [324, 232] on ngb-highlight "9999510666" at bounding box center [345, 233] width 99 height 20
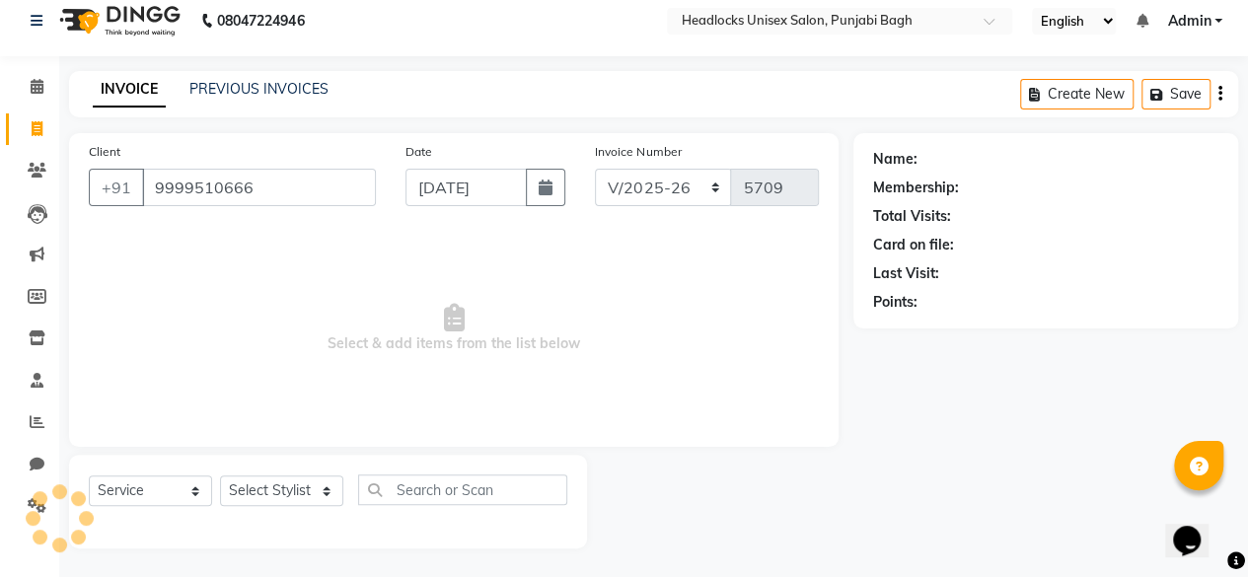
type input "9999510666"
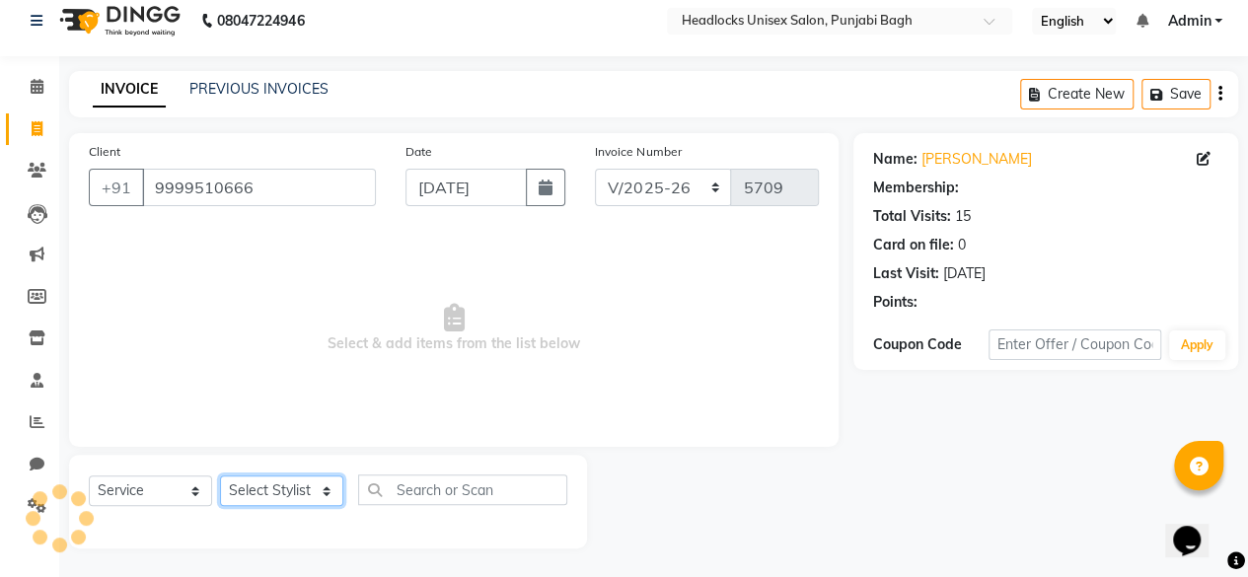
click at [267, 494] on select "Select Stylist ⁠Agnies ⁠[PERSON_NAME] [PERSON_NAME] [PERSON_NAME] mercy ⁠Minto …" at bounding box center [281, 491] width 123 height 31
select select "69050"
click at [220, 476] on select "Select Stylist ⁠Agnies ⁠[PERSON_NAME] [PERSON_NAME] [PERSON_NAME] mercy ⁠Minto …" at bounding box center [281, 491] width 123 height 31
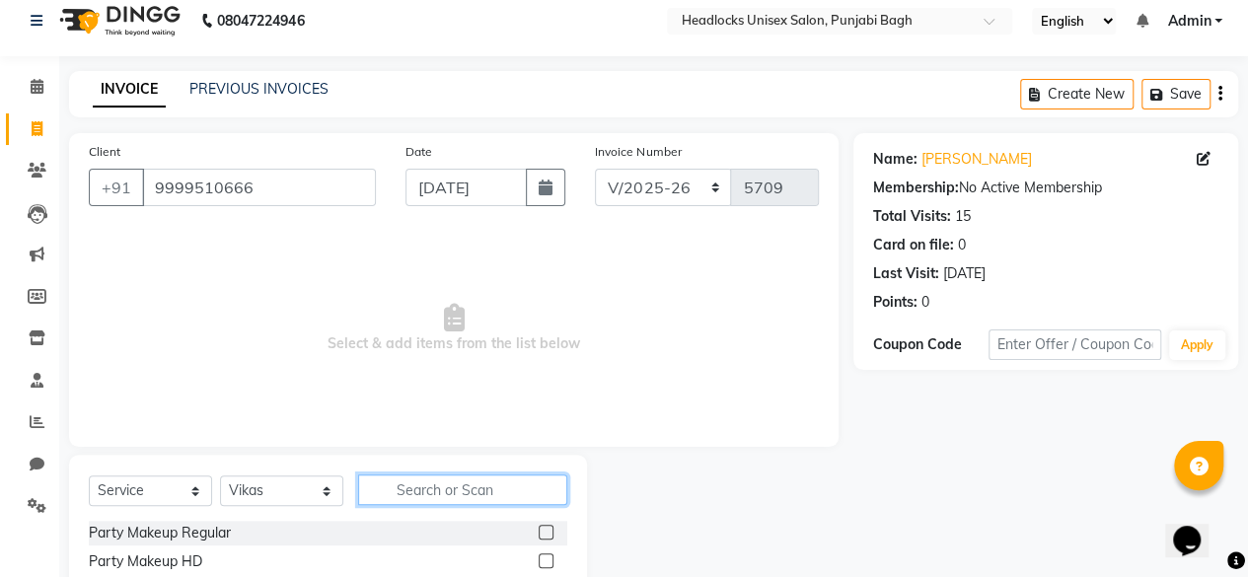
click at [397, 489] on input "text" at bounding box center [462, 490] width 209 height 31
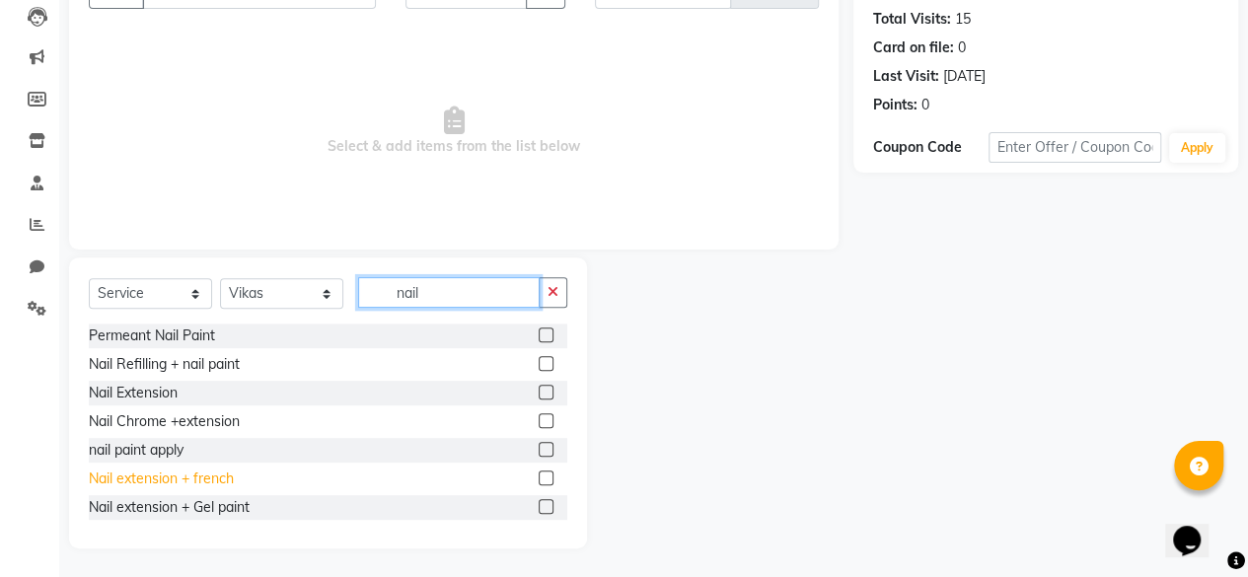
scroll to position [146, 0]
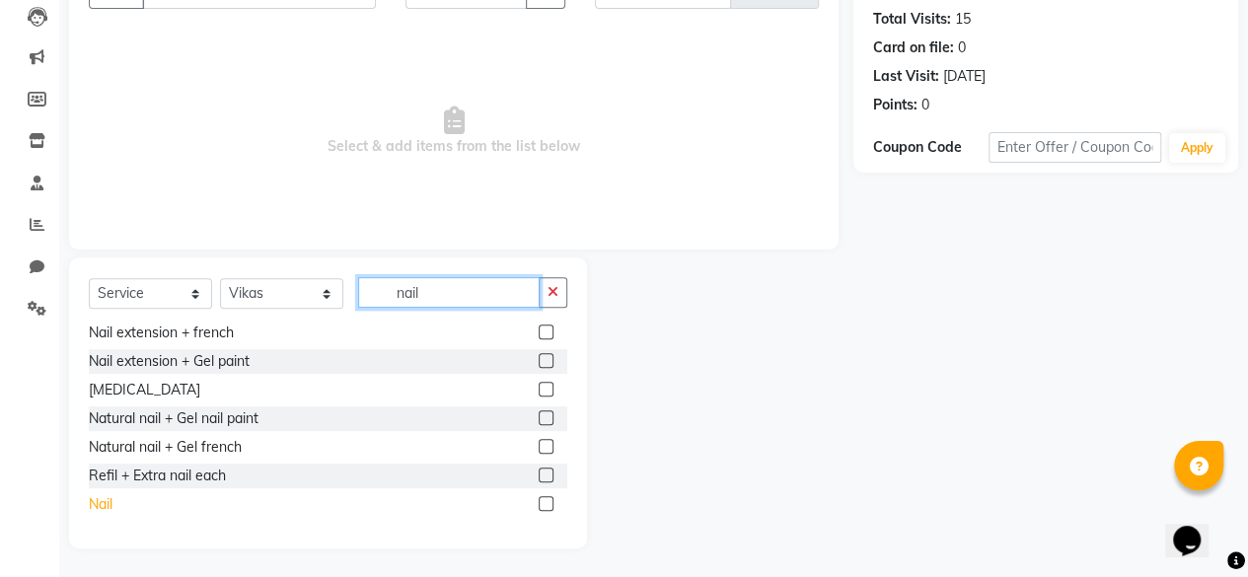
type input "nail"
click at [99, 506] on div "Nail" at bounding box center [101, 504] width 24 height 21
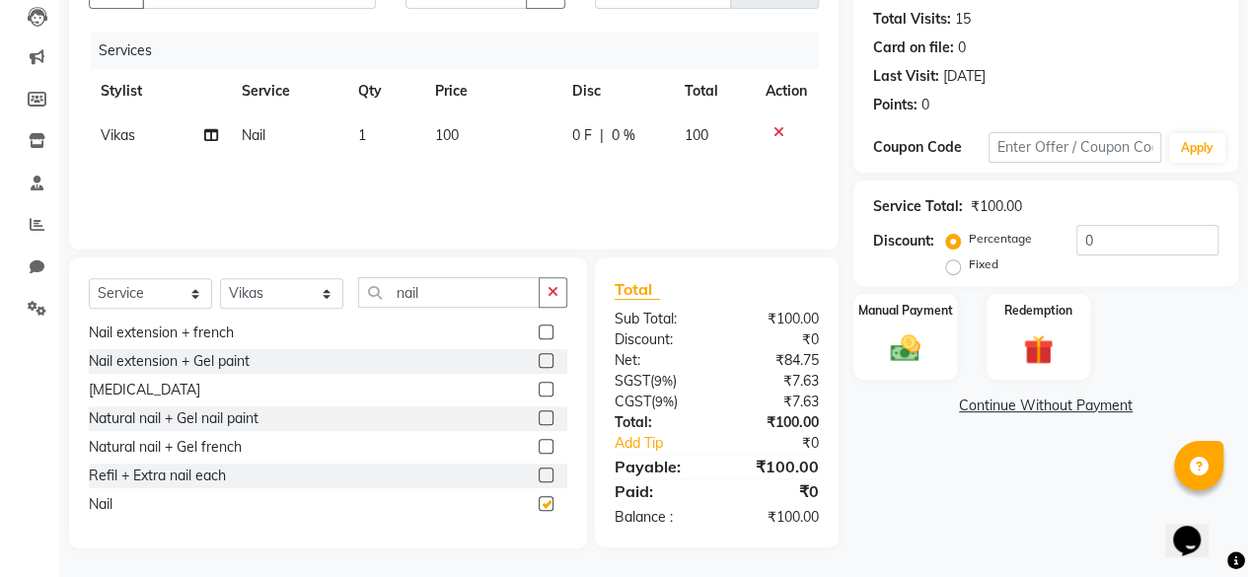
checkbox input "false"
click at [868, 354] on div "Manual Payment" at bounding box center [906, 337] width 108 height 90
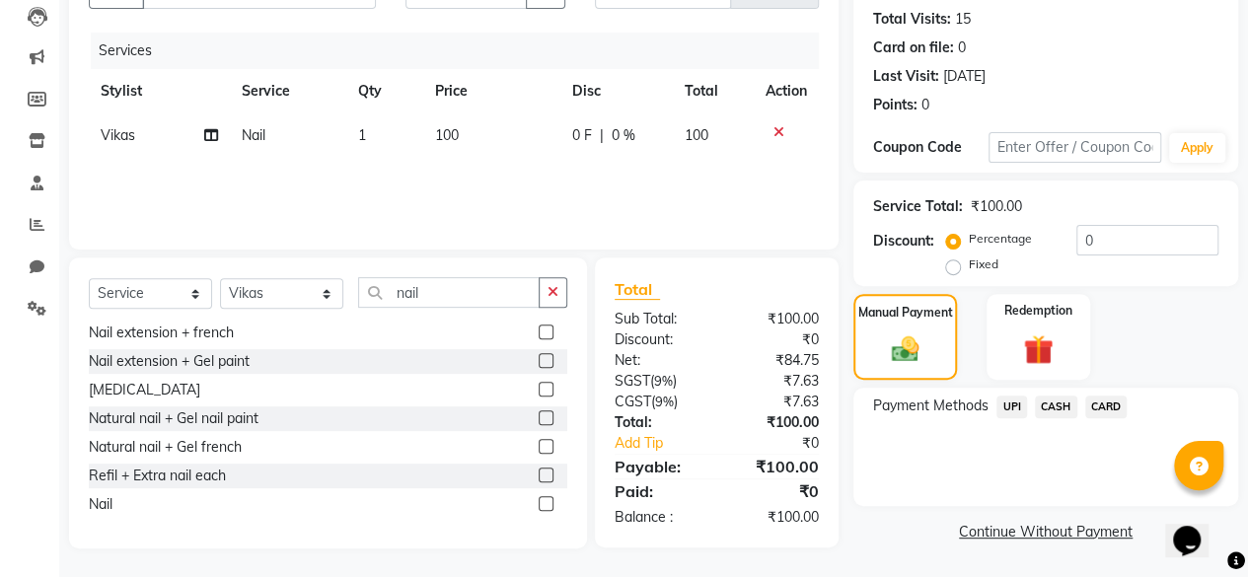
click at [1044, 415] on span "CASH" at bounding box center [1056, 407] width 42 height 23
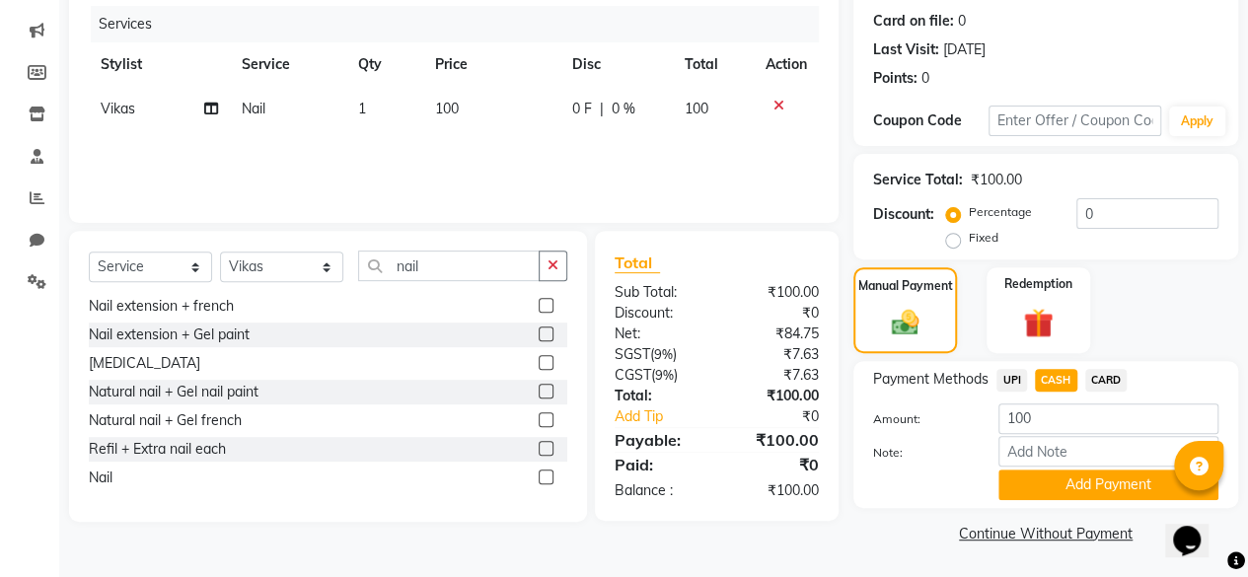
click at [1044, 469] on div "Note:" at bounding box center [1046, 453] width 375 height 34
click at [1044, 479] on button "Add Payment" at bounding box center [1109, 485] width 220 height 31
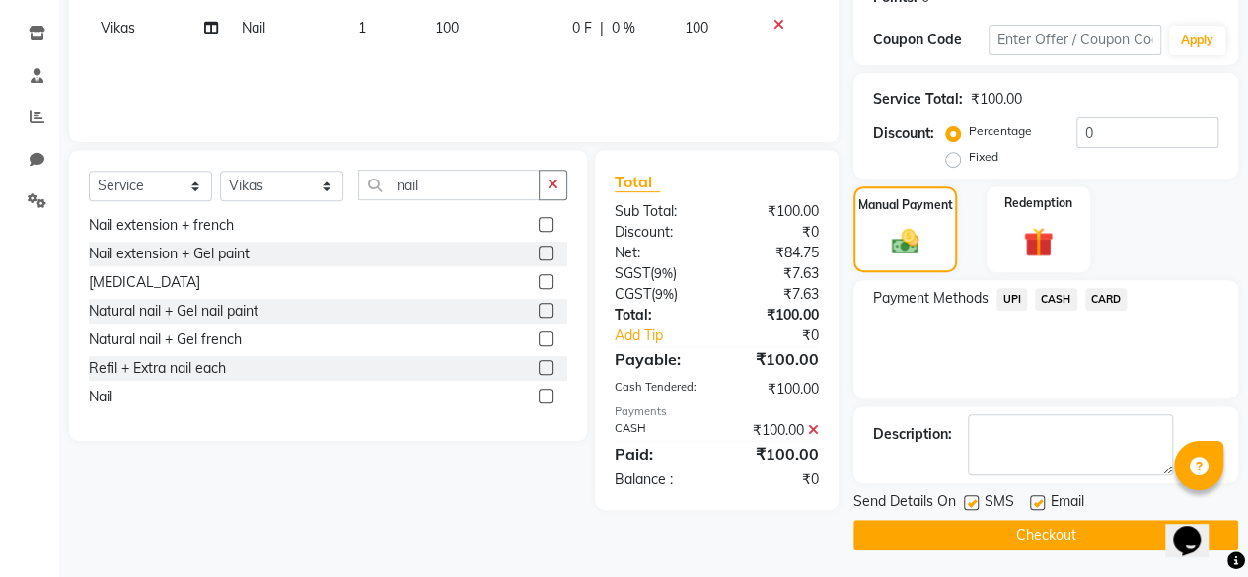
click at [976, 508] on label at bounding box center [971, 502] width 15 height 15
click at [976, 508] on input "checkbox" at bounding box center [970, 503] width 13 height 13
checkbox input "false"
click at [975, 535] on button "Checkout" at bounding box center [1046, 535] width 385 height 31
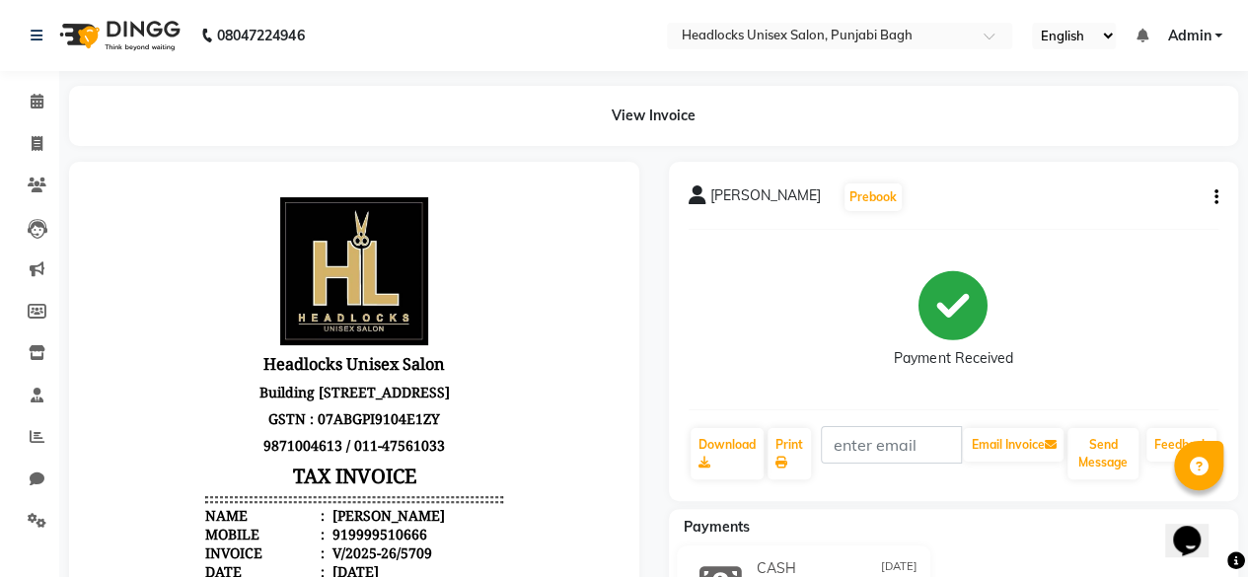
click at [55, 146] on li "Invoice" at bounding box center [29, 144] width 59 height 42
click at [46, 144] on span at bounding box center [37, 144] width 35 height 23
select select "service"
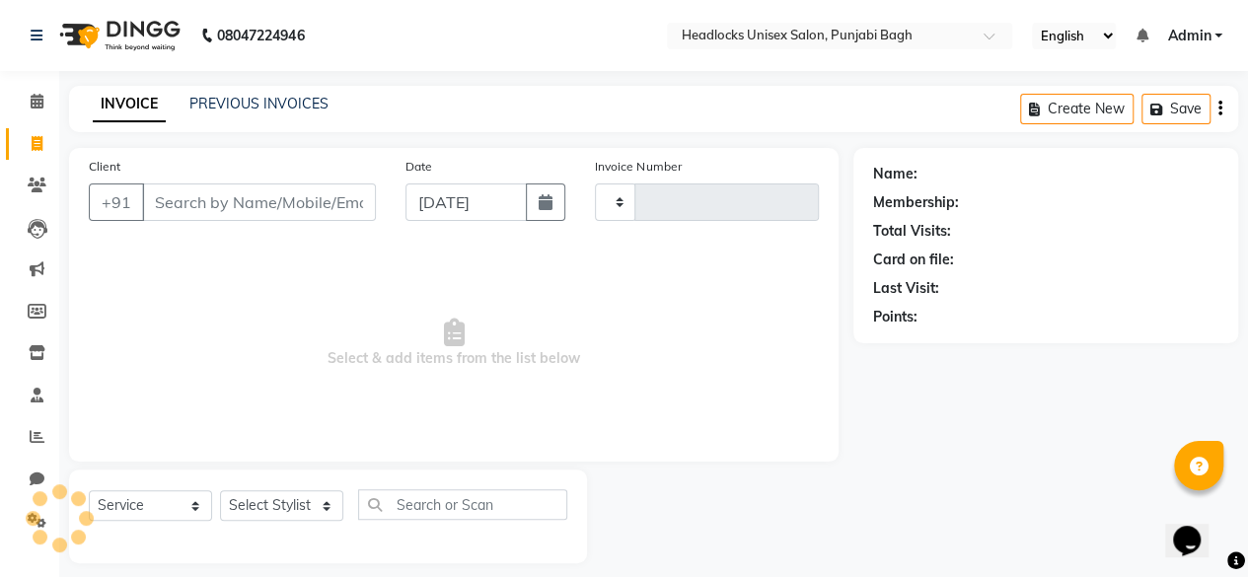
scroll to position [15, 0]
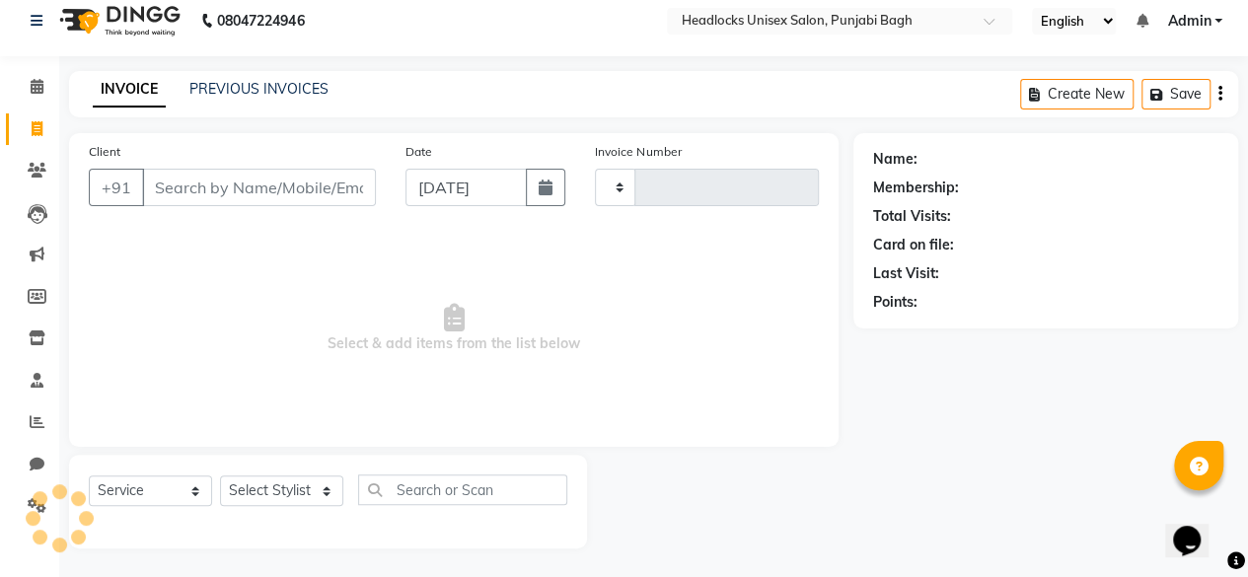
type input "5710"
select select "7719"
click at [255, 192] on input "Client" at bounding box center [259, 188] width 234 height 38
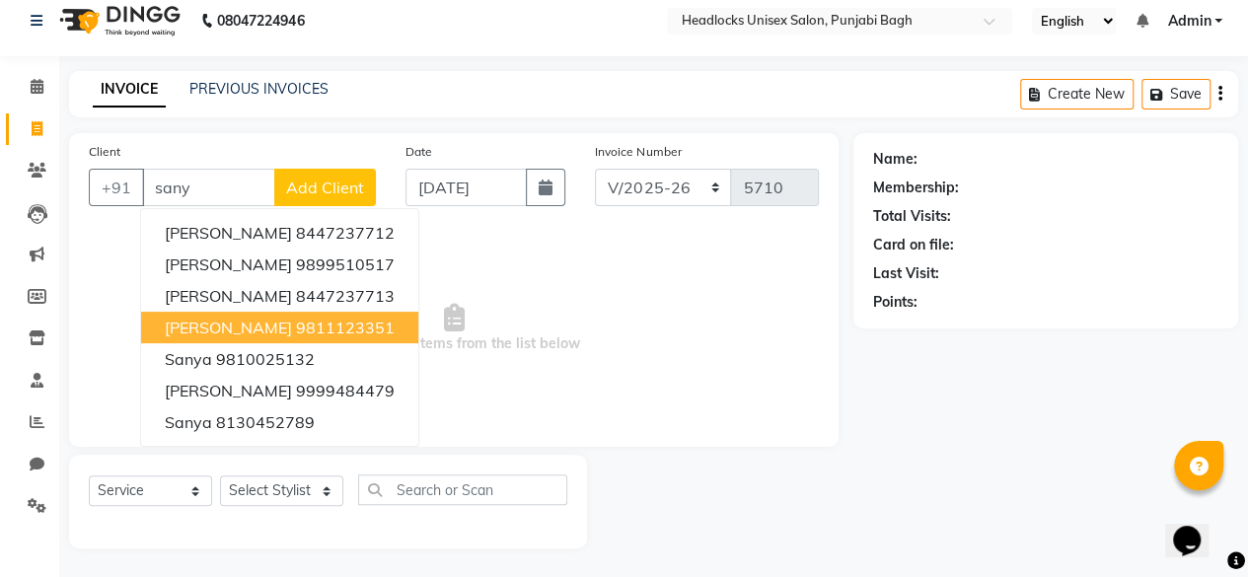
click at [230, 323] on span "[PERSON_NAME]" at bounding box center [228, 328] width 127 height 20
type input "9811123351"
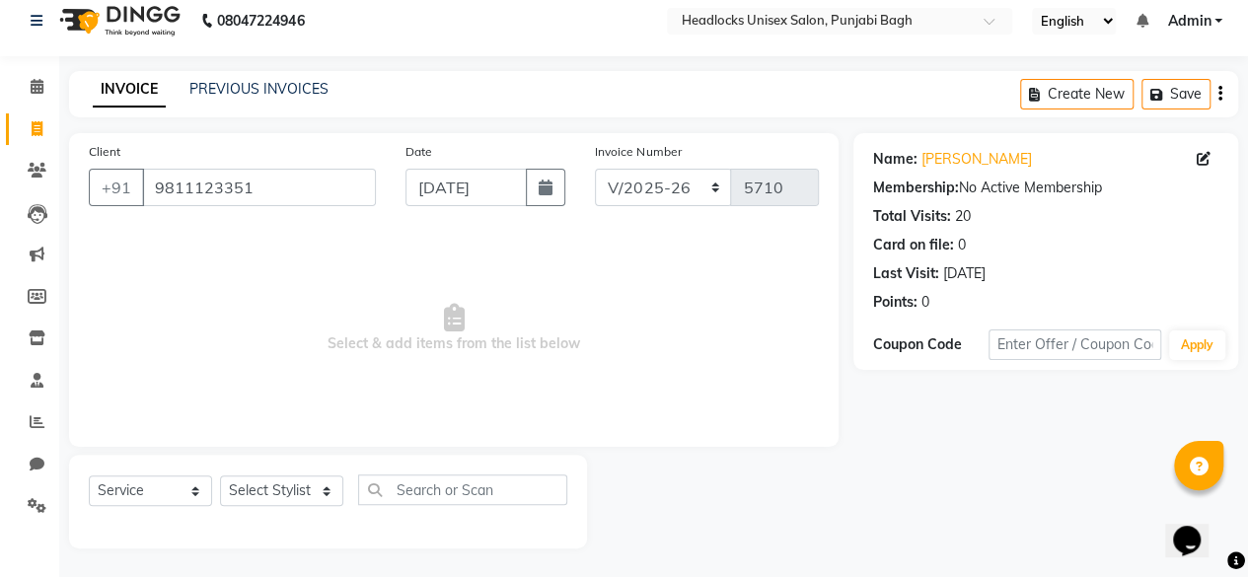
scroll to position [10, 0]
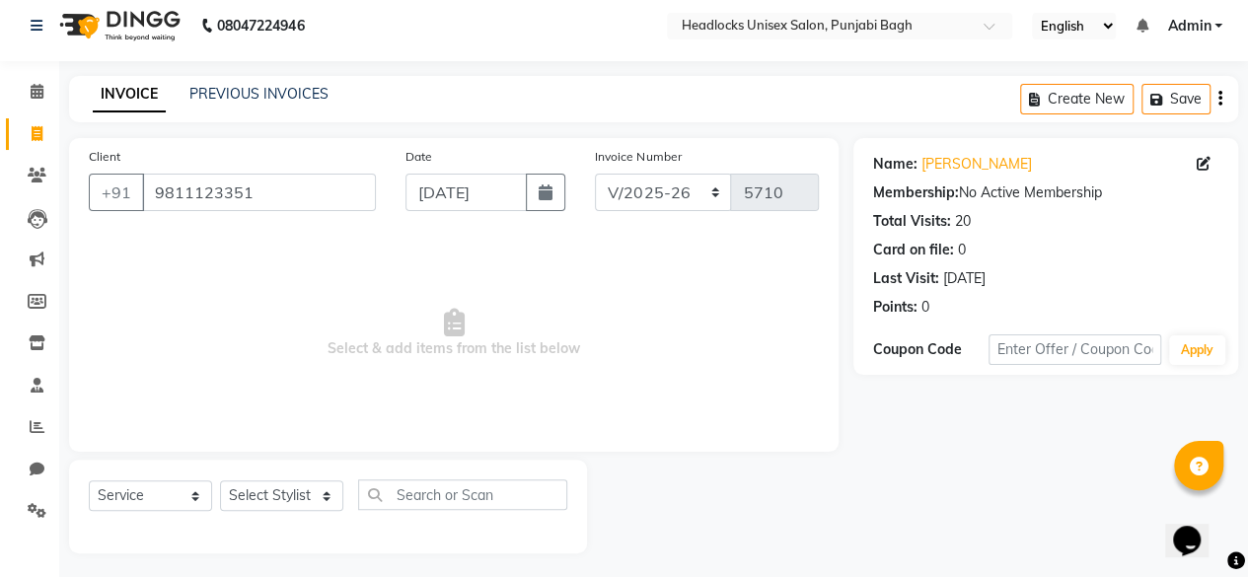
click at [292, 474] on div "Select Service Product Membership Package Voucher Prepaid Gift Card Select Styl…" at bounding box center [328, 507] width 518 height 94
click at [280, 498] on select "Select Stylist ⁠Agnies ⁠[PERSON_NAME] [PERSON_NAME] [PERSON_NAME] mercy ⁠Minto …" at bounding box center [281, 496] width 123 height 31
select select "69084"
click at [220, 481] on select "Select Stylist ⁠Agnies ⁠[PERSON_NAME] [PERSON_NAME] [PERSON_NAME] mercy ⁠Minto …" at bounding box center [281, 496] width 123 height 31
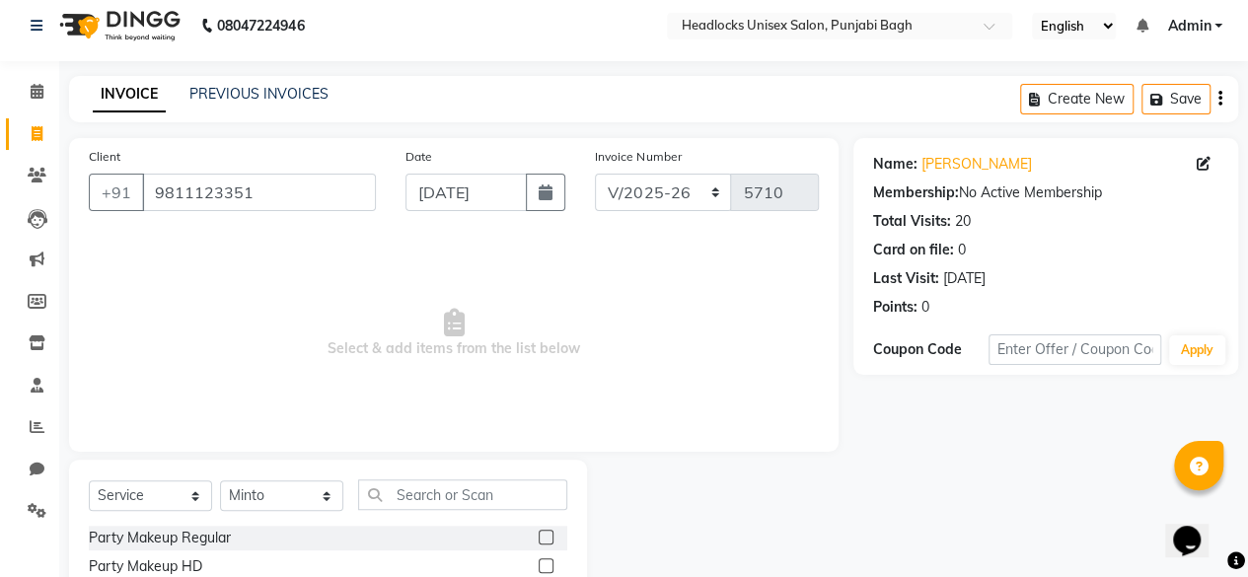
click at [488, 509] on div "Select Service Product Membership Package Voucher Prepaid Gift Card Select Styl…" at bounding box center [328, 503] width 479 height 46
click at [532, 486] on input "text" at bounding box center [462, 495] width 209 height 31
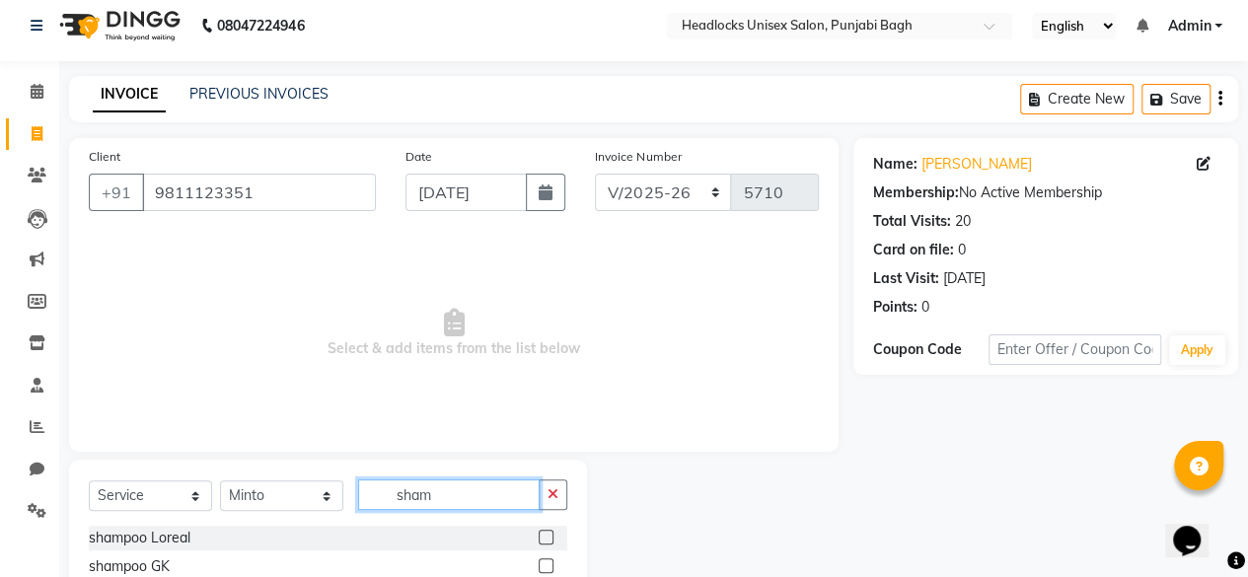
scroll to position [212, 0]
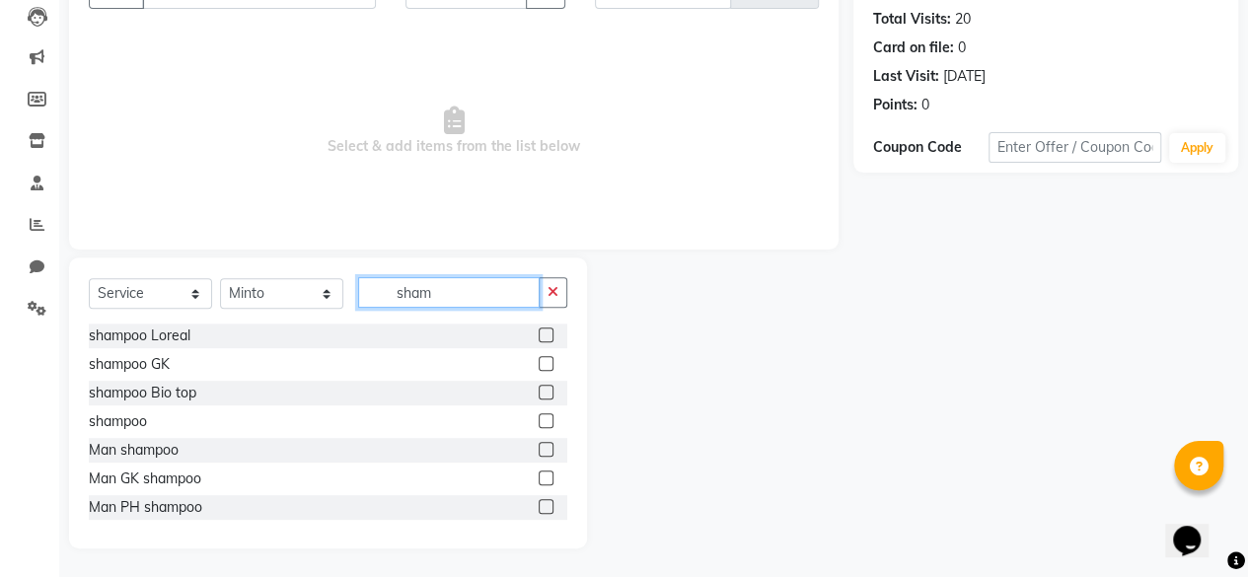
type input "sham"
click at [106, 433] on div "shampoo Loreal shampoo GK shampoo Bio top shampoo Man shampoo Man GK shampoo Ma…" at bounding box center [328, 422] width 479 height 197
click at [166, 410] on div "shampoo" at bounding box center [328, 422] width 479 height 25
click at [136, 415] on div "shampoo" at bounding box center [118, 422] width 58 height 21
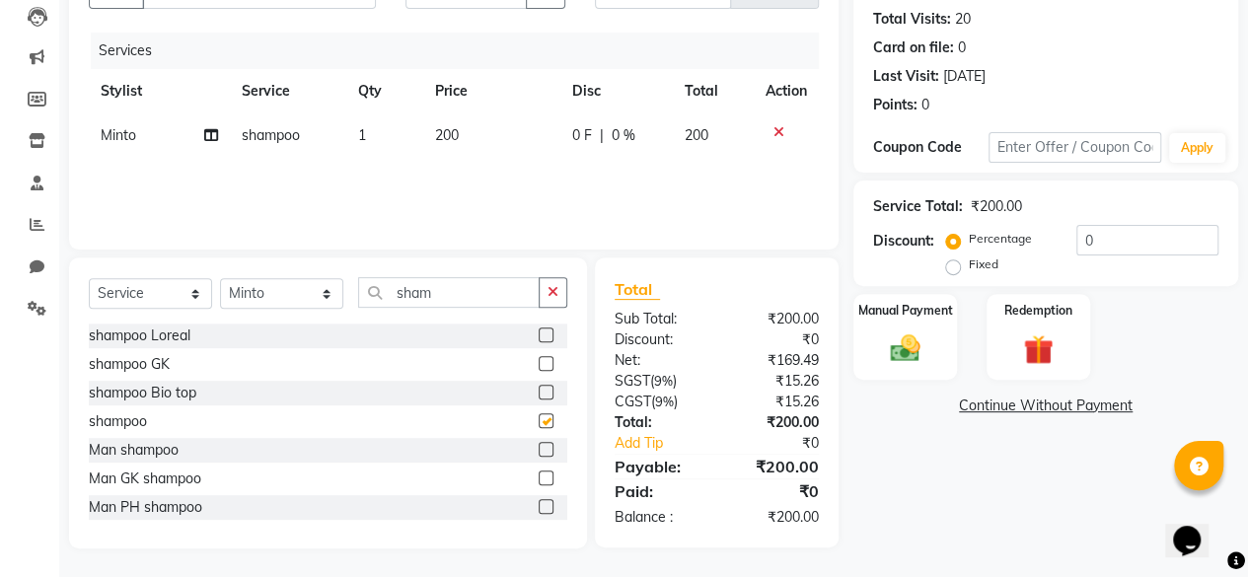
checkbox input "false"
click at [932, 342] on div "Manual Payment" at bounding box center [906, 337] width 108 height 90
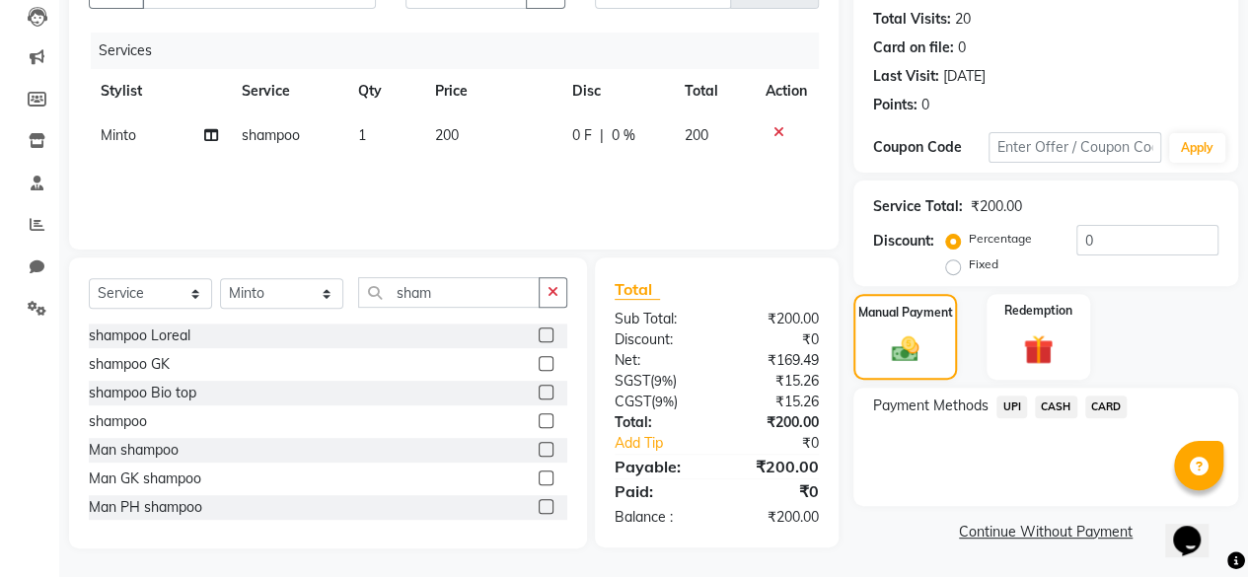
click at [1061, 412] on span "CASH" at bounding box center [1056, 407] width 42 height 23
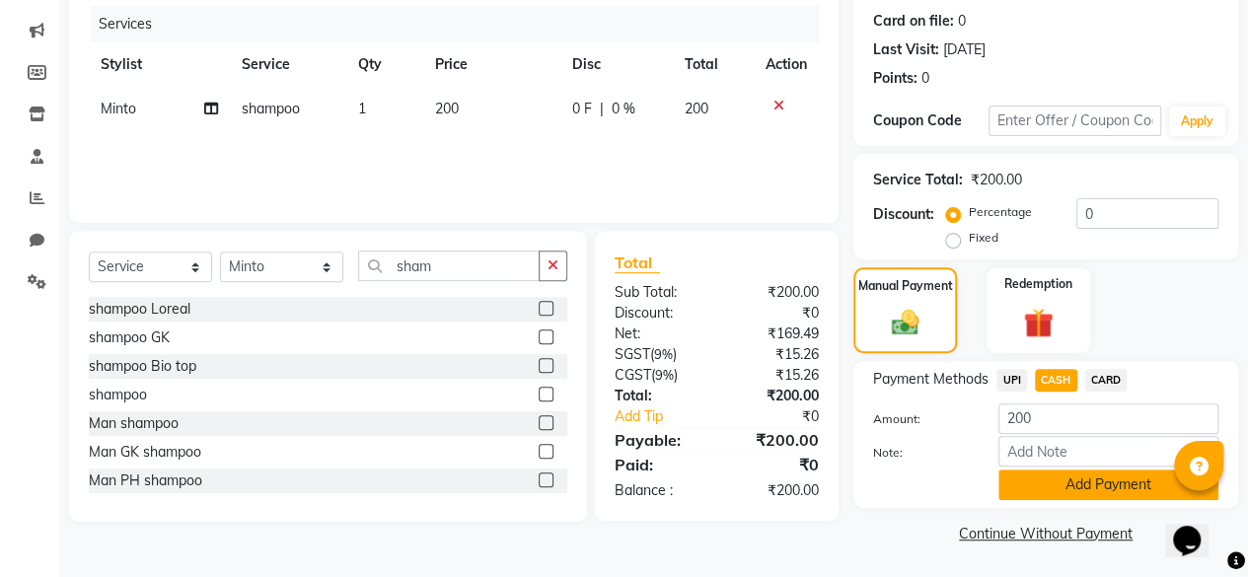
click at [1053, 489] on button "Add Payment" at bounding box center [1109, 485] width 220 height 31
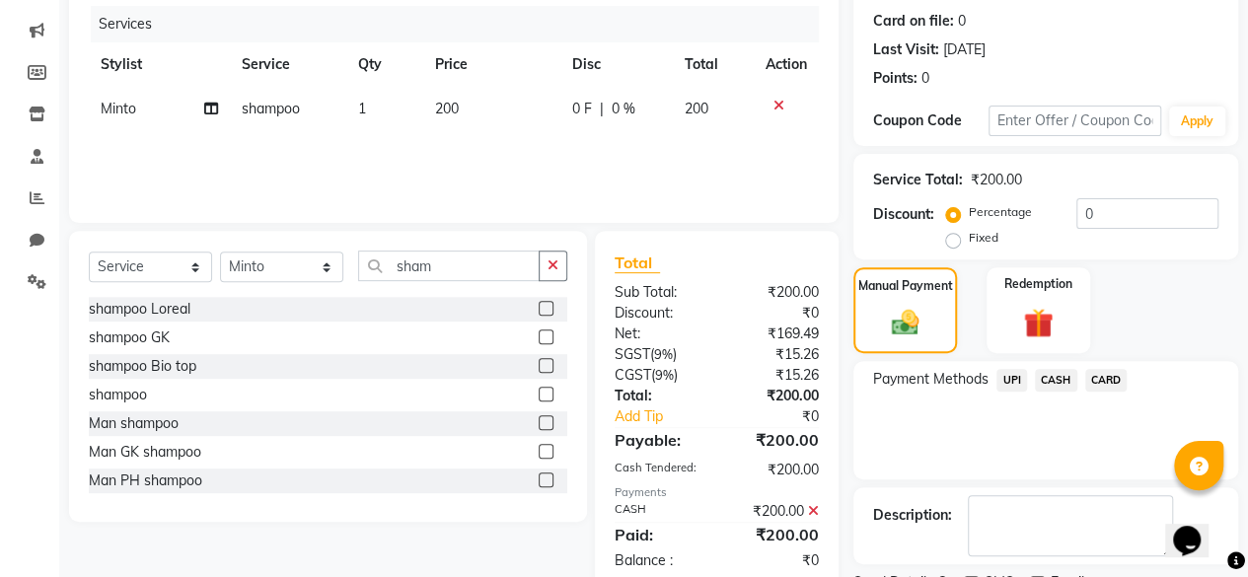
scroll to position [320, 0]
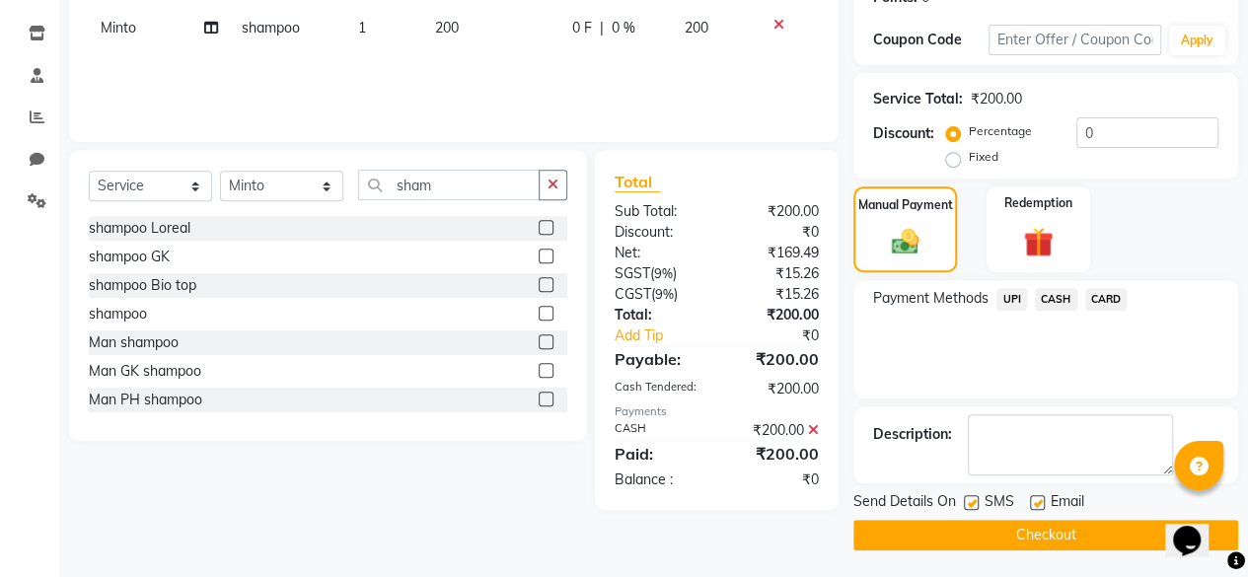
click at [967, 498] on label at bounding box center [971, 502] width 15 height 15
click at [967, 498] on input "checkbox" at bounding box center [970, 503] width 13 height 13
checkbox input "false"
click at [956, 540] on button "Checkout" at bounding box center [1046, 535] width 385 height 31
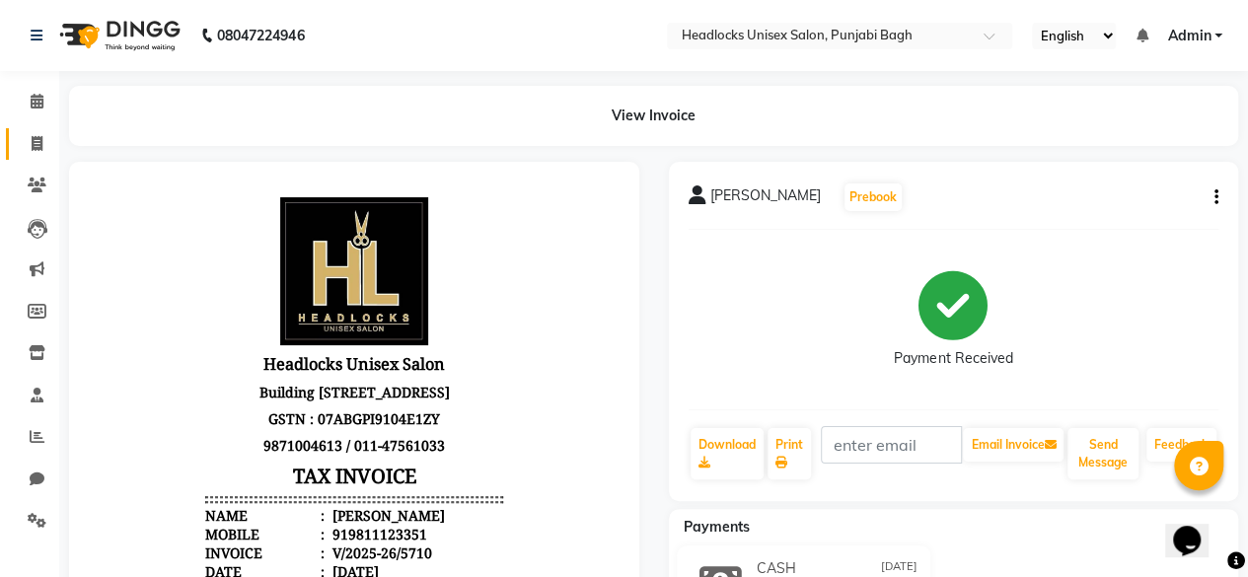
click at [28, 155] on link "Invoice" at bounding box center [29, 144] width 47 height 33
select select "service"
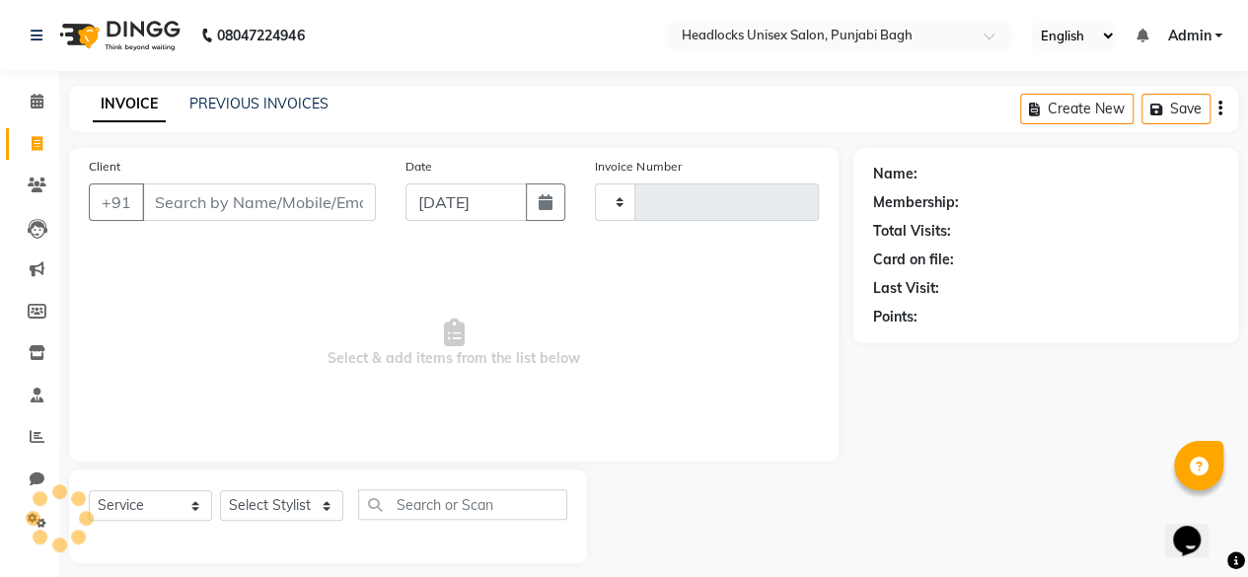
scroll to position [15, 0]
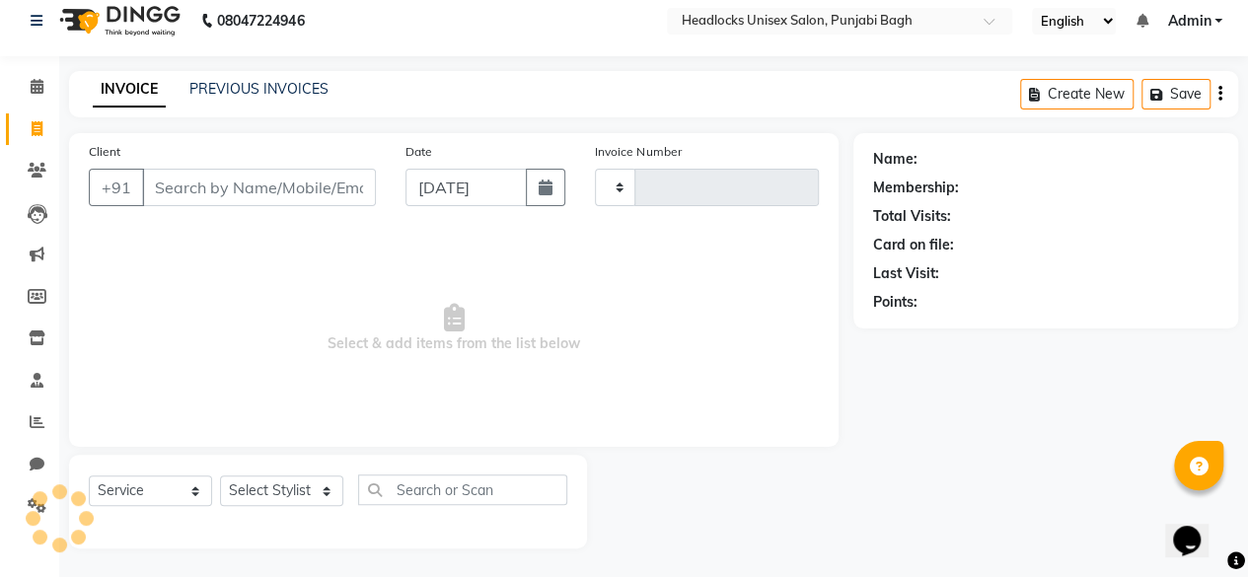
type input "5711"
select select "7719"
click at [219, 177] on input "Client" at bounding box center [259, 188] width 234 height 38
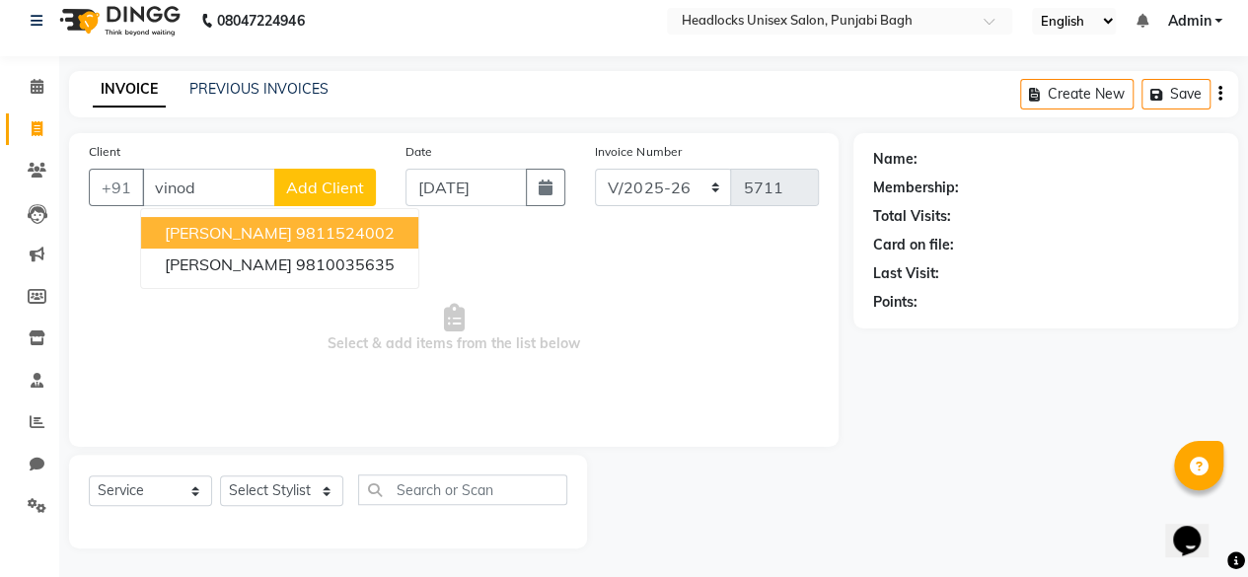
click at [225, 236] on span "[PERSON_NAME]" at bounding box center [228, 233] width 127 height 20
type input "9811524002"
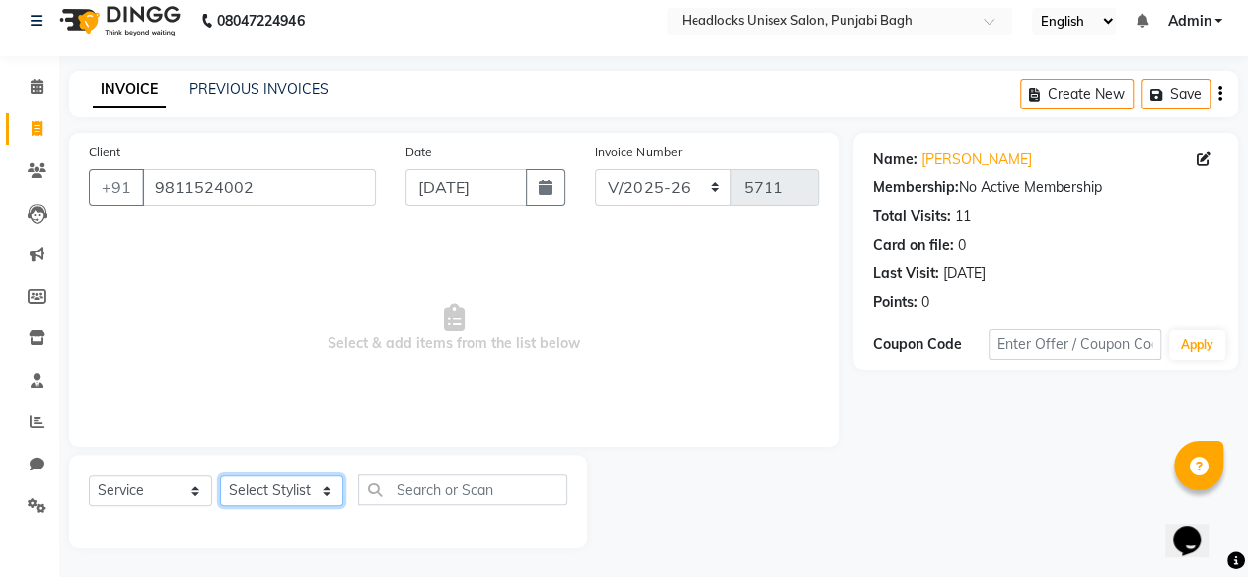
click at [263, 482] on select "Select Stylist ⁠Agnies ⁠[PERSON_NAME] [PERSON_NAME] [PERSON_NAME] mercy ⁠Minto …" at bounding box center [281, 491] width 123 height 31
select select "69083"
click at [220, 476] on select "Select Stylist ⁠Agnies ⁠[PERSON_NAME] [PERSON_NAME] [PERSON_NAME] mercy ⁠Minto …" at bounding box center [281, 491] width 123 height 31
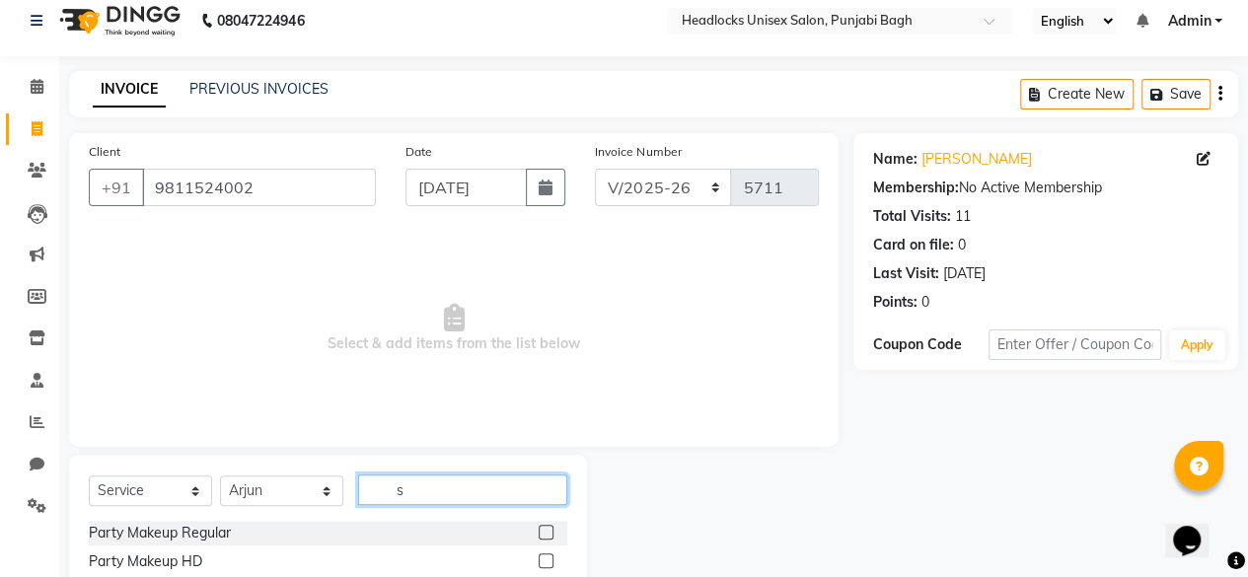
click at [457, 479] on input "s" at bounding box center [462, 490] width 209 height 31
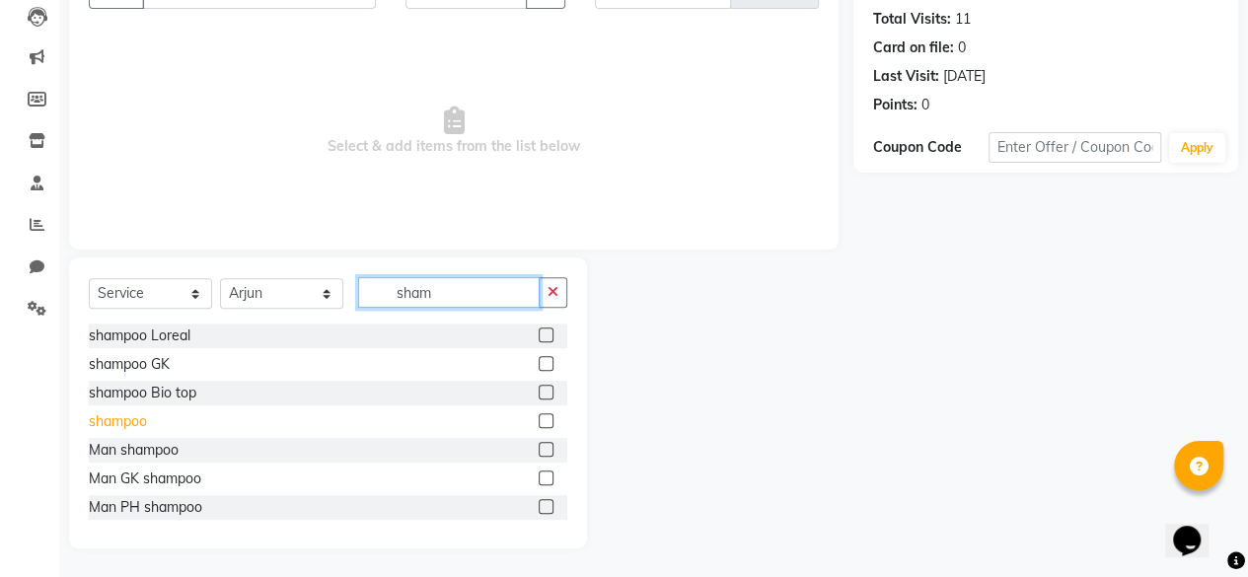
type input "sham"
click at [136, 418] on div "shampoo" at bounding box center [118, 422] width 58 height 21
checkbox input "false"
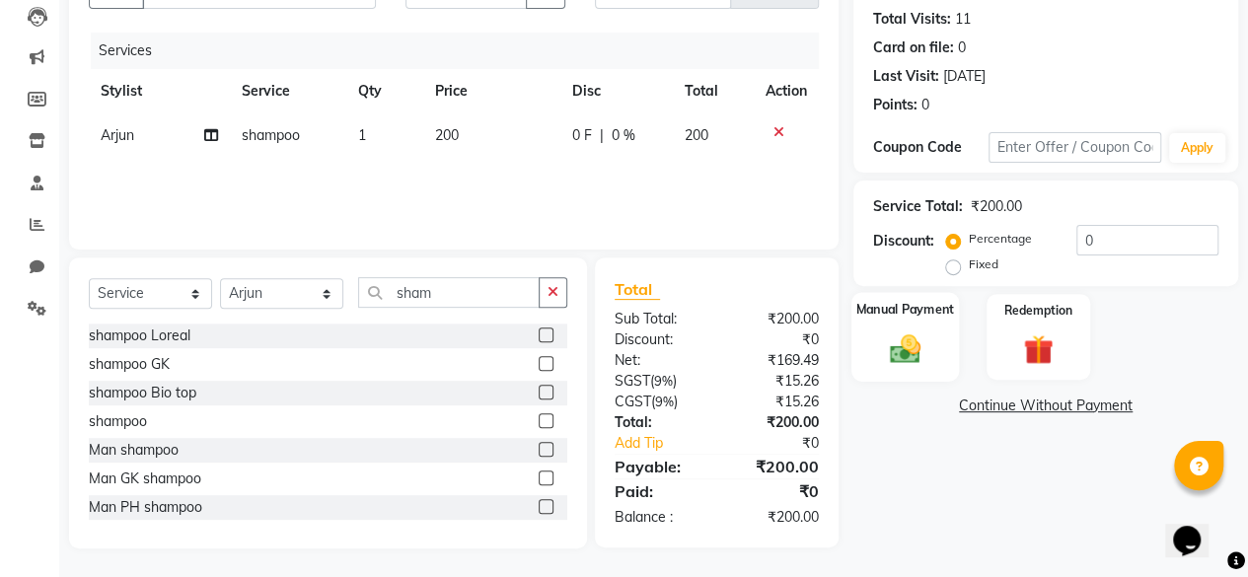
drag, startPoint x: 940, startPoint y: 328, endPoint x: 900, endPoint y: 378, distance: 64.0
click at [900, 378] on div "Manual Payment" at bounding box center [906, 337] width 108 height 90
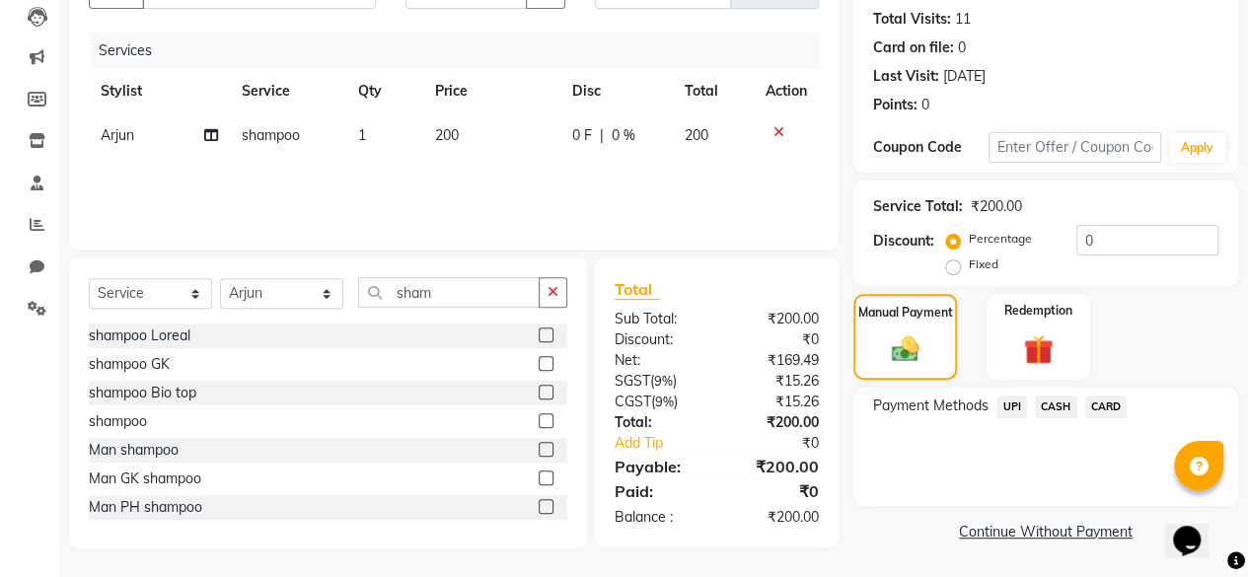
click at [1043, 402] on span "CASH" at bounding box center [1056, 407] width 42 height 23
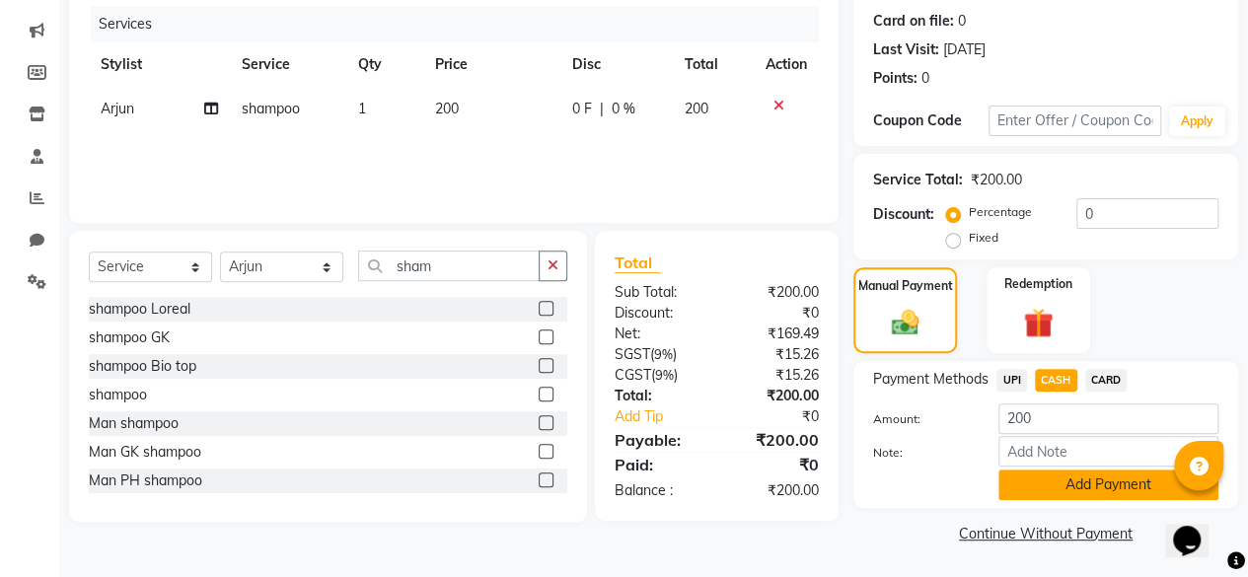
click at [1040, 483] on button "Add Payment" at bounding box center [1109, 485] width 220 height 31
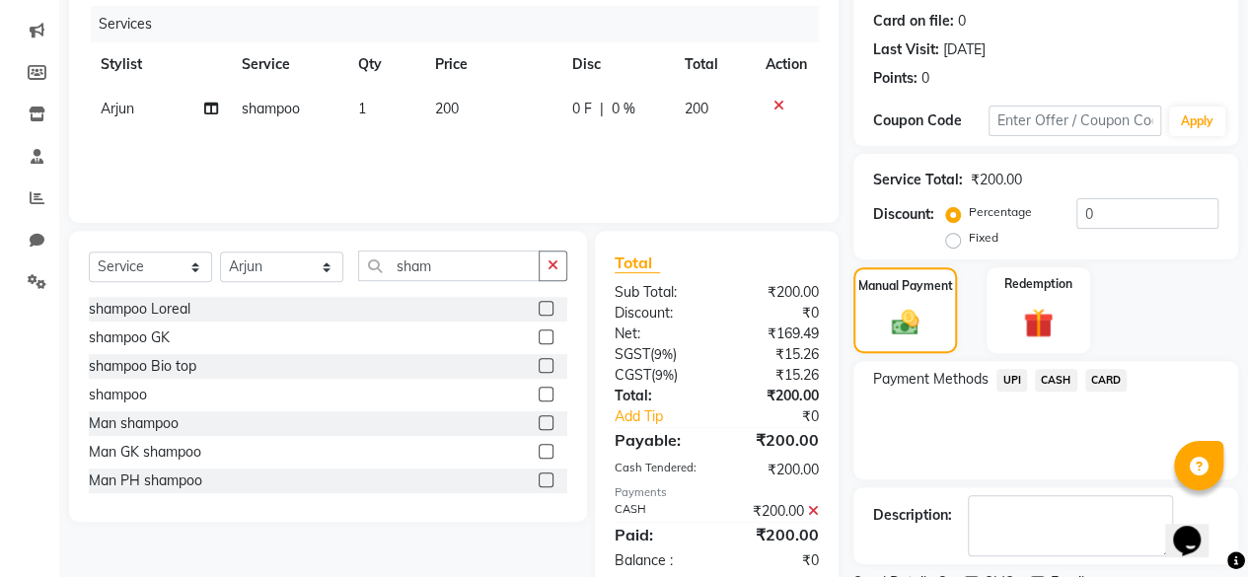
scroll to position [320, 0]
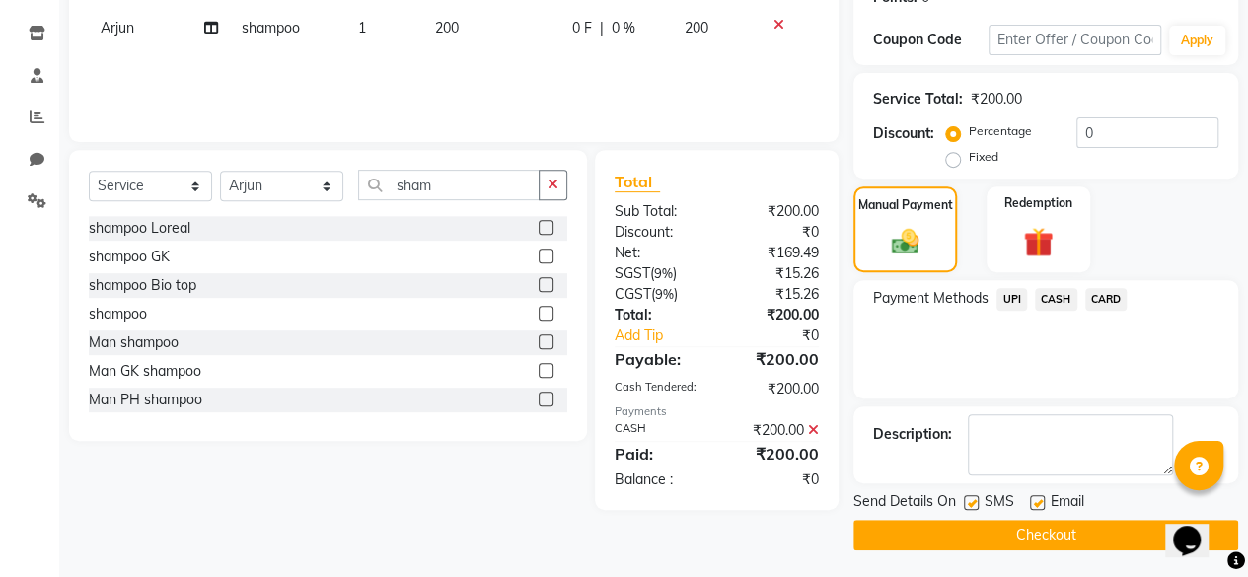
click at [975, 500] on label at bounding box center [971, 502] width 15 height 15
click at [975, 500] on input "checkbox" at bounding box center [970, 503] width 13 height 13
checkbox input "false"
click at [961, 536] on button "Checkout" at bounding box center [1046, 535] width 385 height 31
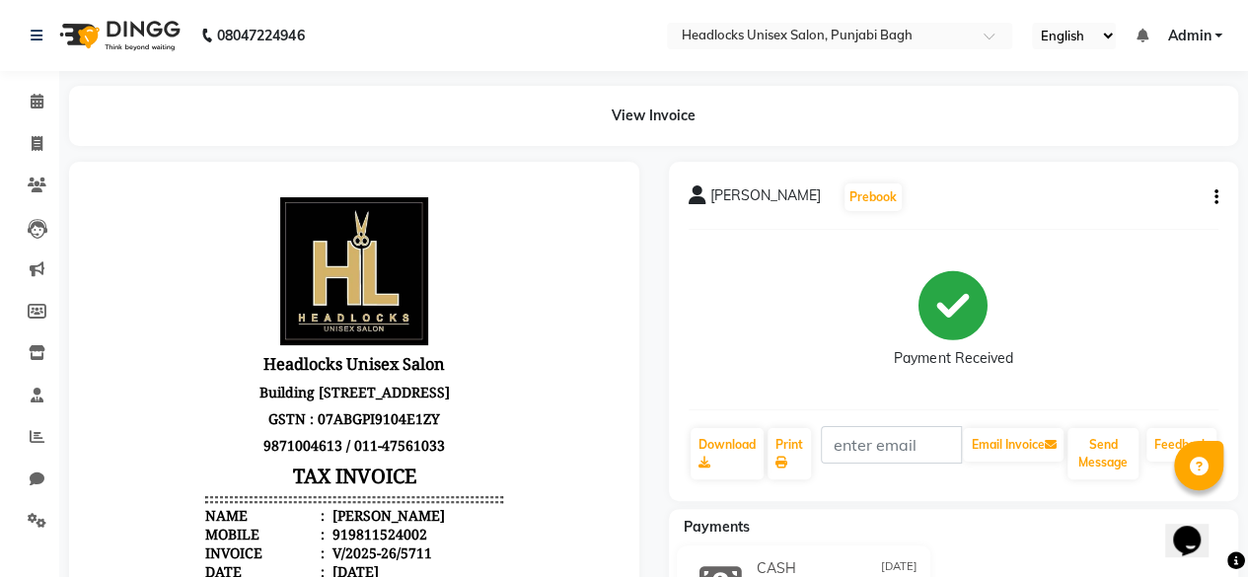
scroll to position [16, 0]
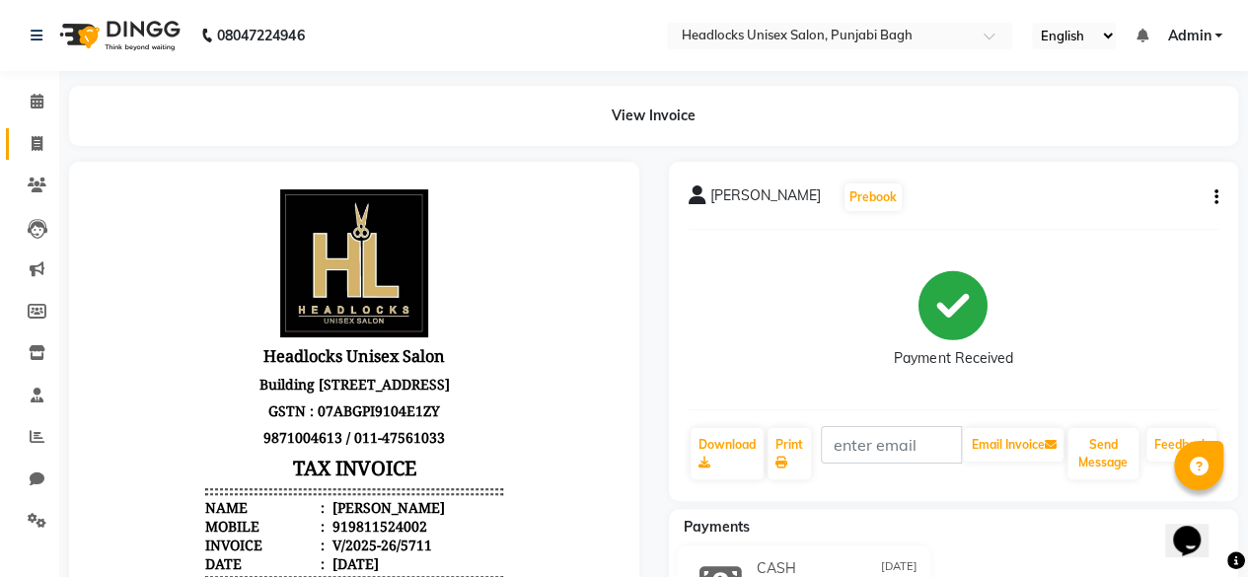
click at [17, 141] on link "Invoice" at bounding box center [29, 144] width 47 height 33
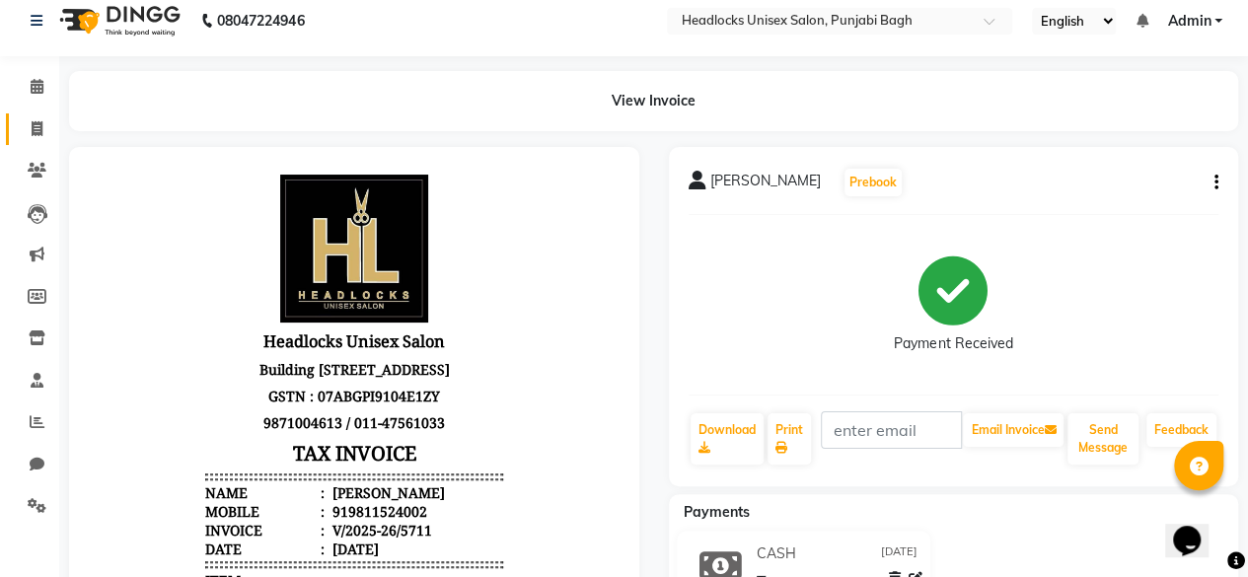
select select "service"
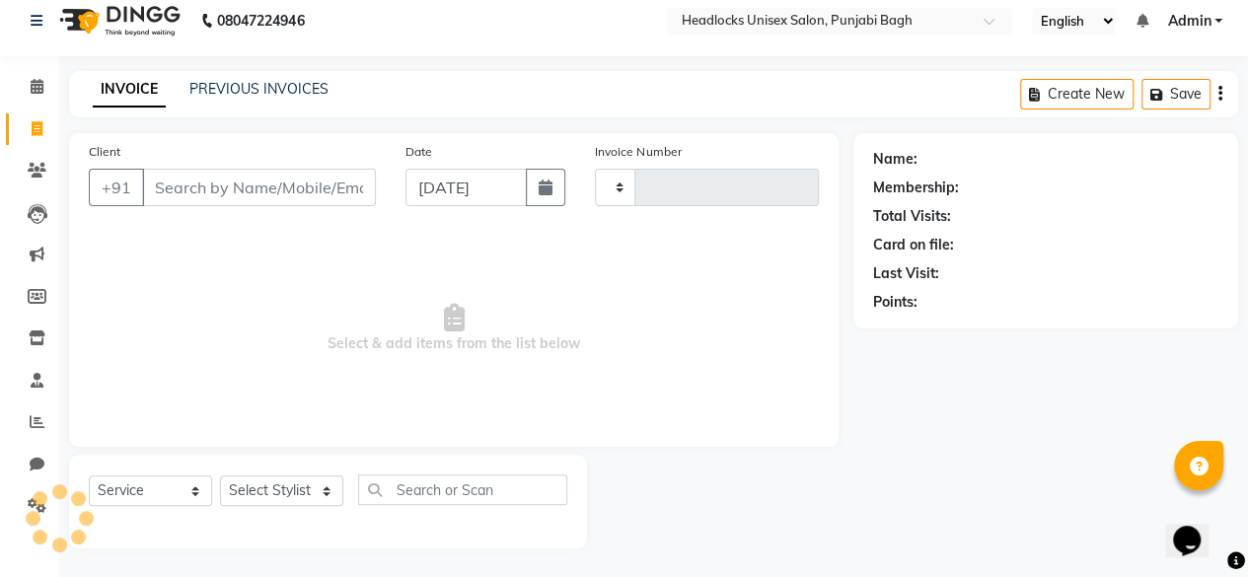
click at [207, 180] on input "Client" at bounding box center [259, 188] width 234 height 38
type input "5712"
select select "7719"
click at [207, 180] on input "Client" at bounding box center [259, 188] width 234 height 38
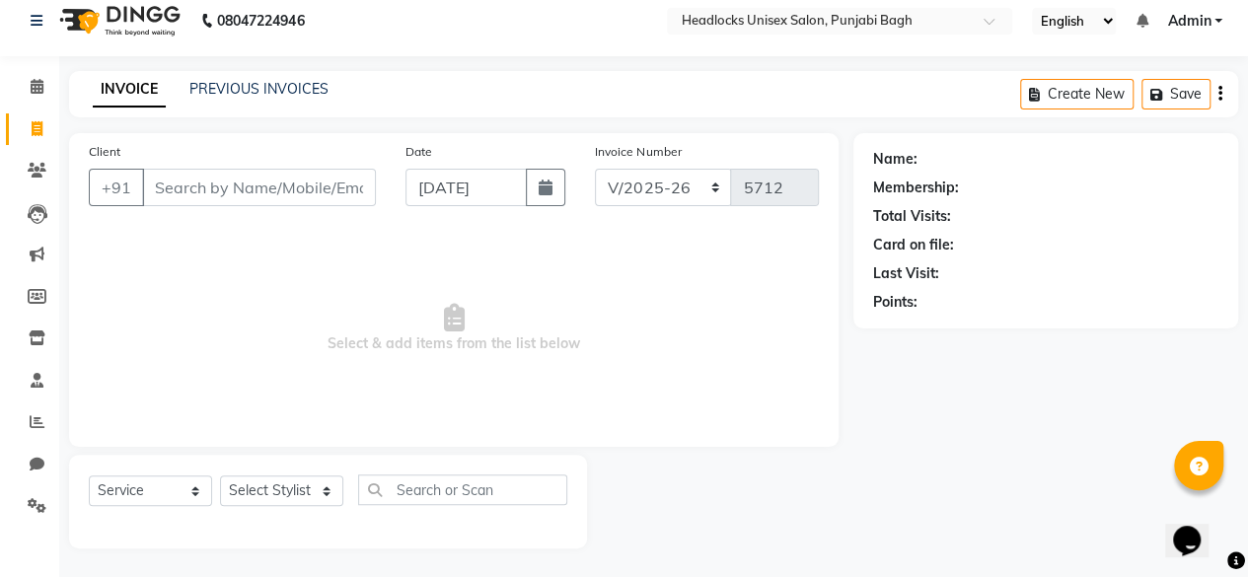
click at [207, 180] on input "Client" at bounding box center [259, 188] width 234 height 38
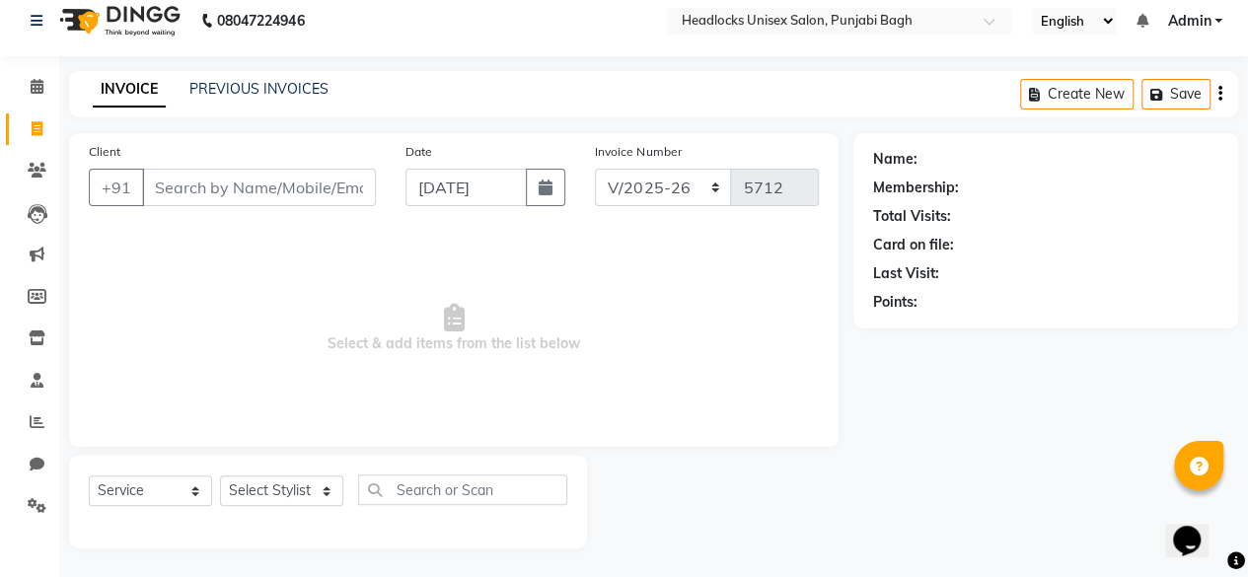
click at [4, 342] on li "Inventory" at bounding box center [29, 339] width 59 height 42
click at [61, 334] on div "Client +91 Date [DATE] Invoice Number csh/2025-26 V/2025 V/[PHONE_NUMBER] Selec…" at bounding box center [453, 340] width 799 height 415
click at [32, 346] on span at bounding box center [37, 339] width 35 height 23
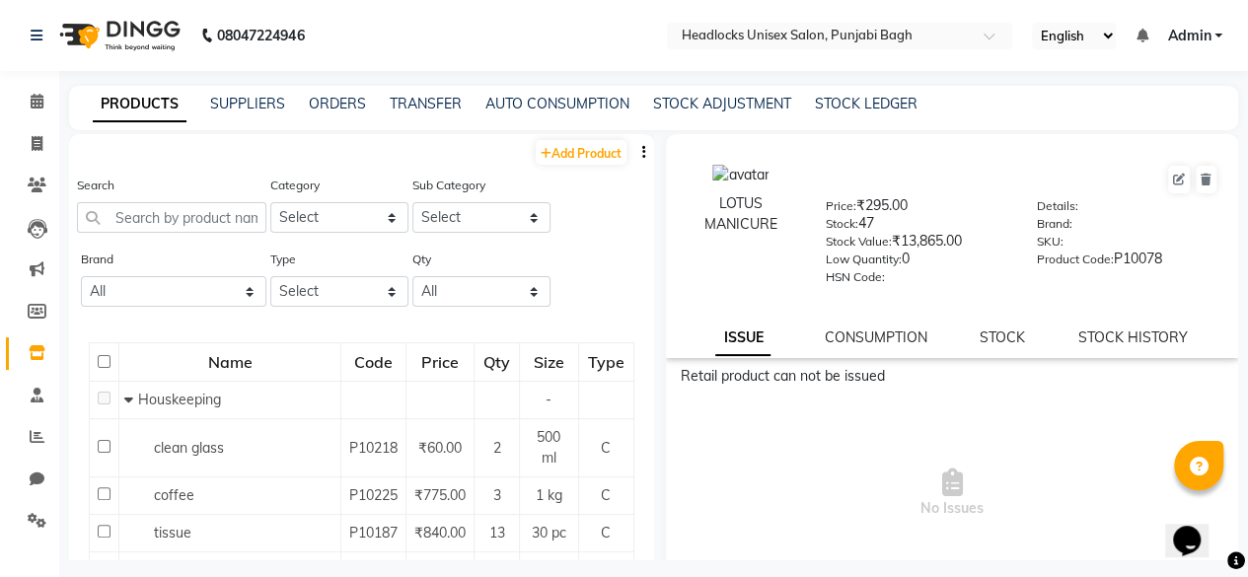
click at [709, 94] on div "STOCK ADJUSTMENT" at bounding box center [722, 104] width 138 height 21
click at [698, 103] on link "STOCK ADJUSTMENT" at bounding box center [722, 104] width 138 height 18
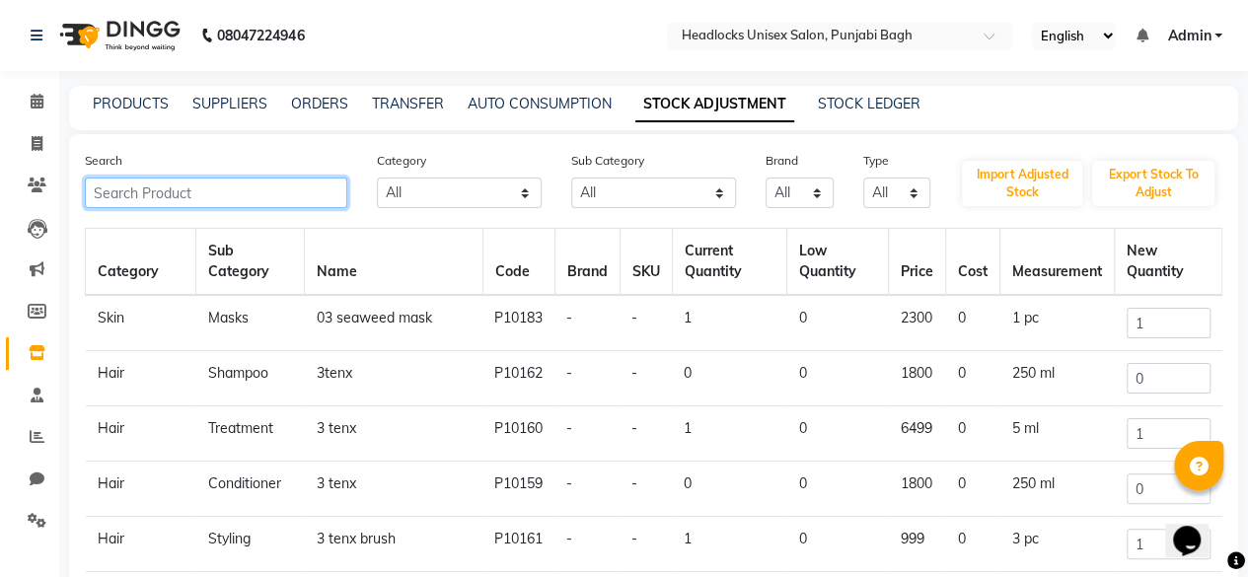
click at [311, 199] on input "text" at bounding box center [216, 193] width 263 height 31
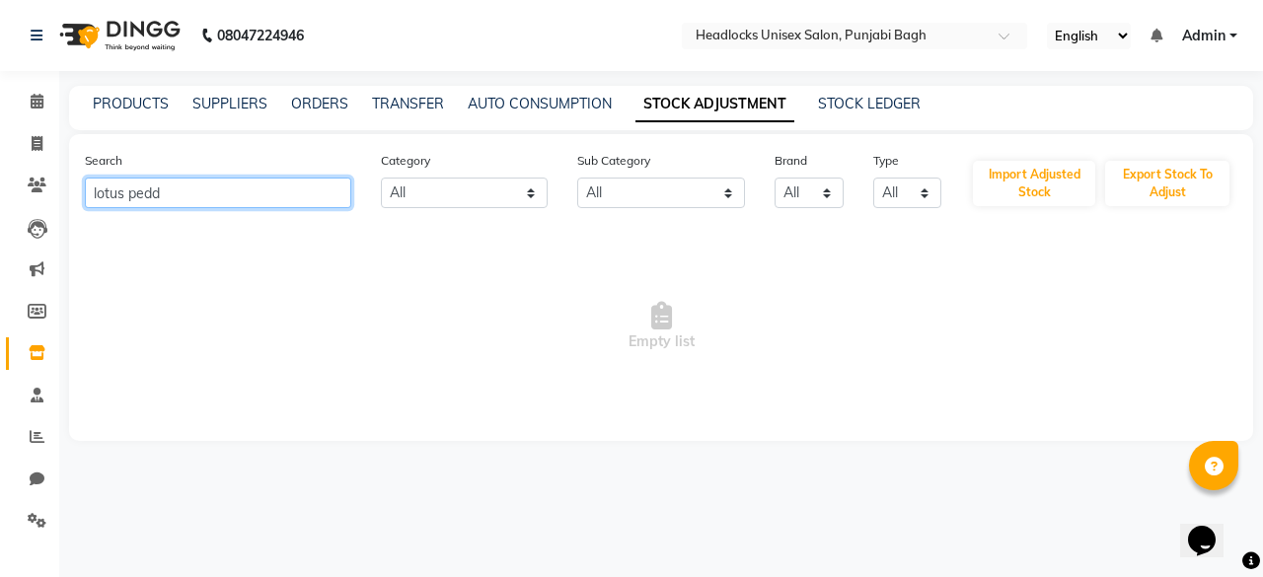
type input "lotus pedd"
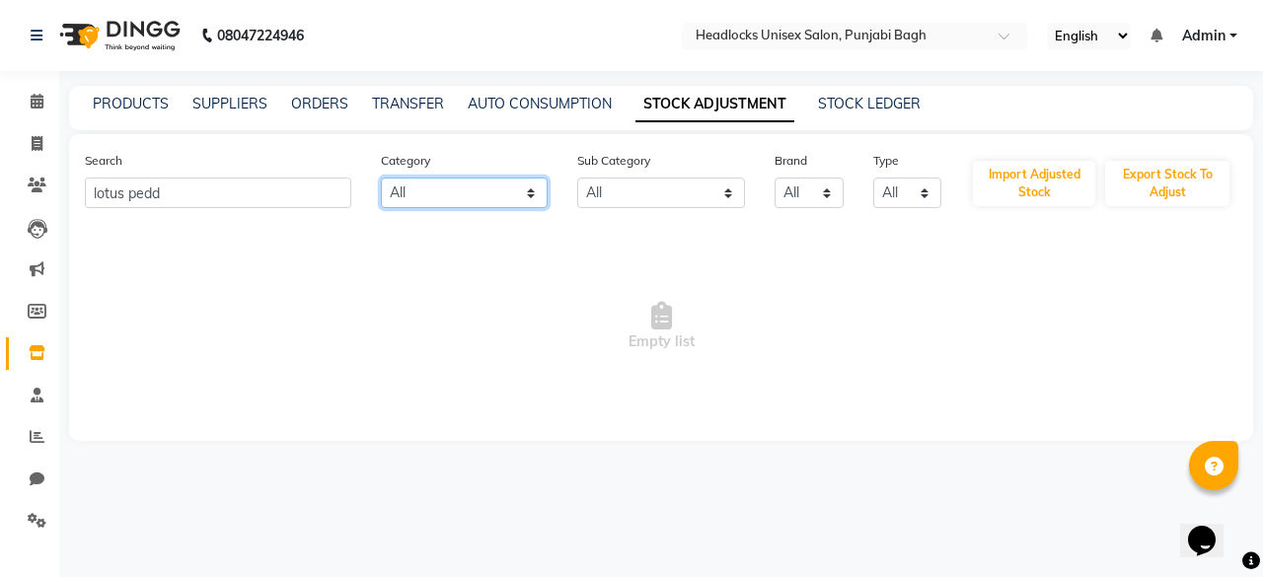
select select "1800"
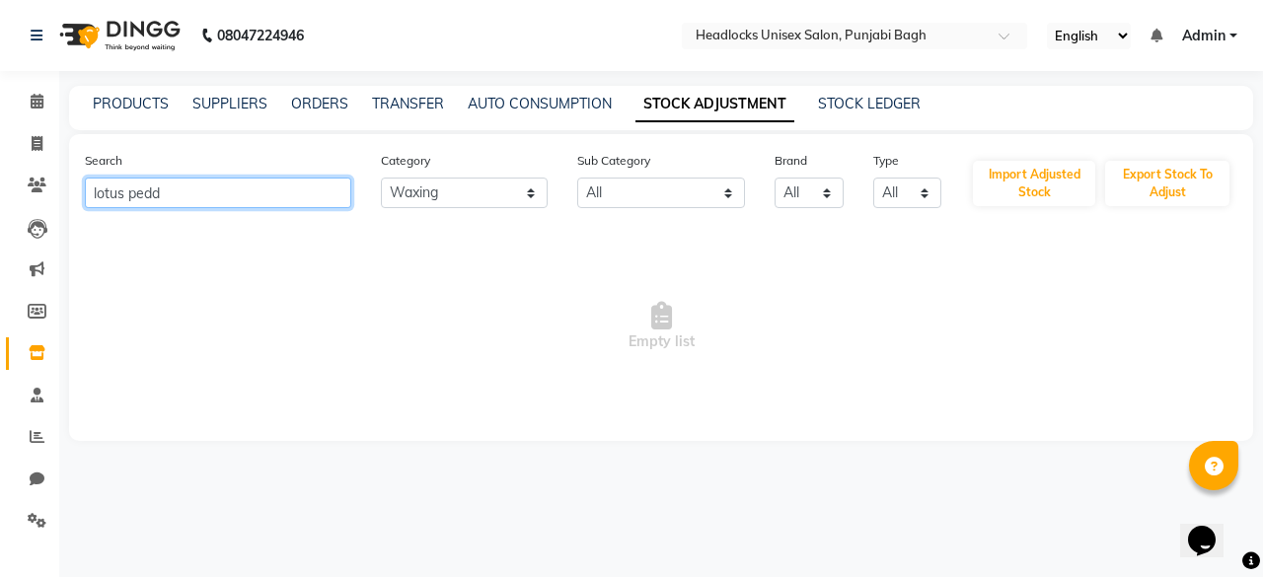
click at [267, 179] on input "lotus pedd" at bounding box center [218, 193] width 266 height 31
type input "]"
type input "l"
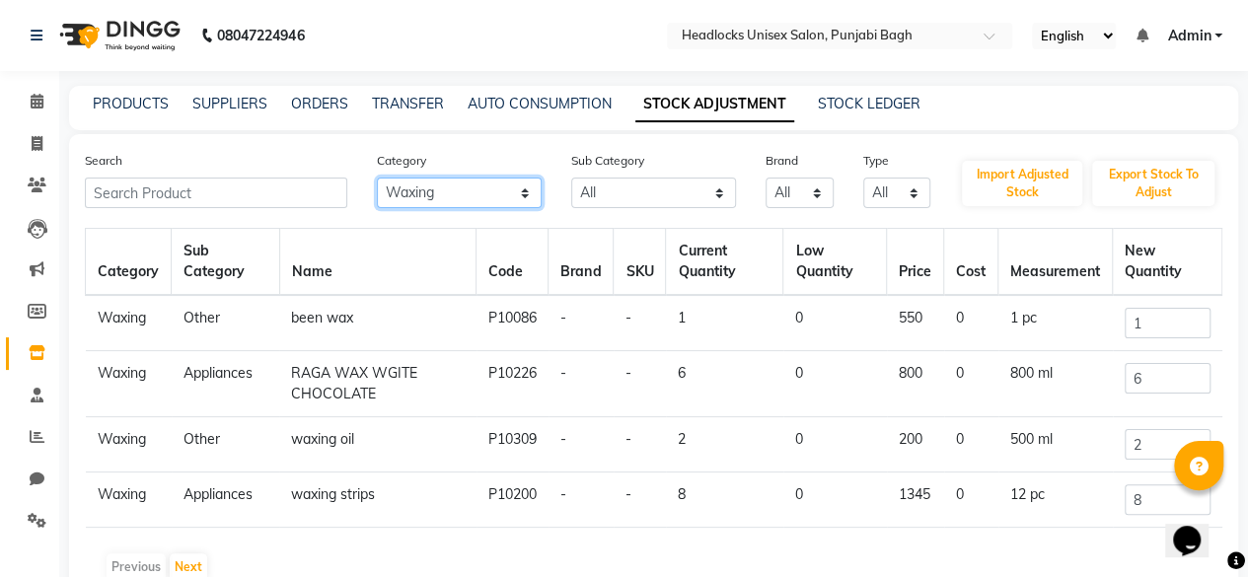
click at [411, 204] on select "All Hair Skin Makeup Personal Care Appliances [PERSON_NAME] Waxing Disposable T…" at bounding box center [459, 193] width 165 height 31
click at [438, 195] on select "All Hair Skin Makeup Personal Care Appliances [PERSON_NAME] Waxing Disposable T…" at bounding box center [459, 193] width 165 height 31
select select
click at [377, 178] on select "All Hair Skin Makeup Personal Care Appliances [PERSON_NAME] Waxing Disposable T…" at bounding box center [459, 193] width 165 height 31
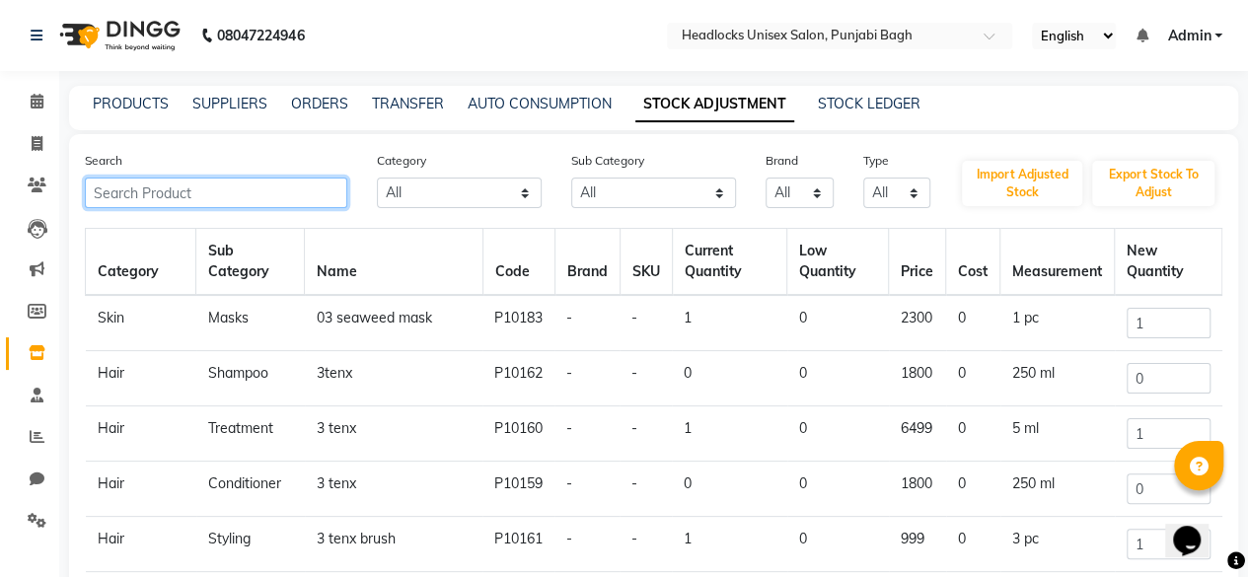
click at [250, 190] on input "text" at bounding box center [216, 193] width 263 height 31
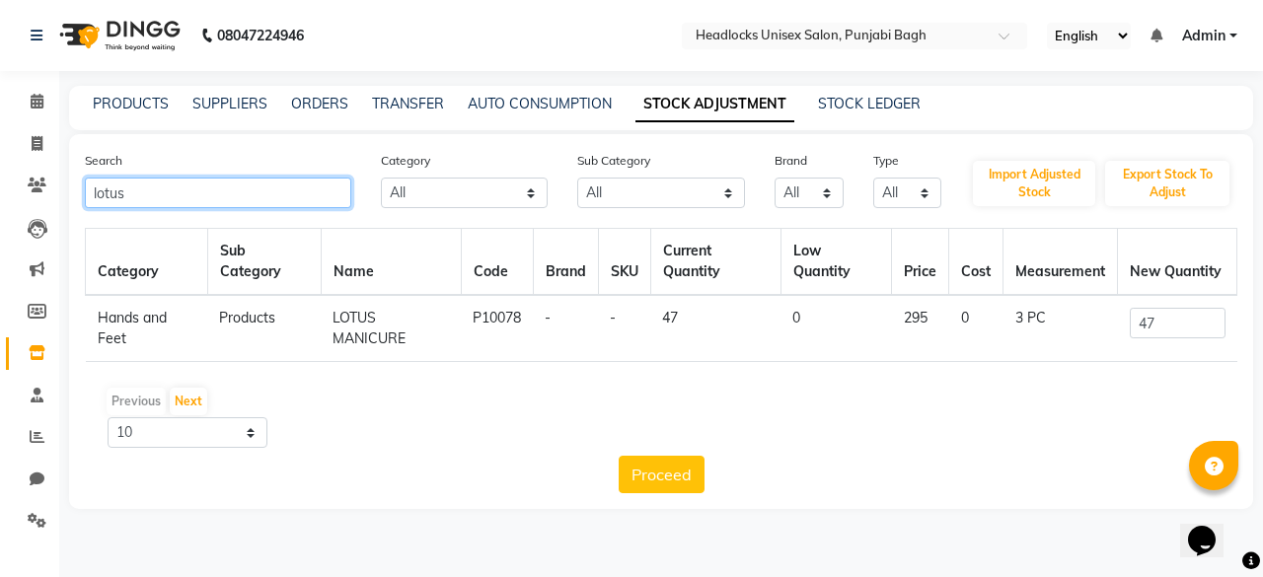
type input "lotus"
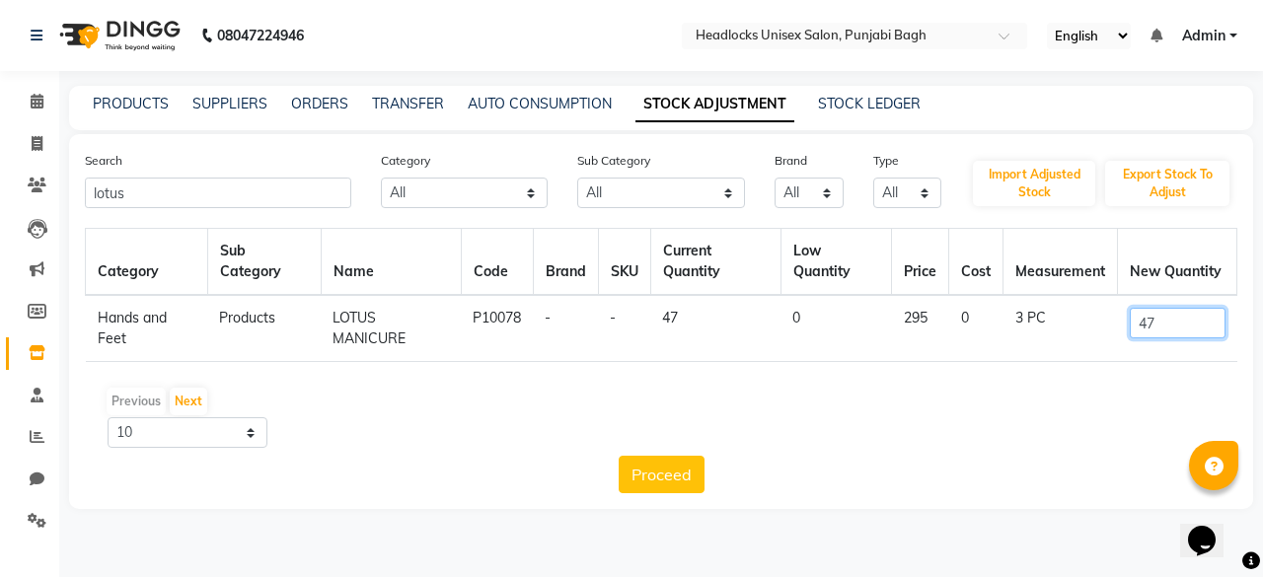
click at [1170, 328] on input "47" at bounding box center [1178, 323] width 96 height 31
type input "4"
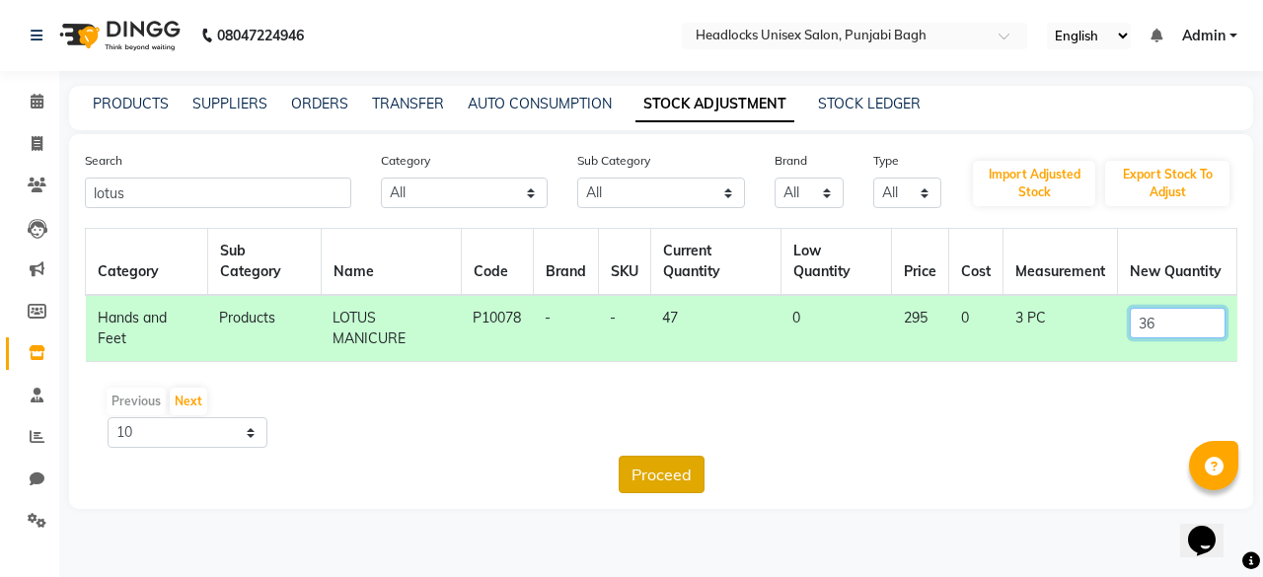
type input "36"
click at [669, 483] on button "Proceed" at bounding box center [662, 475] width 86 height 38
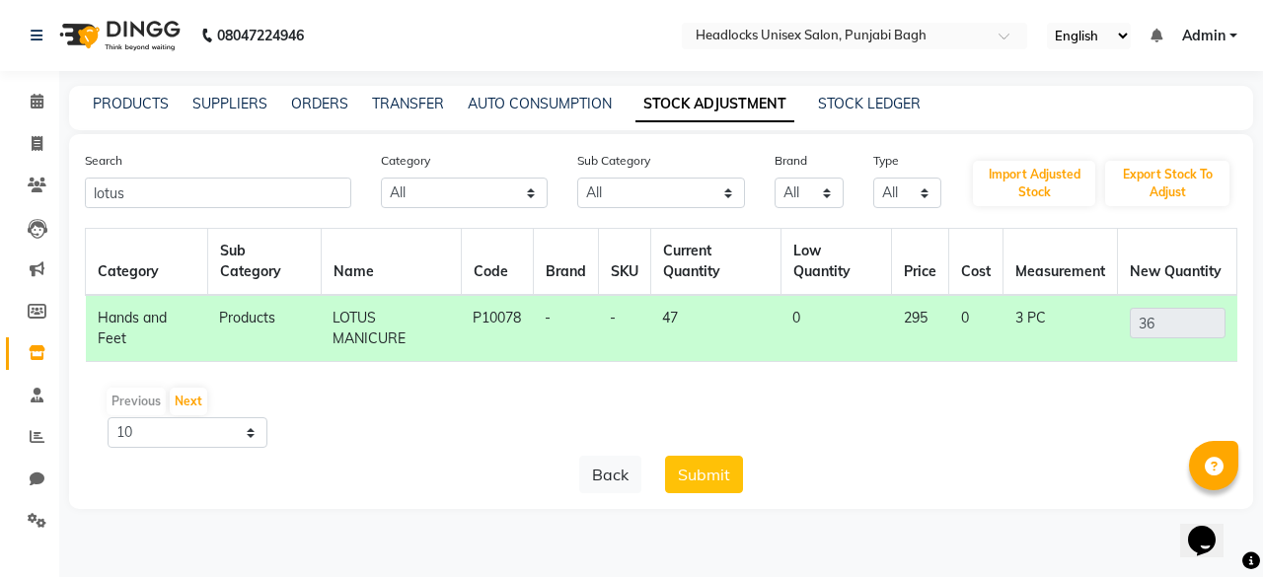
click at [669, 483] on button "Submit" at bounding box center [704, 475] width 78 height 38
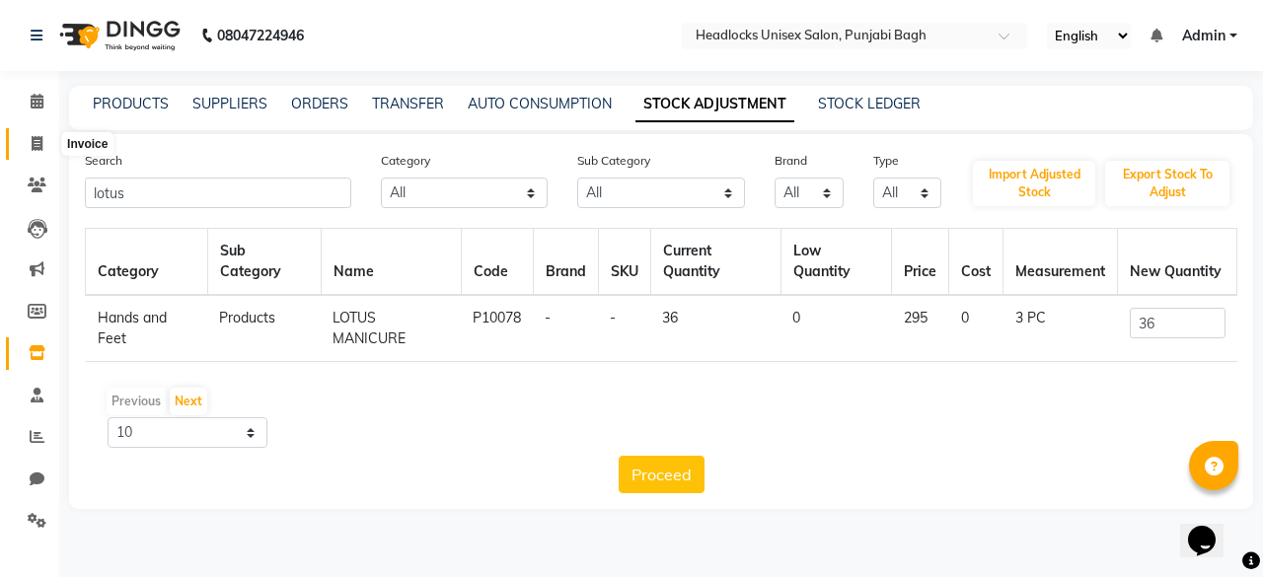
click at [24, 145] on span at bounding box center [37, 144] width 35 height 23
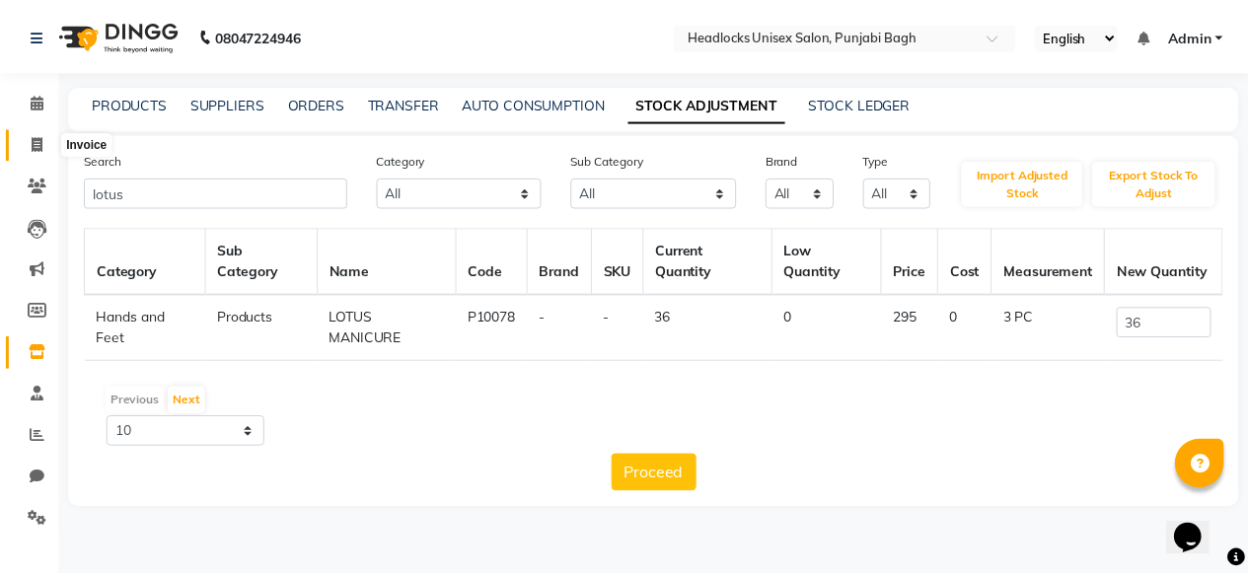
scroll to position [15, 0]
select select "service"
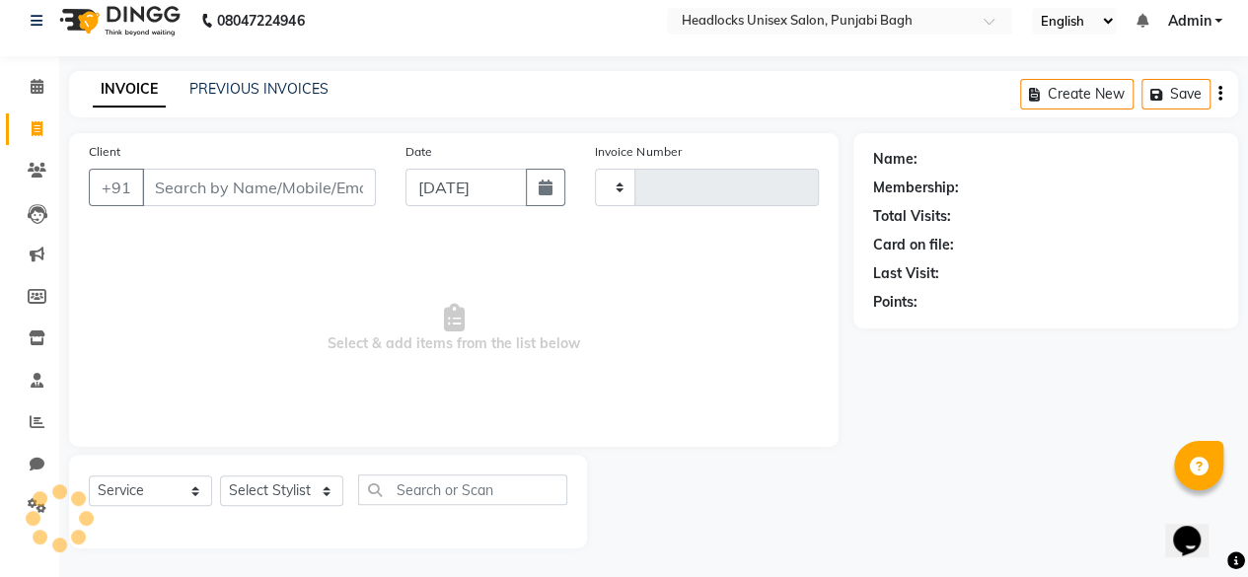
type input "5712"
select select "7719"
type input "\"
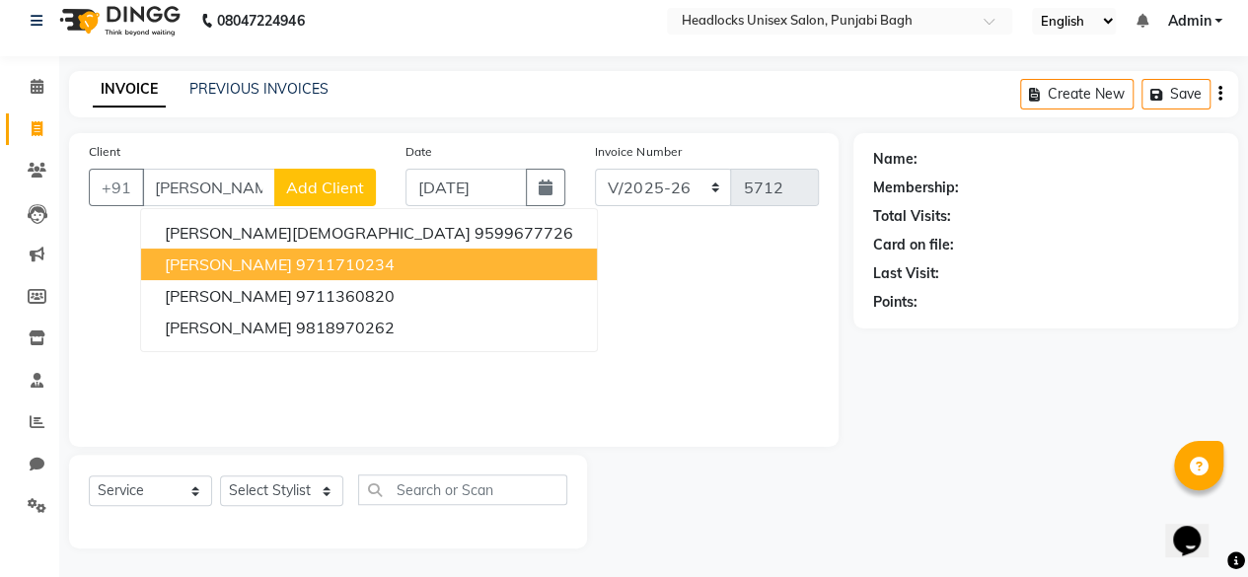
click at [201, 257] on span "[PERSON_NAME]" at bounding box center [228, 265] width 127 height 20
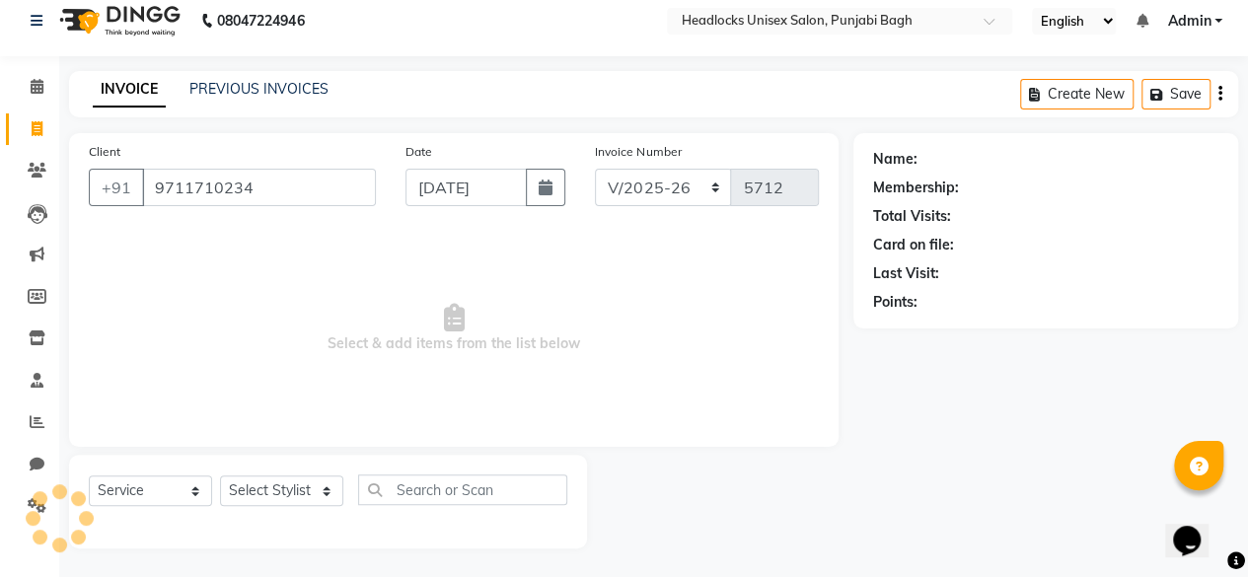
type input "9711710234"
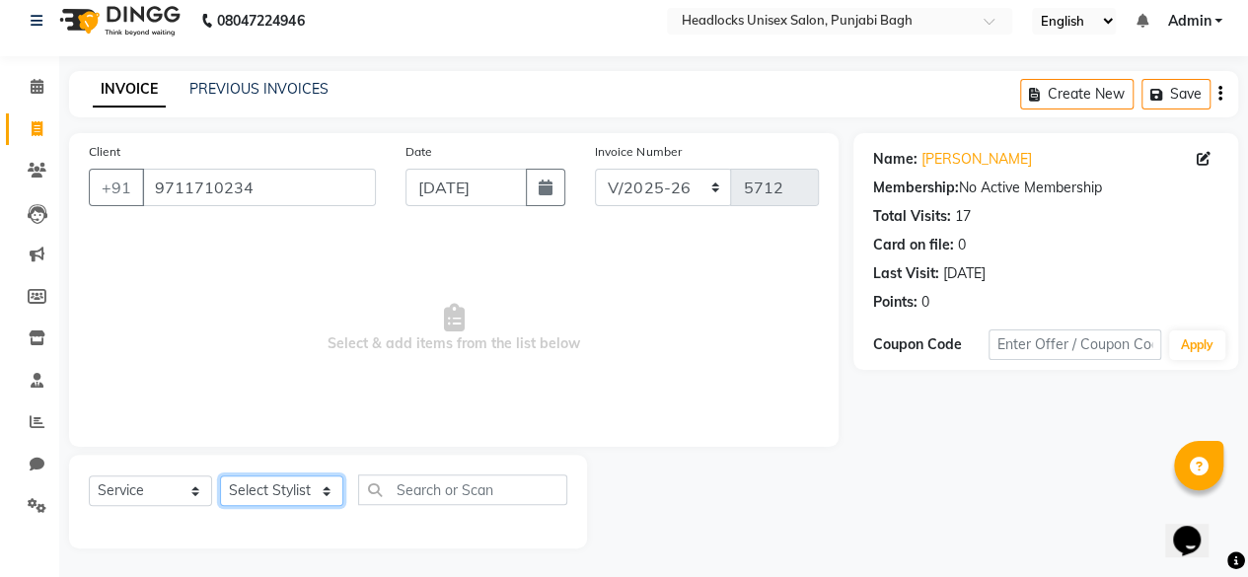
click at [270, 489] on select "Select Stylist ⁠Agnies ⁠[PERSON_NAME] [PERSON_NAME] [PERSON_NAME] mercy ⁠Minto …" at bounding box center [281, 491] width 123 height 31
select select "69081"
click at [220, 476] on select "Select Stylist ⁠Agnies ⁠[PERSON_NAME] [PERSON_NAME] [PERSON_NAME] mercy ⁠Minto …" at bounding box center [281, 491] width 123 height 31
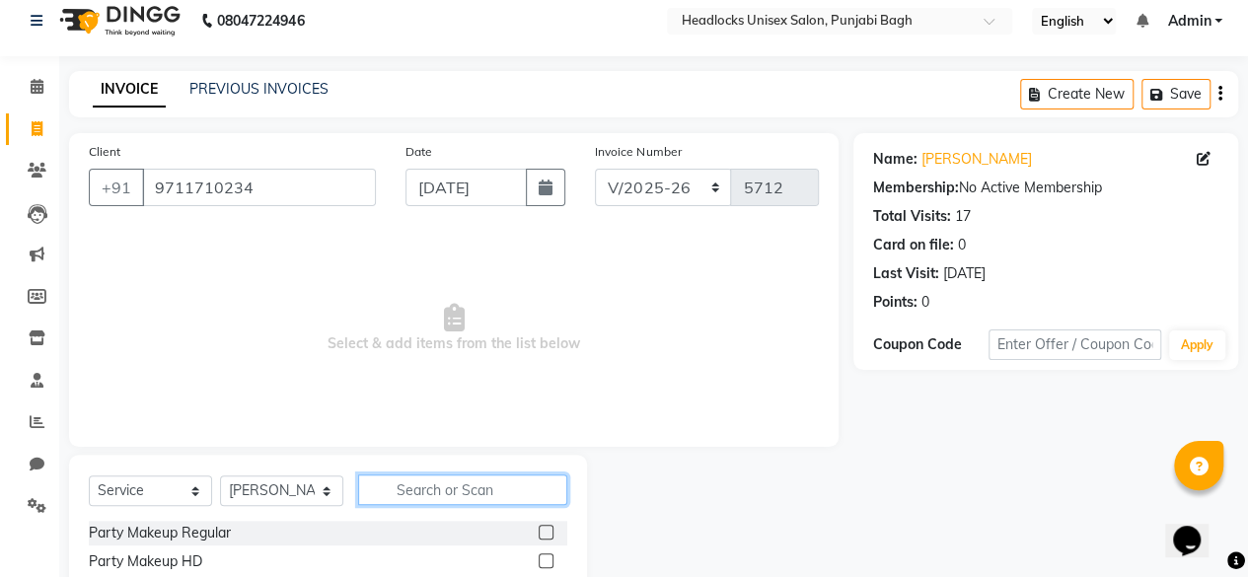
click at [406, 501] on input "text" at bounding box center [462, 490] width 209 height 31
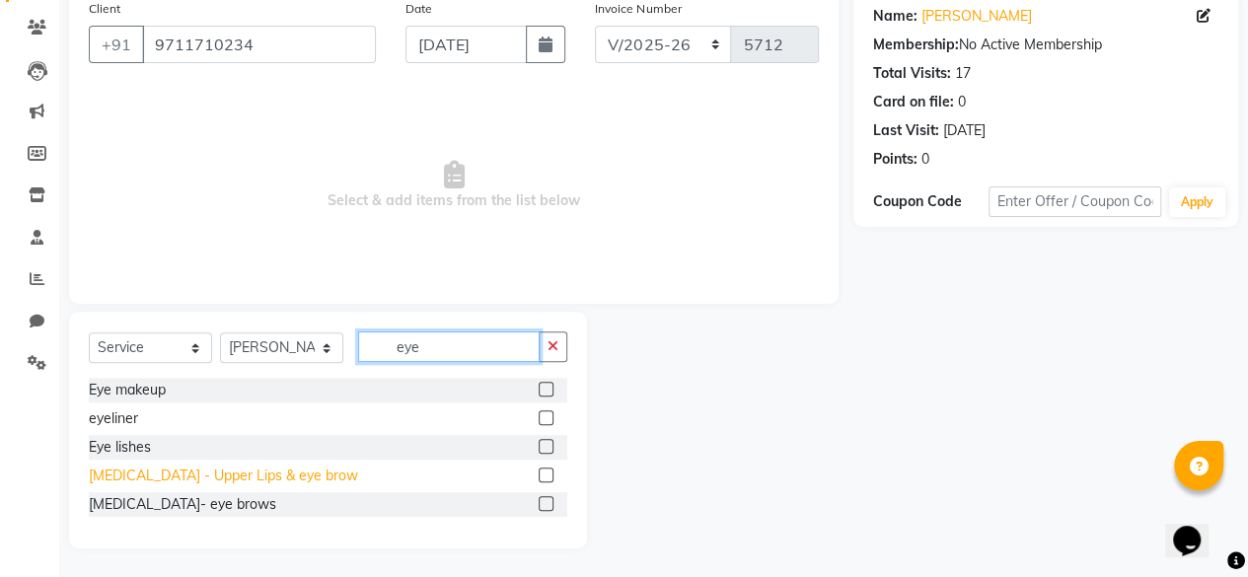
type input "eye"
click at [239, 467] on div "[MEDICAL_DATA] - Upper Lips & eye brow" at bounding box center [223, 476] width 269 height 21
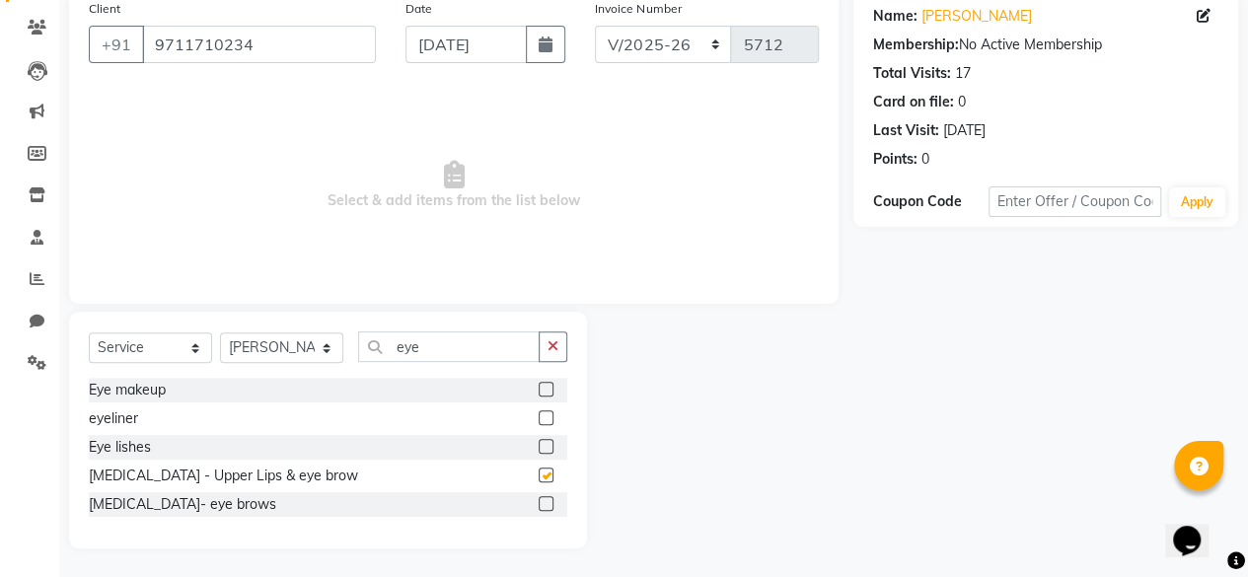
checkbox input "false"
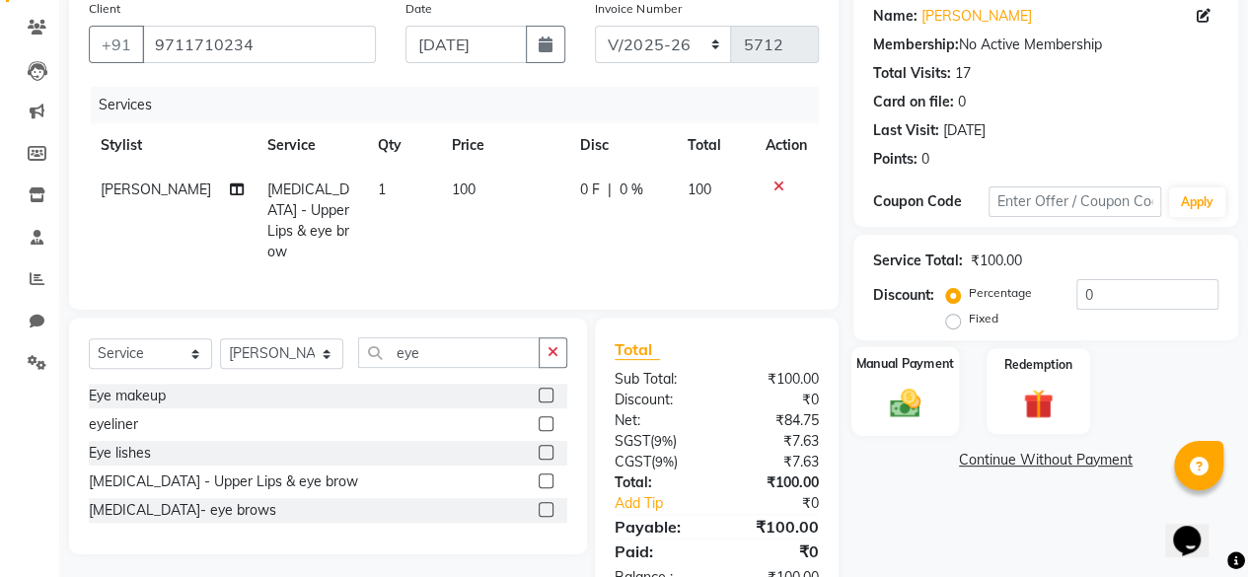
click at [937, 386] on div "Manual Payment" at bounding box center [906, 391] width 108 height 90
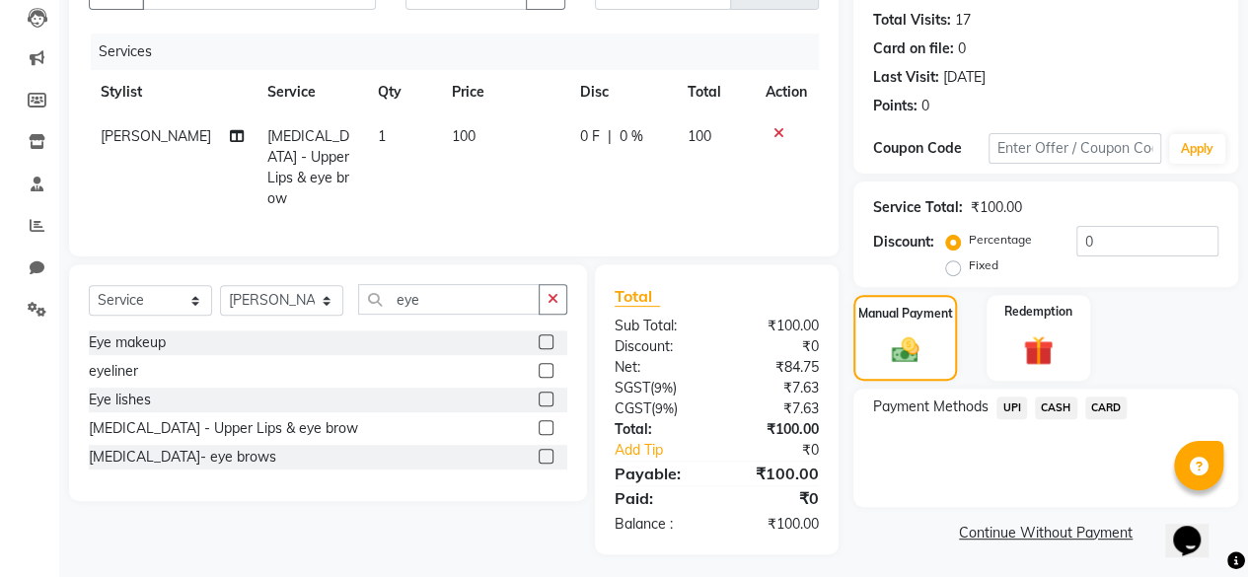
click at [1052, 405] on span "CASH" at bounding box center [1056, 408] width 42 height 23
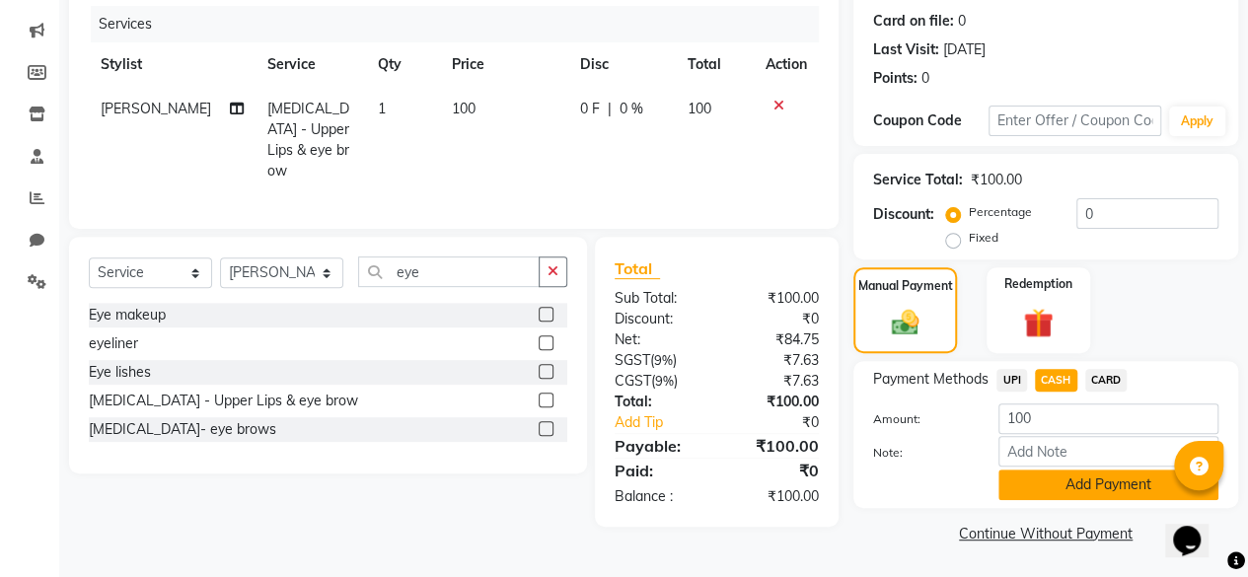
click at [1015, 473] on button "Add Payment" at bounding box center [1109, 485] width 220 height 31
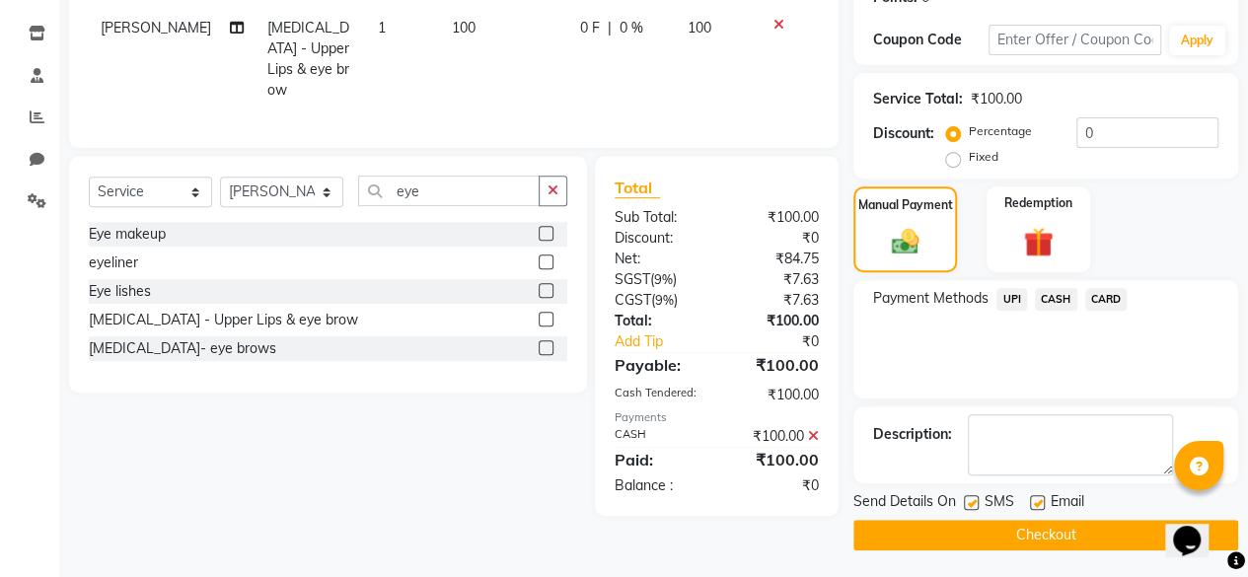
click at [977, 508] on label at bounding box center [971, 502] width 15 height 15
click at [977, 508] on input "checkbox" at bounding box center [970, 503] width 13 height 13
click at [977, 508] on label at bounding box center [971, 502] width 15 height 15
click at [977, 508] on input "checkbox" at bounding box center [970, 503] width 13 height 13
click at [977, 508] on label at bounding box center [971, 502] width 15 height 15
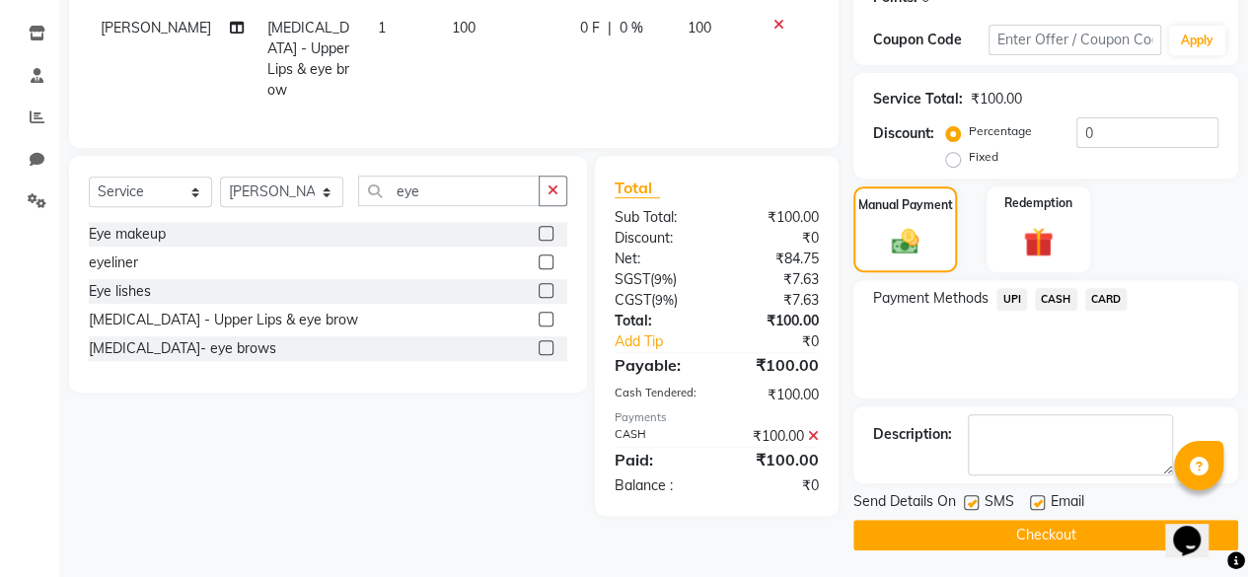
click at [977, 508] on input "checkbox" at bounding box center [970, 503] width 13 height 13
checkbox input "false"
click at [969, 534] on button "Checkout" at bounding box center [1046, 535] width 385 height 31
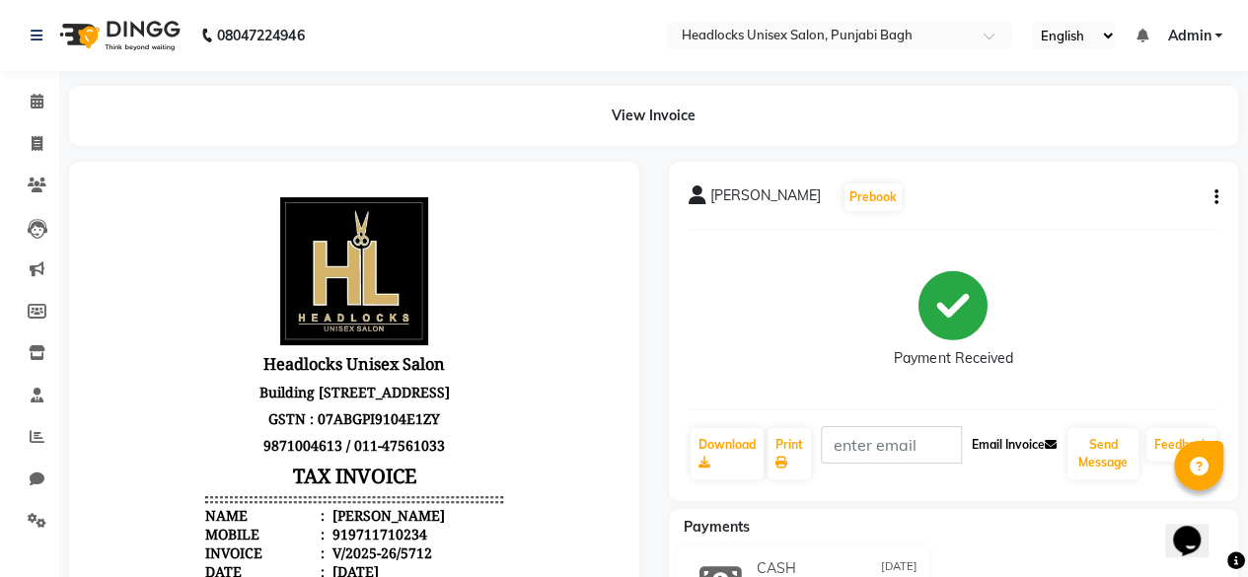
click at [1060, 450] on button "Email Invoice" at bounding box center [1013, 445] width 101 height 34
